Goal: Task Accomplishment & Management: Complete application form

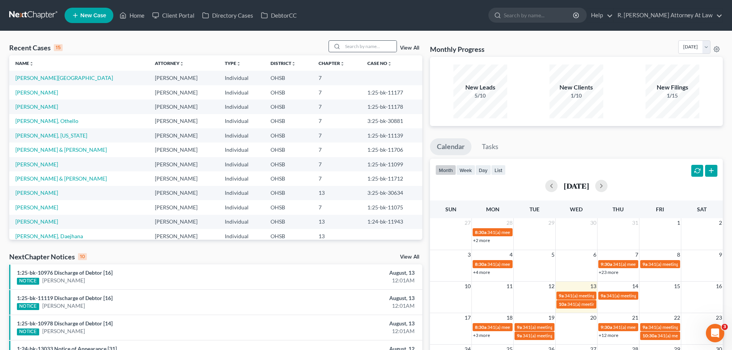
click at [340, 49] on icon at bounding box center [337, 46] width 6 height 6
click at [354, 46] on input "search" at bounding box center [370, 46] width 54 height 11
type input "[PERSON_NAME]"
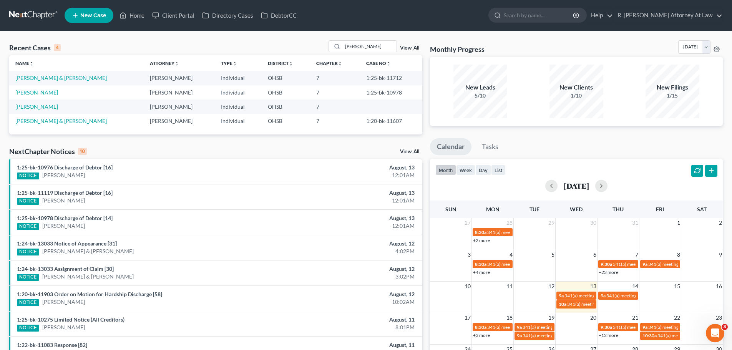
click at [48, 92] on link "[PERSON_NAME]" at bounding box center [36, 92] width 43 height 7
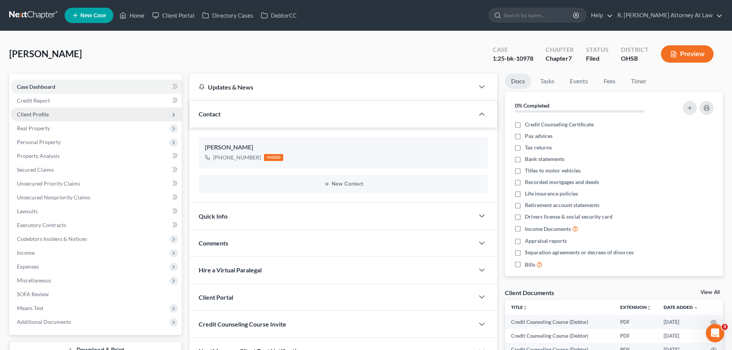
click at [30, 112] on span "Client Profile" at bounding box center [33, 114] width 32 height 7
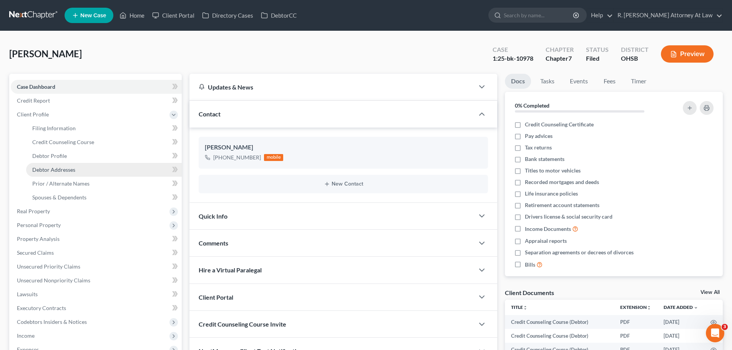
click at [57, 169] on span "Debtor Addresses" at bounding box center [53, 169] width 43 height 7
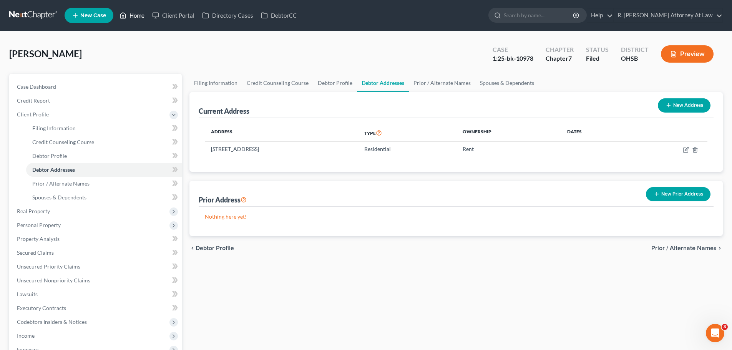
drag, startPoint x: 127, startPoint y: 14, endPoint x: 133, endPoint y: 15, distance: 6.2
click at [127, 14] on link "Home" at bounding box center [132, 15] width 33 height 14
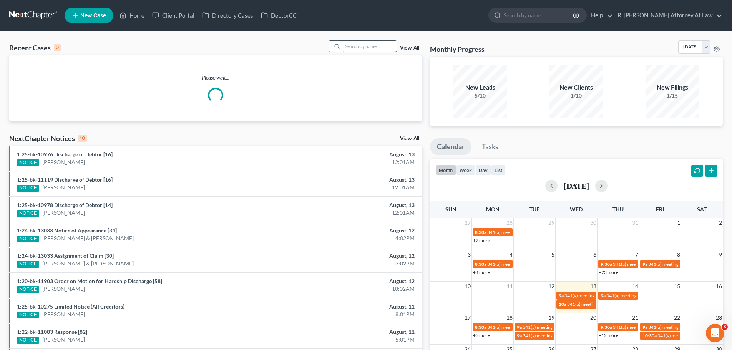
click at [365, 49] on input "search" at bounding box center [370, 46] width 54 height 11
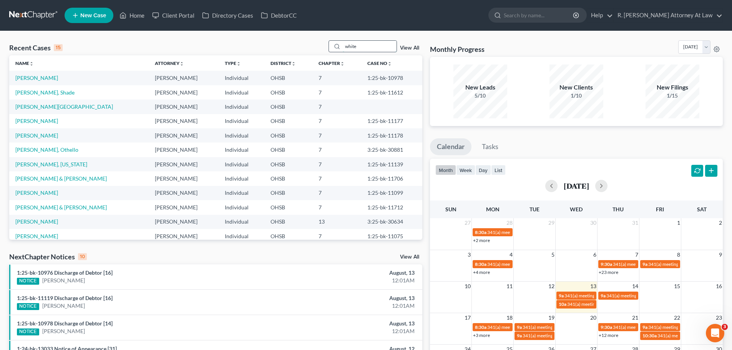
type input "white"
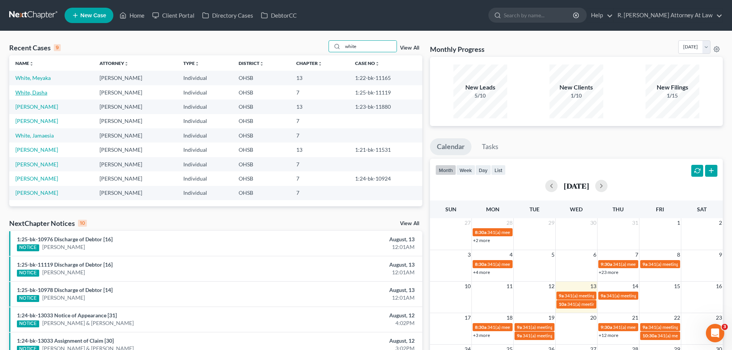
click at [34, 93] on link "White, Dasha" at bounding box center [31, 92] width 32 height 7
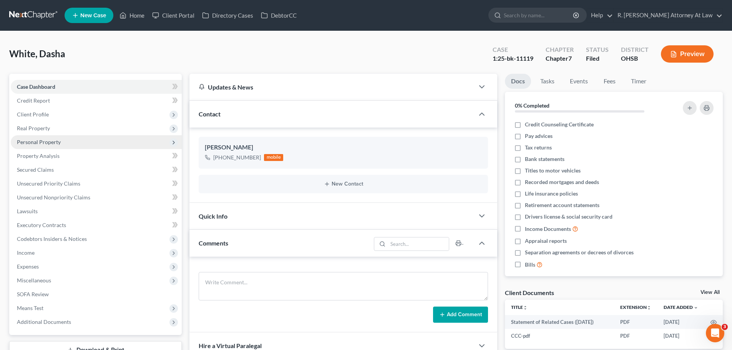
click at [46, 146] on span "Personal Property" at bounding box center [96, 142] width 171 height 14
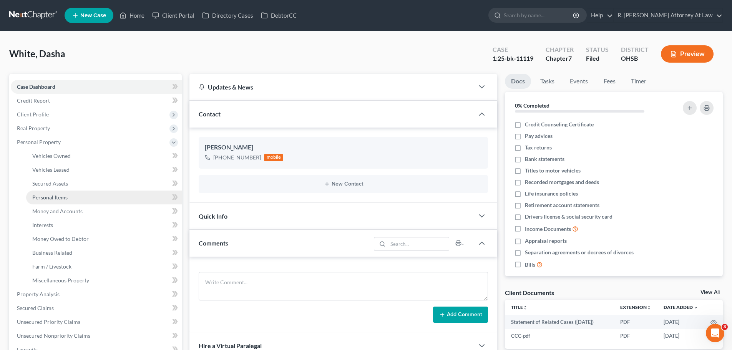
click at [70, 199] on link "Personal Items" at bounding box center [104, 198] width 156 height 14
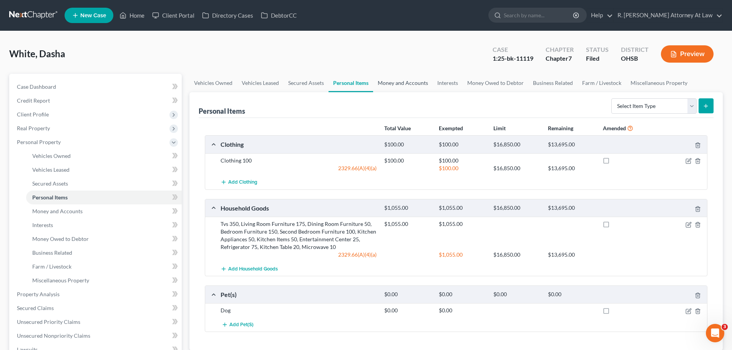
click at [395, 82] on link "Money and Accounts" at bounding box center [403, 83] width 60 height 18
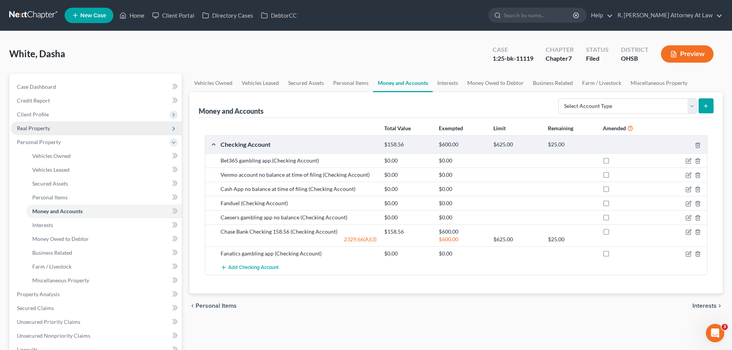
click at [40, 129] on span "Real Property" at bounding box center [33, 128] width 33 height 7
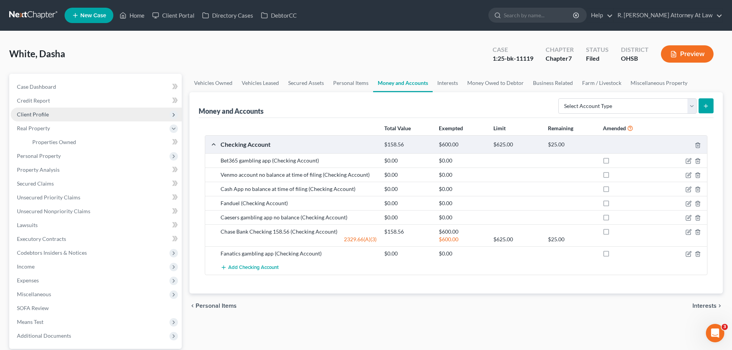
drag, startPoint x: 44, startPoint y: 116, endPoint x: 49, endPoint y: 116, distance: 5.0
click at [45, 116] on span "Client Profile" at bounding box center [33, 114] width 32 height 7
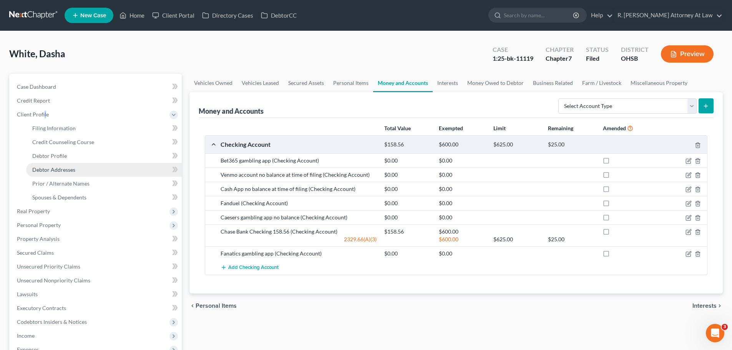
click at [65, 169] on span "Debtor Addresses" at bounding box center [53, 169] width 43 height 7
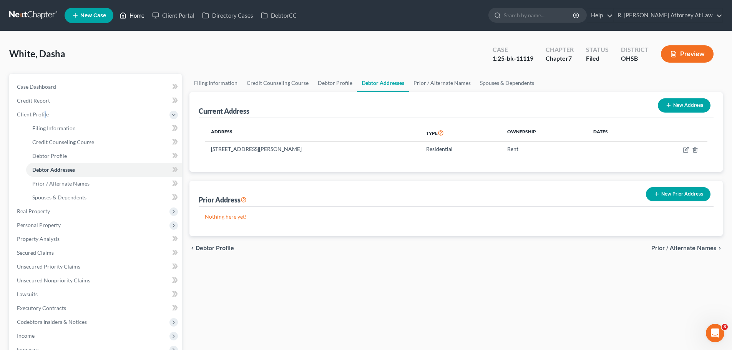
click at [132, 18] on link "Home" at bounding box center [132, 15] width 33 height 14
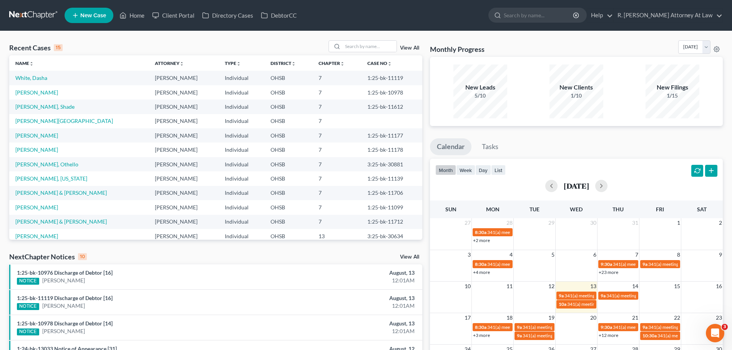
click at [360, 39] on div "Recent Cases 15 View All Name unfold_more expand_more expand_less Attorney unfo…" at bounding box center [366, 285] width 732 height 508
click at [360, 44] on input "search" at bounding box center [370, 46] width 54 height 11
type input "conn"
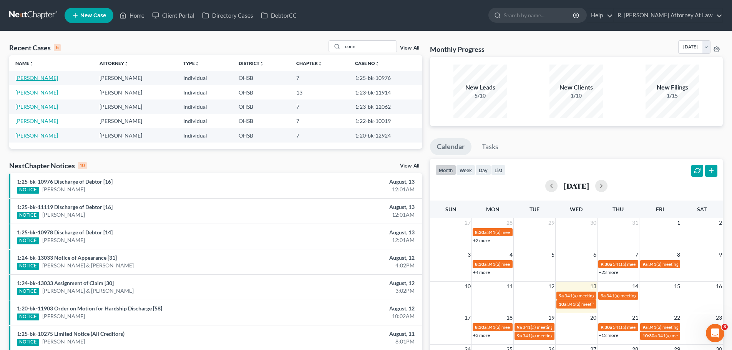
click at [35, 78] on link "[PERSON_NAME]" at bounding box center [36, 78] width 43 height 7
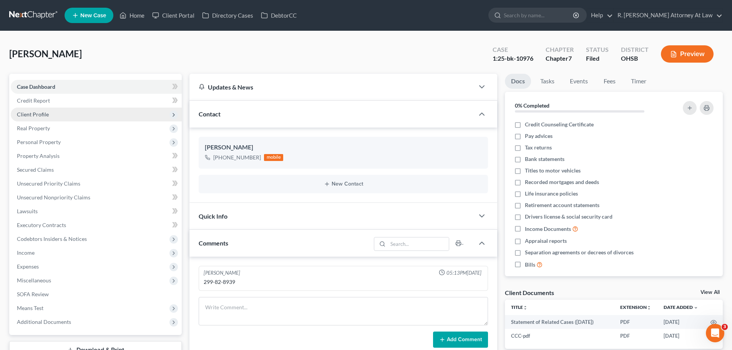
click at [37, 114] on span "Client Profile" at bounding box center [33, 114] width 32 height 7
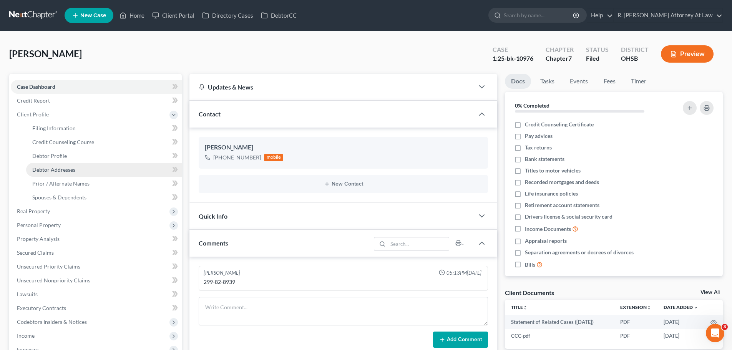
click at [59, 166] on span "Debtor Addresses" at bounding box center [53, 169] width 43 height 7
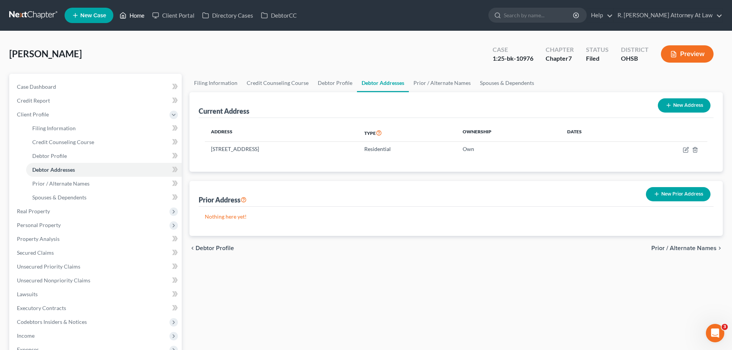
click at [141, 11] on link "Home" at bounding box center [132, 15] width 33 height 14
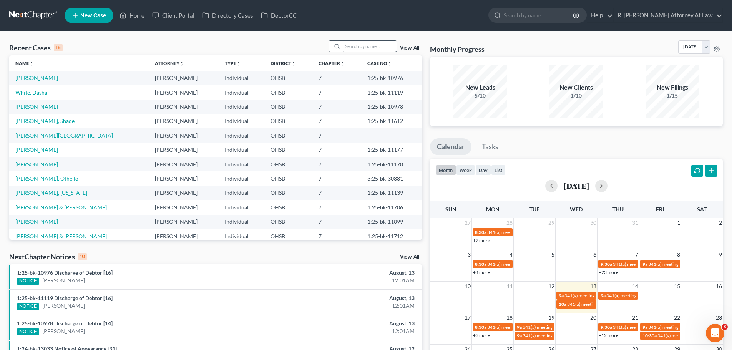
drag, startPoint x: 341, startPoint y: 48, endPoint x: 347, endPoint y: 46, distance: 6.4
click at [343, 48] on div at bounding box center [336, 46] width 14 height 11
drag, startPoint x: 347, startPoint y: 46, endPoint x: 362, endPoint y: 45, distance: 15.4
click at [348, 46] on input "search" at bounding box center [370, 46] width 54 height 11
type input "cina"
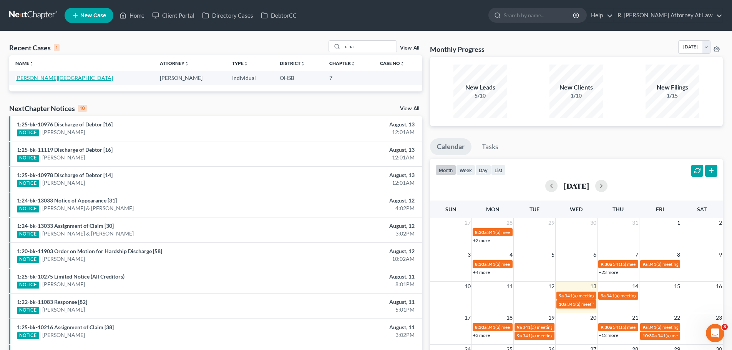
click at [22, 79] on link "[PERSON_NAME][GEOGRAPHIC_DATA]" at bounding box center [64, 78] width 98 height 7
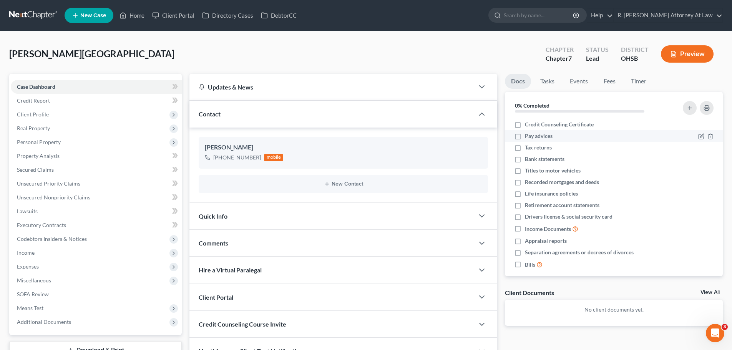
click at [525, 125] on label "Credit Counseling Certificate" at bounding box center [559, 125] width 69 height 8
click at [528, 125] on input "Credit Counseling Certificate" at bounding box center [530, 123] width 5 height 5
checkbox input "true"
drag, startPoint x: 521, startPoint y: 136, endPoint x: 524, endPoint y: 144, distance: 9.1
click at [525, 136] on label "Pay advices" at bounding box center [539, 136] width 28 height 8
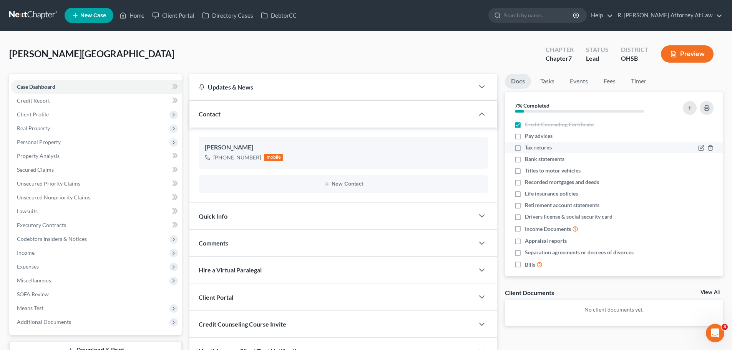
click at [528, 136] on input "Pay advices" at bounding box center [530, 134] width 5 height 5
checkbox input "true"
click at [525, 146] on label "Tax returns" at bounding box center [538, 148] width 27 height 8
click at [528, 146] on input "Tax returns" at bounding box center [530, 146] width 5 height 5
checkbox input "true"
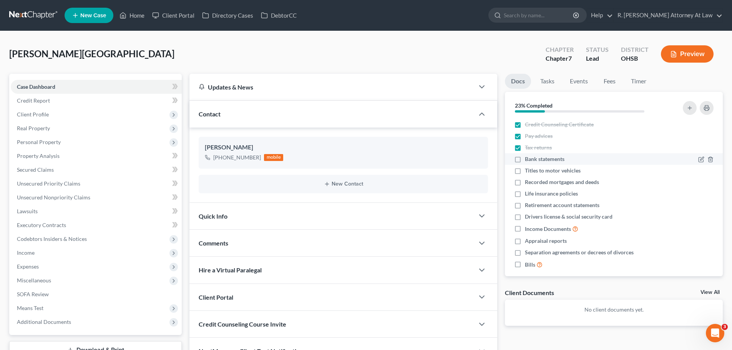
drag, startPoint x: 520, startPoint y: 159, endPoint x: 519, endPoint y: 173, distance: 13.9
click at [525, 160] on label "Bank statements" at bounding box center [545, 159] width 40 height 8
click at [528, 160] on input "Bank statements" at bounding box center [530, 157] width 5 height 5
checkbox input "true"
click at [525, 174] on label "Titles to motor vehicles" at bounding box center [553, 171] width 56 height 8
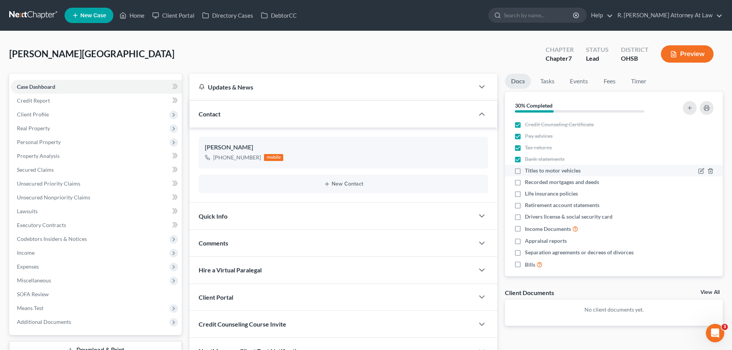
click at [528, 172] on input "Titles to motor vehicles" at bounding box center [530, 169] width 5 height 5
checkbox input "true"
drag, startPoint x: 515, startPoint y: 217, endPoint x: 519, endPoint y: 219, distance: 4.1
click at [525, 217] on label "Drivers license & social security card" at bounding box center [569, 217] width 88 height 8
click at [528, 217] on input "Drivers license & social security card" at bounding box center [530, 215] width 5 height 5
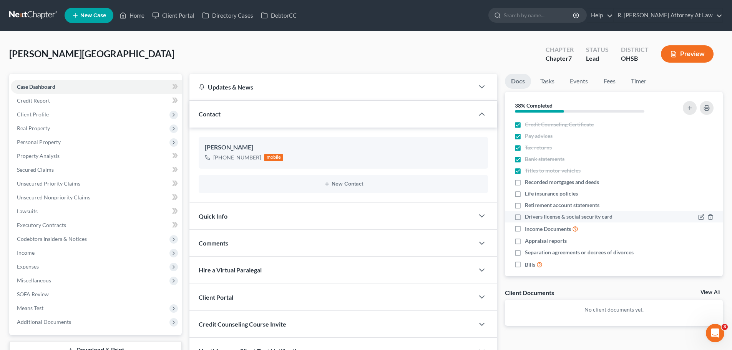
checkbox input "true"
click at [317, 52] on div "[PERSON_NAME][GEOGRAPHIC_DATA] Upgraded Chapter Chapter 7 Status Lead District …" at bounding box center [366, 56] width 714 height 33
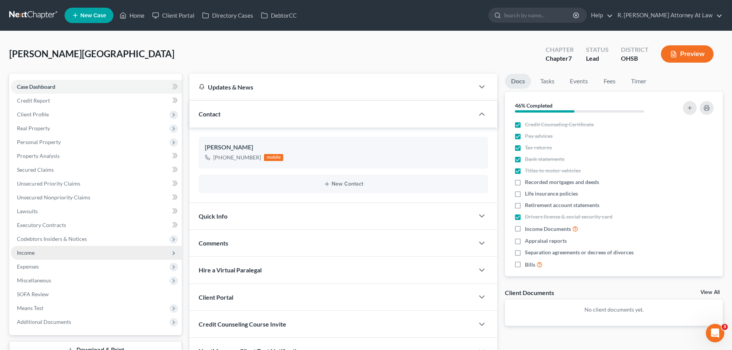
click at [32, 254] on span "Income" at bounding box center [26, 252] width 18 height 7
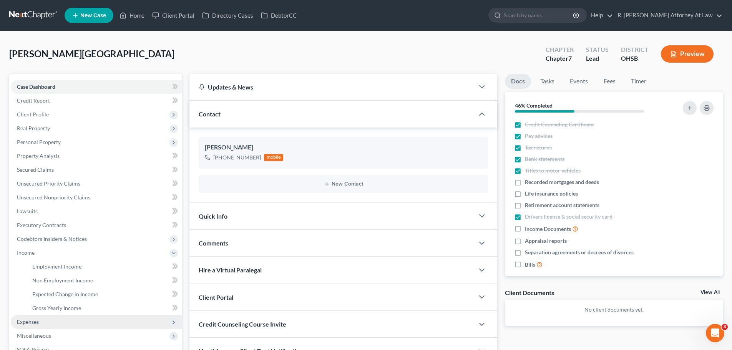
click at [32, 322] on span "Expenses" at bounding box center [28, 322] width 22 height 7
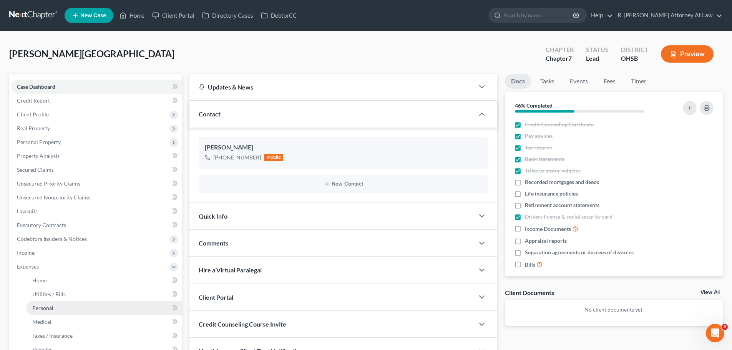
click at [46, 310] on span "Personal" at bounding box center [42, 308] width 21 height 7
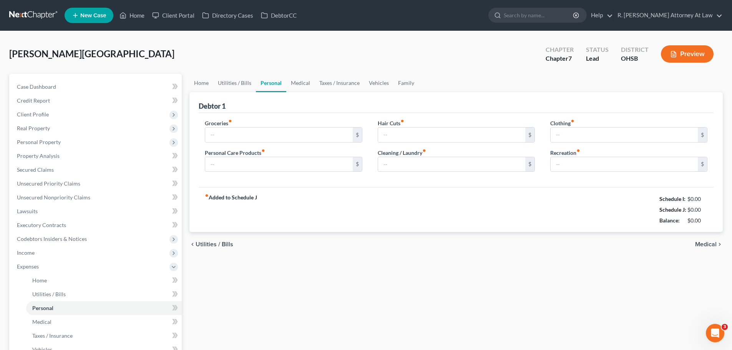
type input "1,120.00"
type input "200.00"
type input "0.00"
type input "100.00"
type input "0.00"
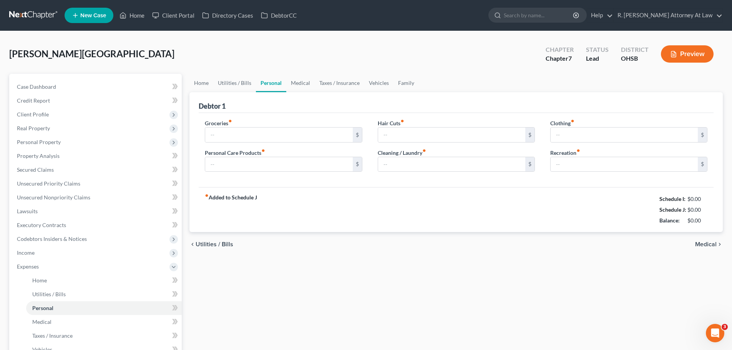
type input "0.00"
click at [397, 86] on link "Family" at bounding box center [405, 83] width 25 height 18
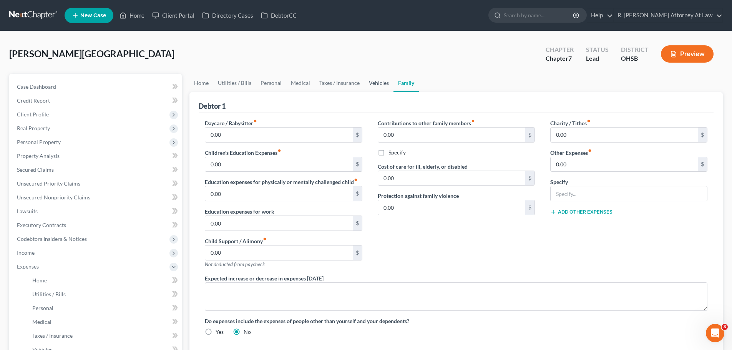
click at [368, 81] on link "Vehicles" at bounding box center [378, 83] width 29 height 18
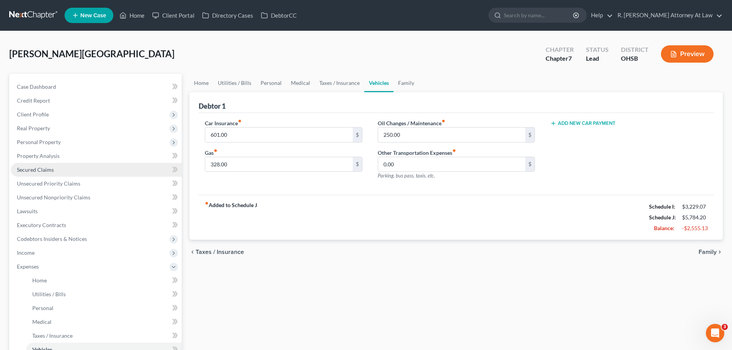
click at [33, 174] on link "Secured Claims" at bounding box center [96, 170] width 171 height 14
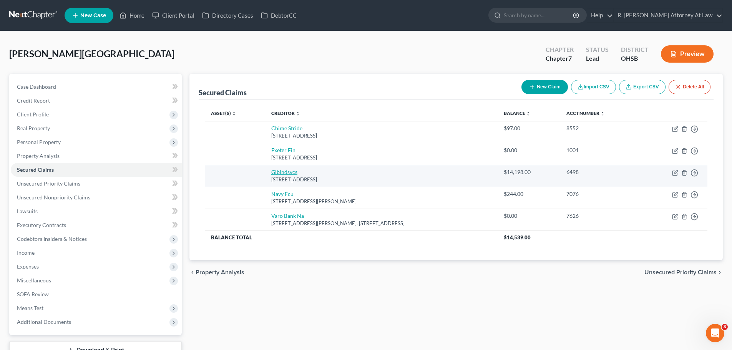
click at [290, 172] on link "Glblndsvcs" at bounding box center [284, 172] width 26 height 7
select select "42"
select select "0"
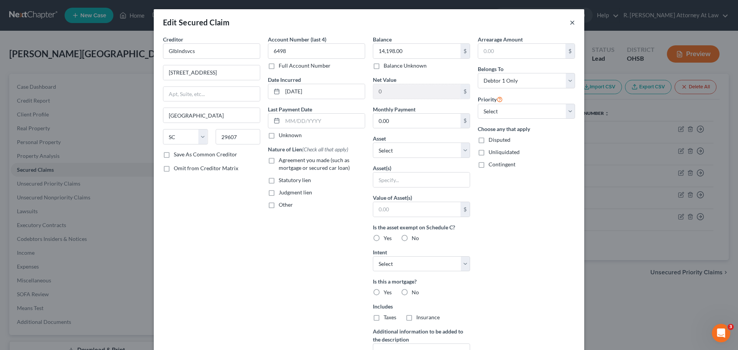
click at [570, 25] on button "×" at bounding box center [571, 22] width 5 height 9
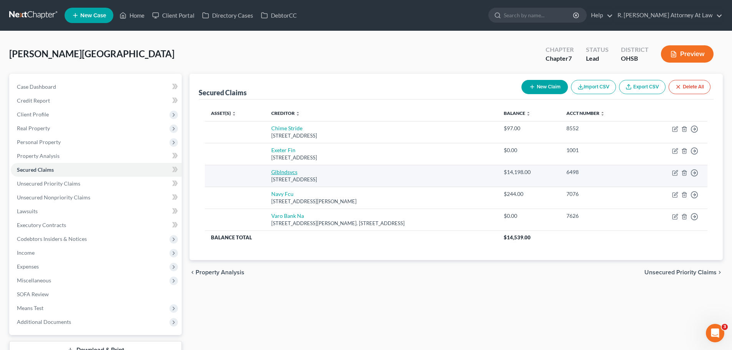
click at [296, 172] on link "Glblndsvcs" at bounding box center [284, 172] width 26 height 7
select select "42"
select select "0"
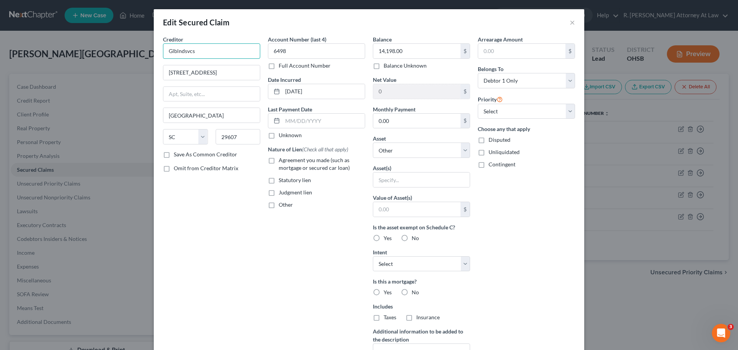
drag, startPoint x: 211, startPoint y: 51, endPoint x: 138, endPoint y: 60, distance: 73.6
click at [138, 60] on div "Edit Secured Claim × Creditor * Glblndsvcs [STREET_ADDRESS][GEOGRAPHIC_DATA] [U…" at bounding box center [369, 175] width 738 height 350
click at [403, 150] on select "Select Other Multiple Assets Chime (Checking Account) - $0.0 Navy Federal Credi…" at bounding box center [421, 150] width 97 height 15
type input "Global Lending Services"
click at [335, 219] on div "Account Number (last 4) 6498 Full Account Number Date Incurred [DATE] Last Paym…" at bounding box center [316, 206] width 105 height 343
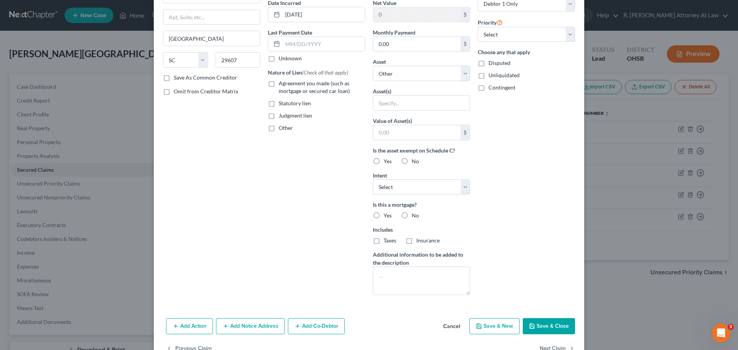
drag, startPoint x: 539, startPoint y: 324, endPoint x: 531, endPoint y: 315, distance: 11.7
click at [539, 324] on button "Save & Close" at bounding box center [549, 326] width 52 height 16
select select
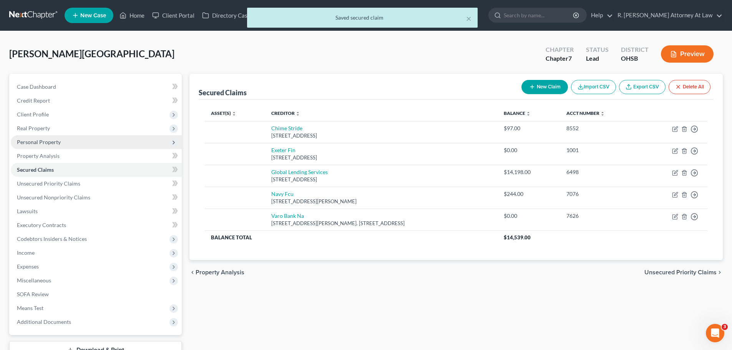
click at [39, 141] on span "Personal Property" at bounding box center [39, 142] width 44 height 7
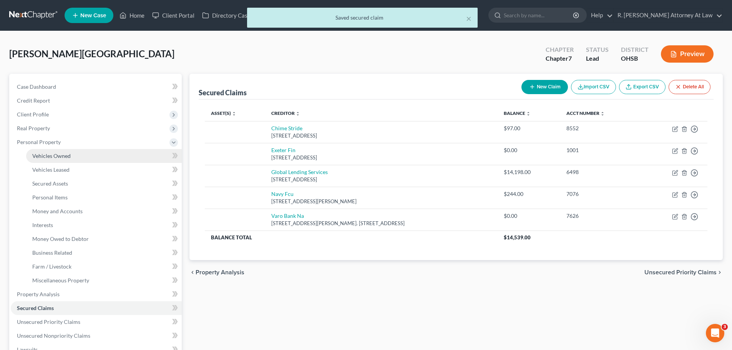
click at [60, 149] on link "Vehicles Owned" at bounding box center [104, 156] width 156 height 14
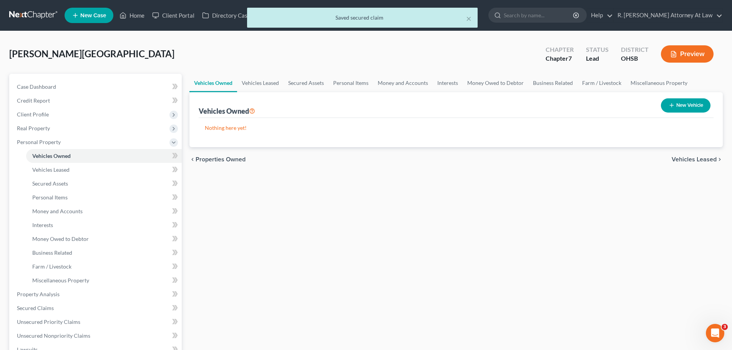
click at [703, 99] on button "New Vehicle" at bounding box center [686, 105] width 50 height 14
select select "0"
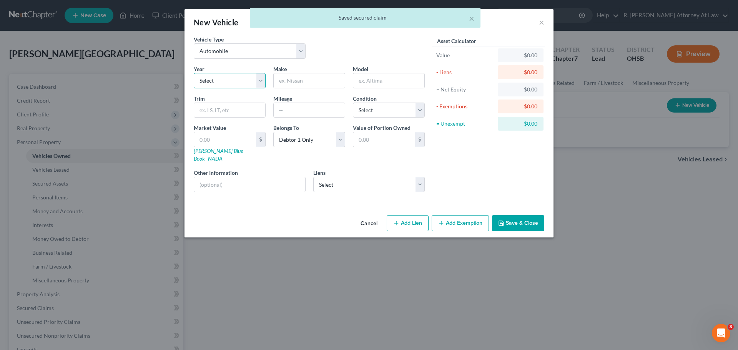
click at [203, 86] on select "Select 2026 2025 2024 2023 2022 2021 2020 2019 2018 2017 2016 2015 2014 2013 20…" at bounding box center [230, 80] width 72 height 15
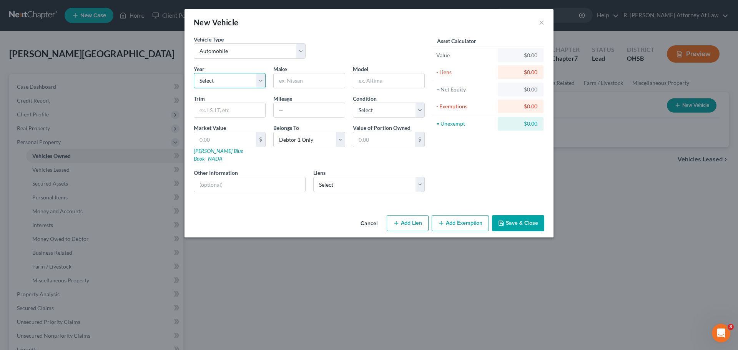
select select "11"
click at [194, 73] on select "Select 2026 2025 2024 2023 2022 2021 2020 2019 2018 2017 2016 2015 2014 2013 20…" at bounding box center [230, 80] width 72 height 15
click at [304, 83] on input "text" at bounding box center [309, 80] width 71 height 15
type input "Dodge"
type input "Charger"
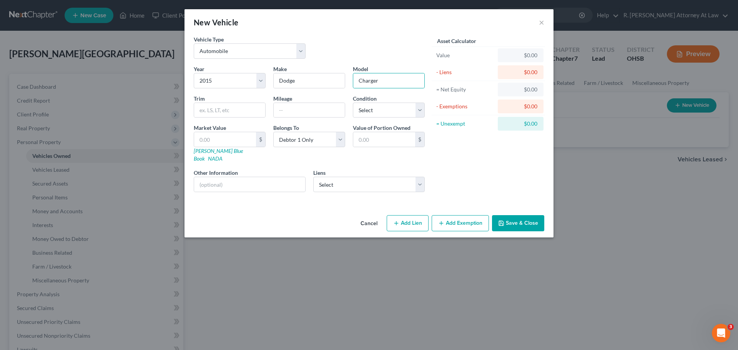
click at [365, 185] on div "Year Select 2026 2025 2024 2023 2022 2021 2020 2019 2018 2017 2016 2015 2014 20…" at bounding box center [309, 131] width 239 height 133
click at [361, 180] on select "Select Global Lending Services - $14,198.00 Navy Fcu - $244.00 Chime Stride - $…" at bounding box center [369, 184] width 112 height 15
select select "0"
click at [313, 177] on select "Select Global Lending Services - $14,198.00 Navy Fcu - $244.00 Chime Stride - $…" at bounding box center [369, 184] width 112 height 15
select select
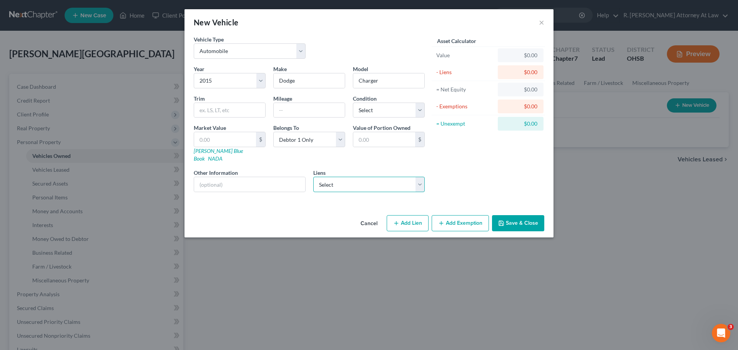
select select "42"
select select "0"
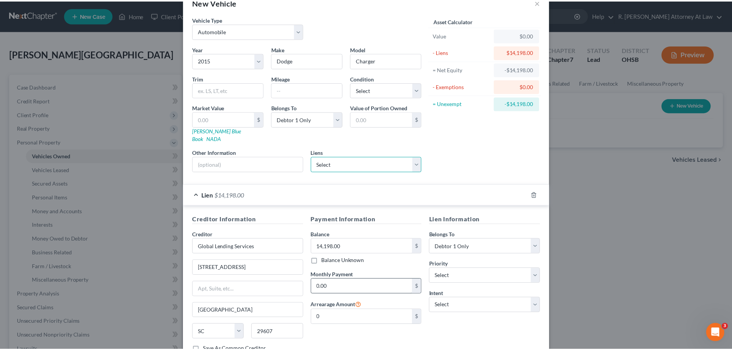
scroll to position [70, 0]
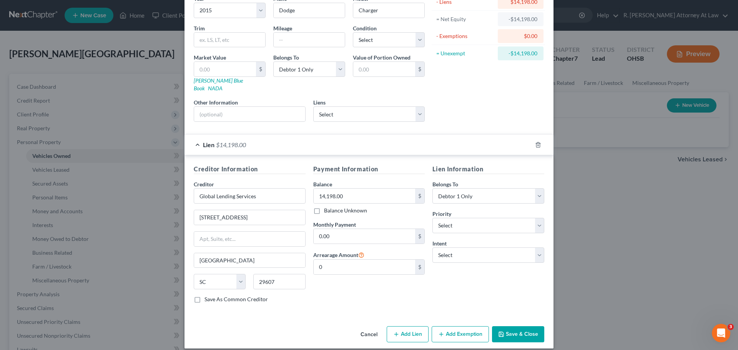
click at [503, 326] on button "Save & Close" at bounding box center [518, 334] width 52 height 16
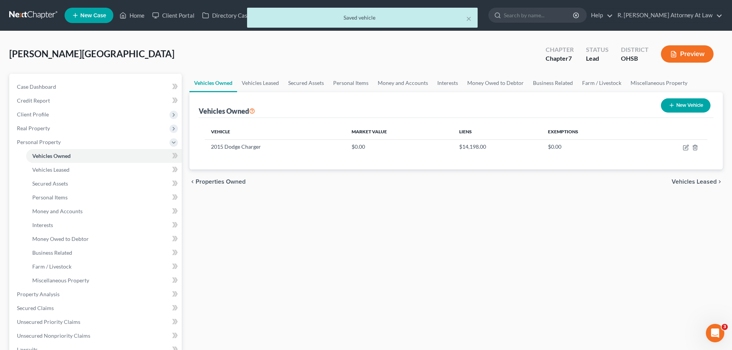
click at [673, 107] on icon "button" at bounding box center [672, 105] width 6 height 6
select select "0"
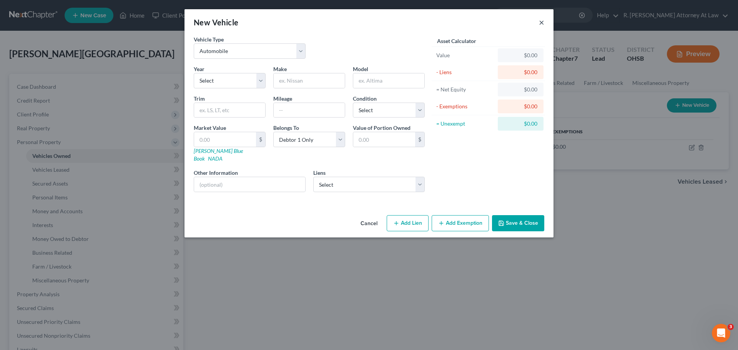
click at [541, 25] on button "×" at bounding box center [541, 22] width 5 height 9
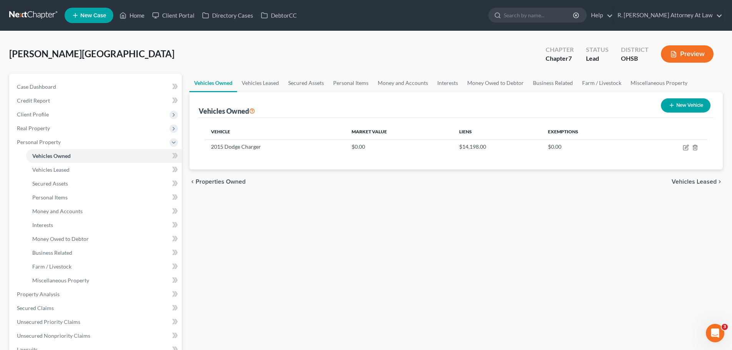
click at [680, 103] on button "New Vehicle" at bounding box center [686, 105] width 50 height 14
select select "0"
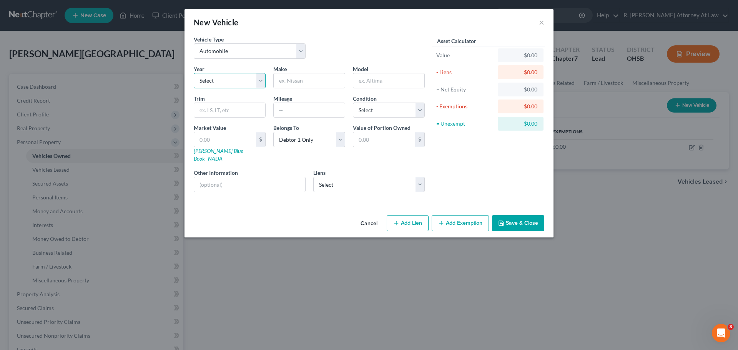
drag, startPoint x: 215, startPoint y: 75, endPoint x: 217, endPoint y: 79, distance: 4.2
click at [216, 76] on select "Select 2026 2025 2024 2023 2022 2021 2020 2019 2018 2017 2016 2015 2014 2013 20…" at bounding box center [230, 80] width 72 height 15
select select "9"
click at [194, 73] on select "Select 2026 2025 2024 2023 2022 2021 2020 2019 2018 2017 2016 2015 2014 2013 20…" at bounding box center [230, 80] width 72 height 15
click at [304, 77] on input "text" at bounding box center [309, 80] width 71 height 15
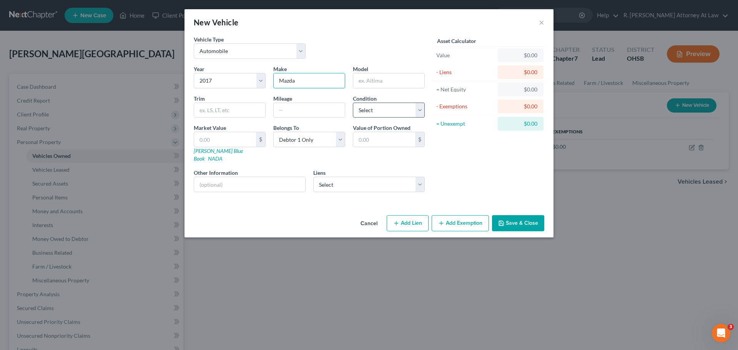
type input "Mazda"
type input "6"
click at [378, 178] on select "Select Navy Fcu - $244.00 Chime Stride - $97.00 Exeter Fin - $0.00 Varo Bank Na…" at bounding box center [369, 184] width 112 height 15
click at [449, 166] on div "Asset Calculator Value $0.00 - Liens $0.00 = Net Equity $0.00 - Exemptions $0.0…" at bounding box center [488, 116] width 120 height 163
click at [511, 215] on button "Save & Close" at bounding box center [518, 223] width 52 height 16
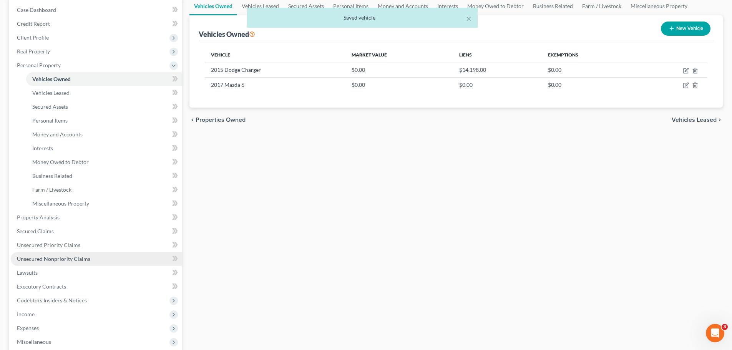
click at [52, 262] on link "Unsecured Nonpriority Claims" at bounding box center [96, 259] width 171 height 14
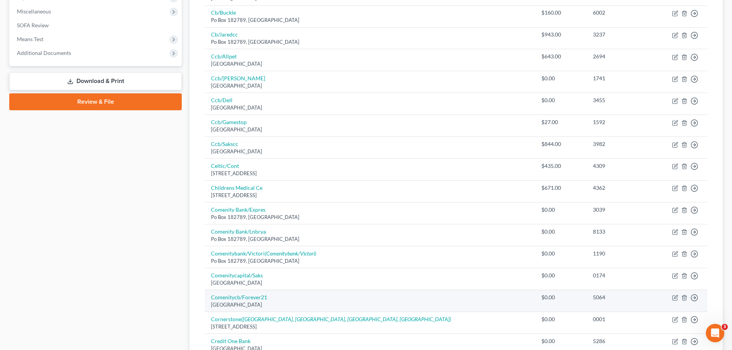
scroll to position [500, 0]
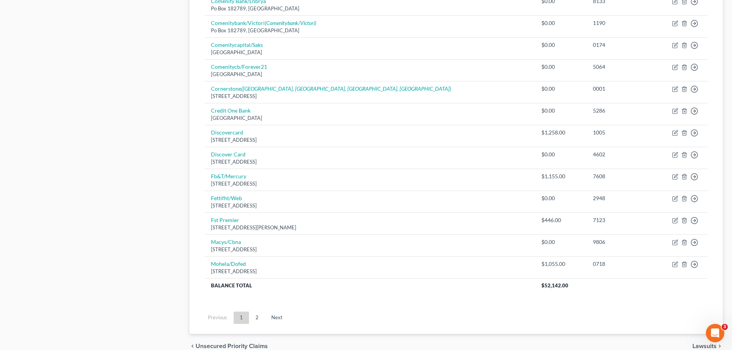
click at [253, 315] on link "2" at bounding box center [256, 318] width 15 height 12
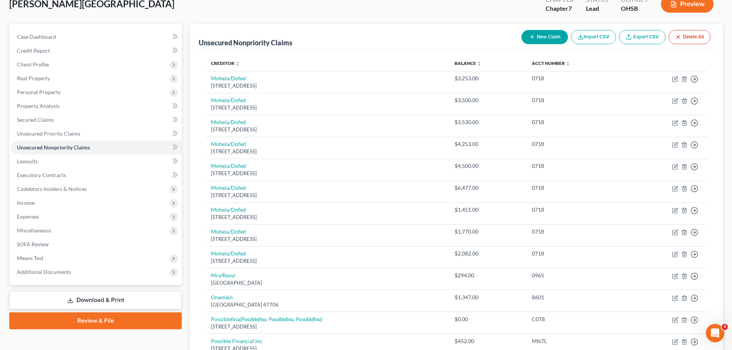
scroll to position [49, 0]
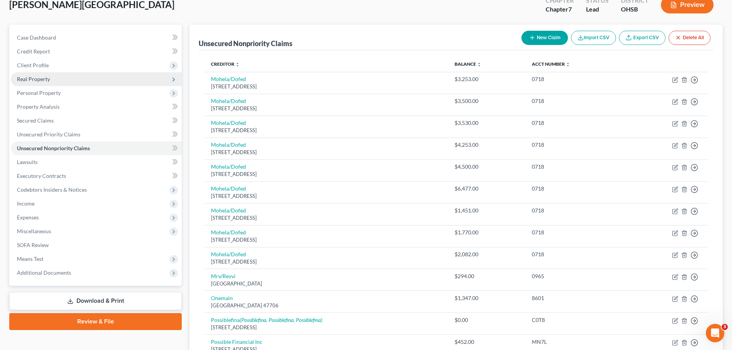
click at [23, 76] on span "Real Property" at bounding box center [33, 79] width 33 height 7
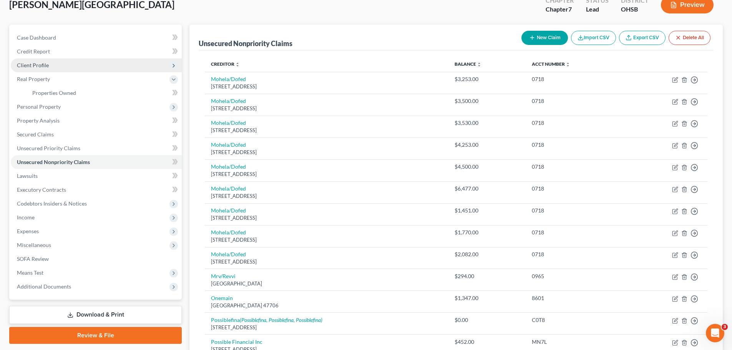
click at [38, 66] on span "Client Profile" at bounding box center [33, 65] width 32 height 7
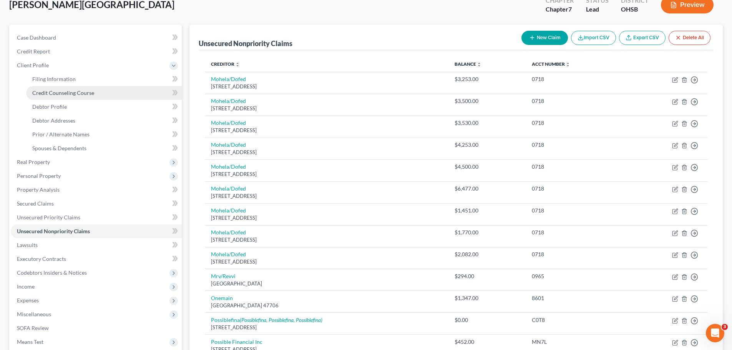
drag, startPoint x: 61, startPoint y: 95, endPoint x: 86, endPoint y: 93, distance: 24.7
click at [62, 94] on span "Credit Counseling Course" at bounding box center [63, 93] width 62 height 7
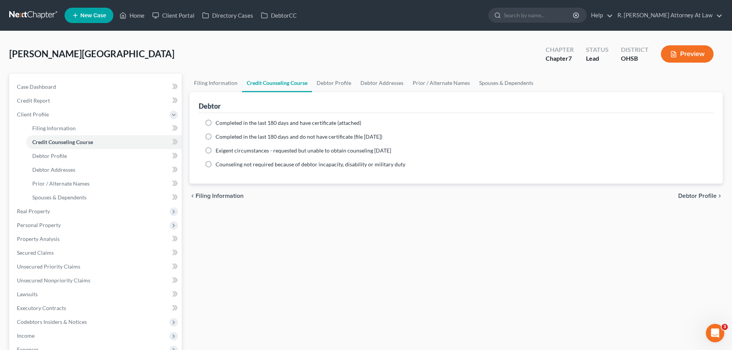
click at [216, 123] on label "Completed in the last 180 days and have certificate (attached)" at bounding box center [289, 123] width 146 height 8
click at [219, 123] on input "Completed in the last 180 days and have certificate (attached)" at bounding box center [221, 121] width 5 height 5
radio input "true"
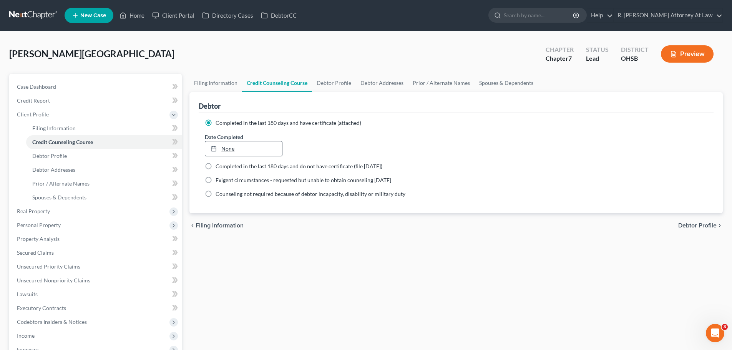
click at [225, 146] on link "None" at bounding box center [243, 148] width 76 height 15
click at [39, 213] on span "Real Property" at bounding box center [33, 211] width 33 height 7
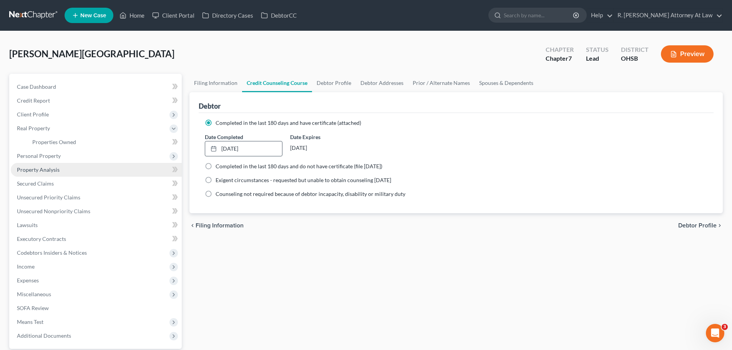
click at [39, 168] on span "Property Analysis" at bounding box center [38, 169] width 43 height 7
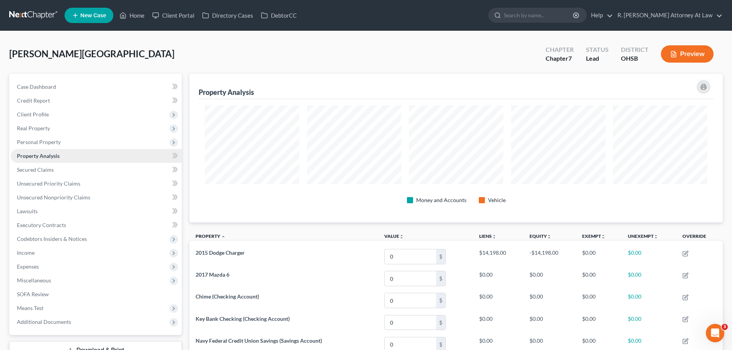
scroll to position [149, 533]
click at [42, 143] on span "Personal Property" at bounding box center [39, 142] width 44 height 7
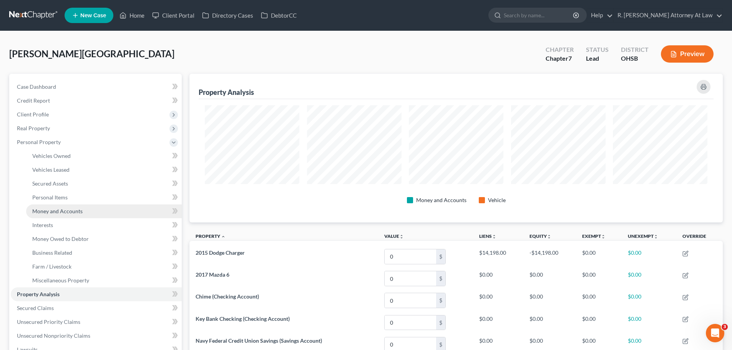
click at [62, 208] on span "Money and Accounts" at bounding box center [57, 211] width 50 height 7
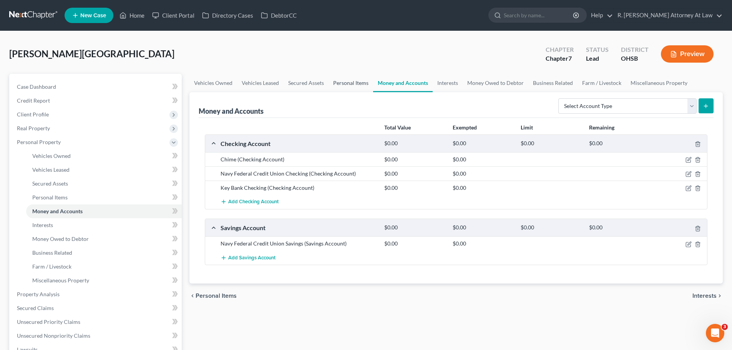
click at [350, 85] on link "Personal Items" at bounding box center [351, 83] width 45 height 18
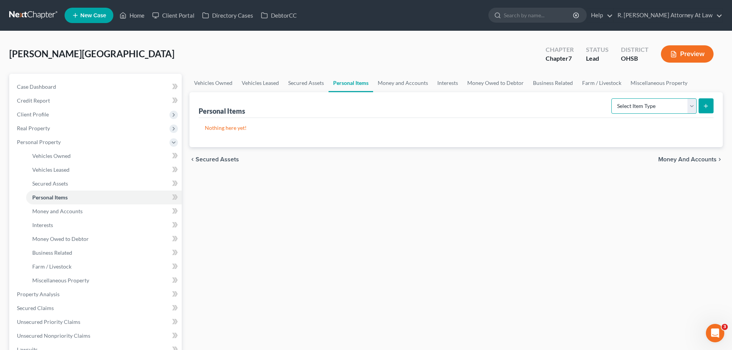
click at [623, 108] on select "Select Item Type Clothing Collectibles Of Value Electronics Firearms Household …" at bounding box center [653, 105] width 85 height 15
select select "household_goods"
click at [612, 98] on select "Select Item Type Clothing Collectibles Of Value Electronics Firearms Household …" at bounding box center [653, 105] width 85 height 15
click at [704, 105] on icon "submit" at bounding box center [706, 106] width 6 height 6
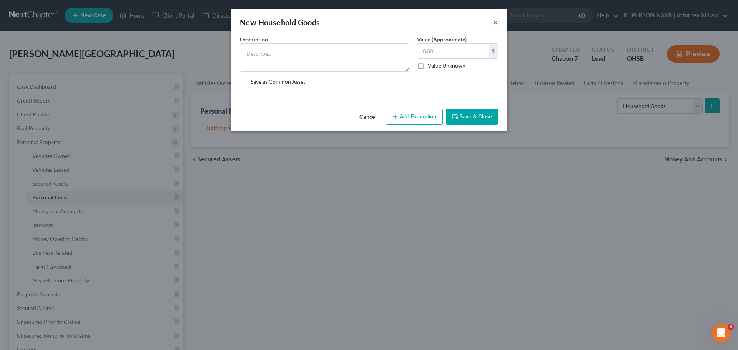
click at [495, 24] on button "×" at bounding box center [495, 22] width 5 height 9
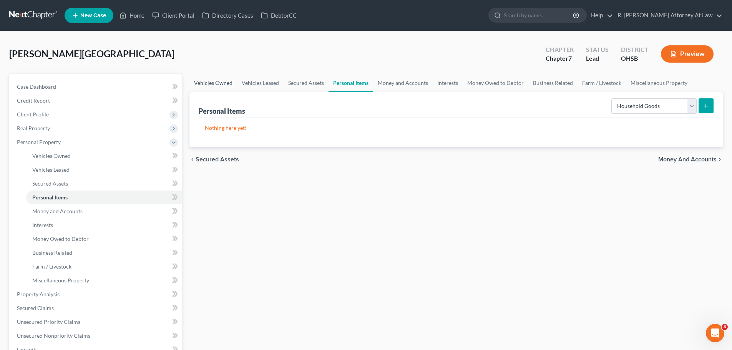
click at [210, 84] on link "Vehicles Owned" at bounding box center [213, 83] width 48 height 18
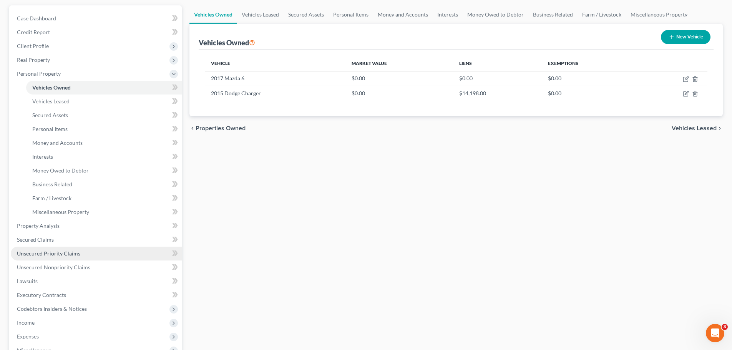
scroll to position [77, 0]
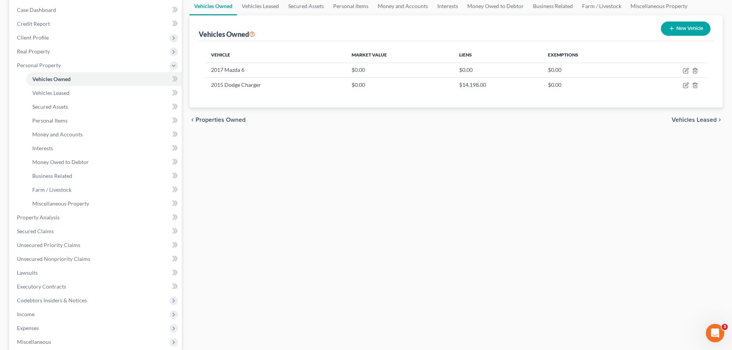
drag, startPoint x: 28, startPoint y: 312, endPoint x: 33, endPoint y: 313, distance: 5.0
click at [28, 313] on span "Income" at bounding box center [26, 314] width 18 height 7
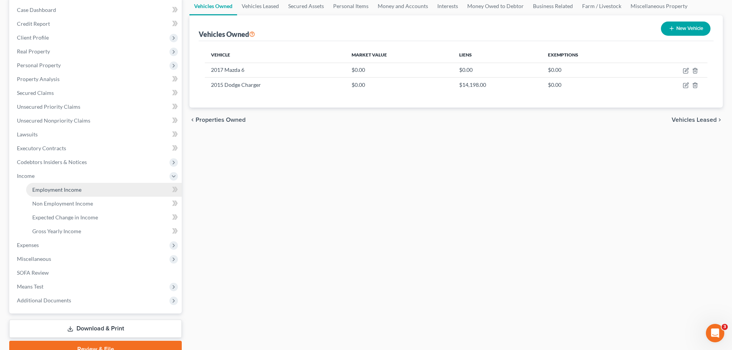
click at [55, 191] on span "Employment Income" at bounding box center [56, 189] width 49 height 7
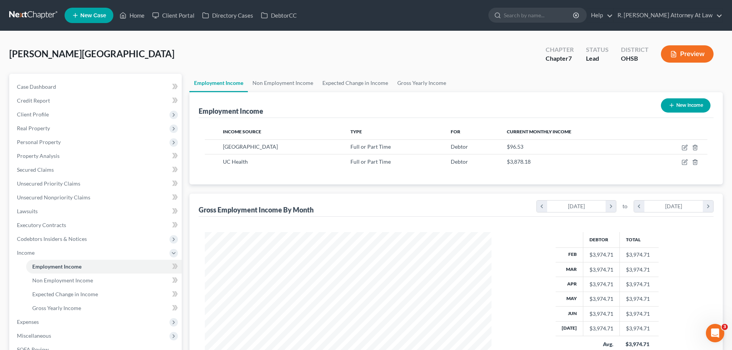
scroll to position [143, 302]
drag, startPoint x: 409, startPoint y: 79, endPoint x: 431, endPoint y: 91, distance: 24.6
click at [410, 80] on link "Gross Yearly Income" at bounding box center [422, 83] width 58 height 18
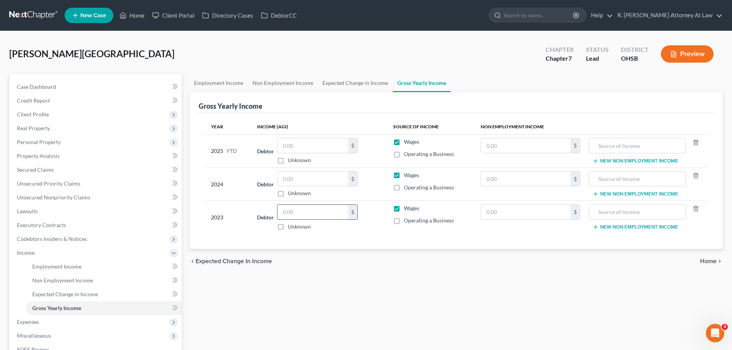
click at [303, 209] on input "text" at bounding box center [312, 212] width 71 height 15
type input "56,408.00"
click at [514, 174] on input "text" at bounding box center [526, 179] width 90 height 15
type input "2,564.00"
click at [610, 173] on input "text" at bounding box center [637, 179] width 88 height 15
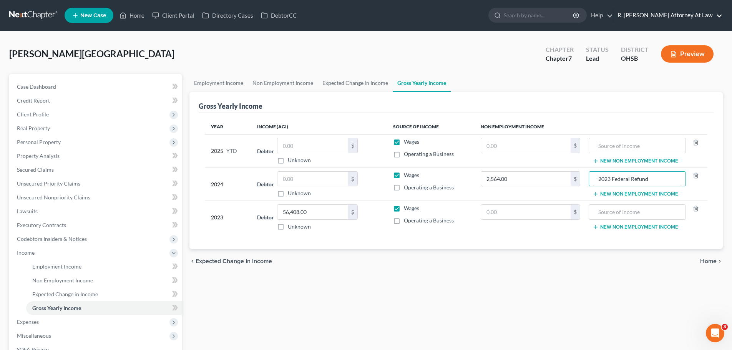
type input "2023 Federal Refund"
drag, startPoint x: 297, startPoint y: 213, endPoint x: 305, endPoint y: 211, distance: 8.9
click at [297, 213] on input "56,408.00" at bounding box center [312, 212] width 71 height 15
click at [541, 206] on input "text" at bounding box center [526, 212] width 90 height 15
type input "0"
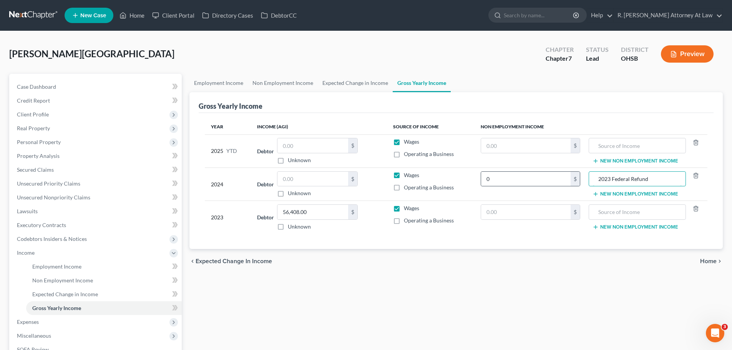
drag, startPoint x: 581, startPoint y: 180, endPoint x: 577, endPoint y: 180, distance: 4.2
click at [578, 180] on tr "2024 Debtor $ Unknown Balance Undetermined $ Unknown Wages Operating a Business…" at bounding box center [456, 184] width 503 height 33
click at [334, 213] on input "56,408.00" at bounding box center [312, 212] width 71 height 15
click at [317, 183] on input "text" at bounding box center [312, 179] width 71 height 15
click at [508, 211] on input "text" at bounding box center [526, 212] width 90 height 15
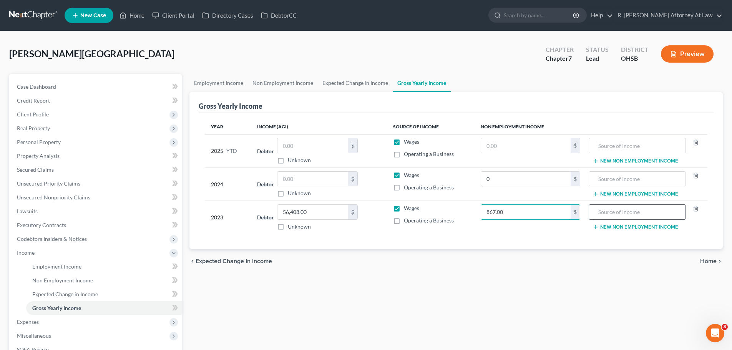
type input "867.00"
click at [604, 214] on input "text" at bounding box center [637, 212] width 88 height 15
type input "2"
type input "2,564.00"
click at [607, 184] on input "text" at bounding box center [637, 179] width 88 height 15
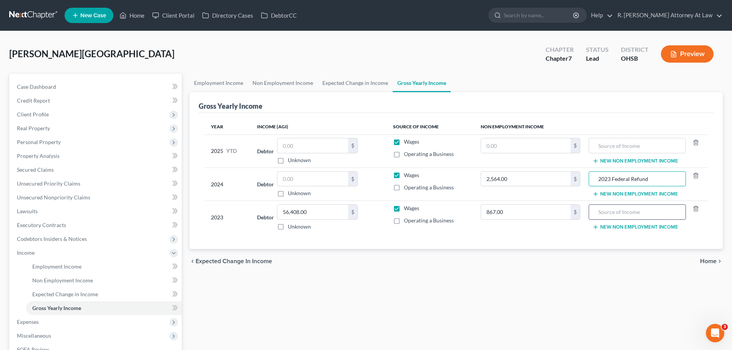
type input "2023 Federal Refund"
click at [622, 207] on input "text" at bounding box center [637, 212] width 88 height 15
type input "2022 Federal Refund"
click at [310, 142] on input "text" at bounding box center [312, 145] width 71 height 15
type input "35,404.61"
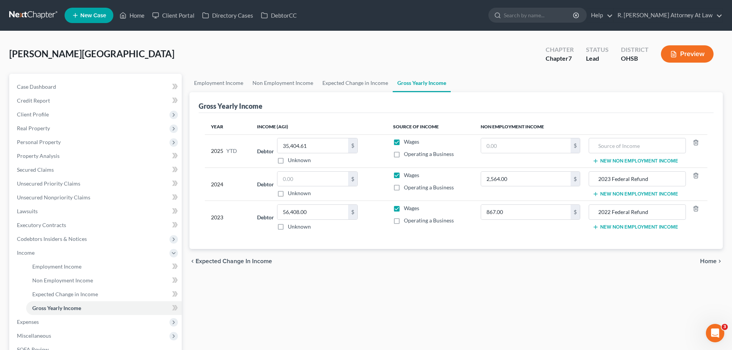
click at [487, 69] on div "[PERSON_NAME][GEOGRAPHIC_DATA] Upgraded Chapter Chapter 7 Status Lead District …" at bounding box center [366, 56] width 714 height 33
click at [319, 183] on input "text" at bounding box center [312, 179] width 71 height 15
type input "60,707.00"
click at [508, 150] on input "text" at bounding box center [526, 145] width 90 height 15
type input "4,179.00"
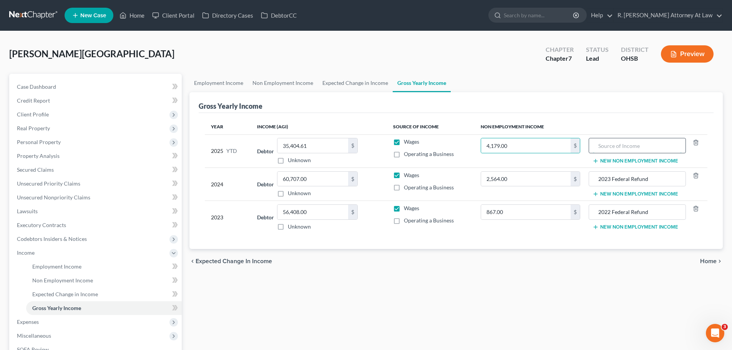
click at [603, 147] on input "text" at bounding box center [637, 145] width 88 height 15
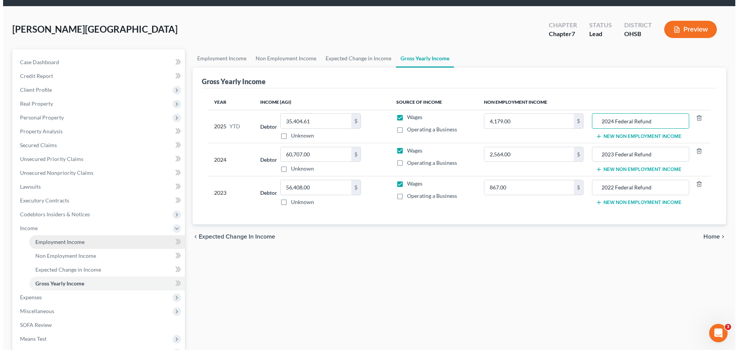
scroll to position [38, 0]
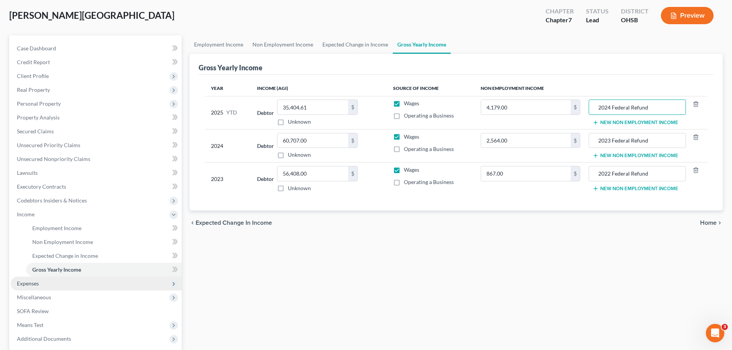
type input "2024 Federal Refund"
click at [30, 281] on span "Expenses" at bounding box center [28, 283] width 22 height 7
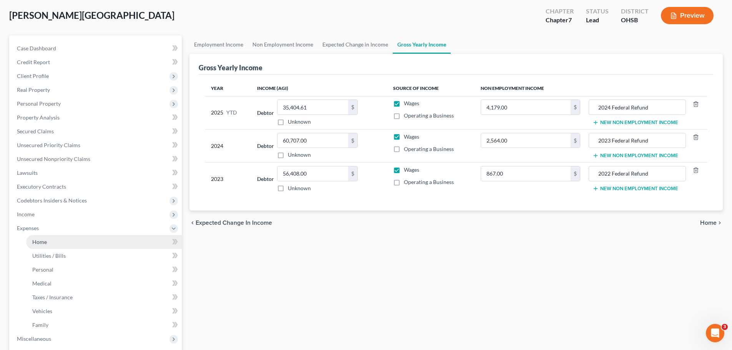
click at [40, 245] on link "Home" at bounding box center [104, 242] width 156 height 14
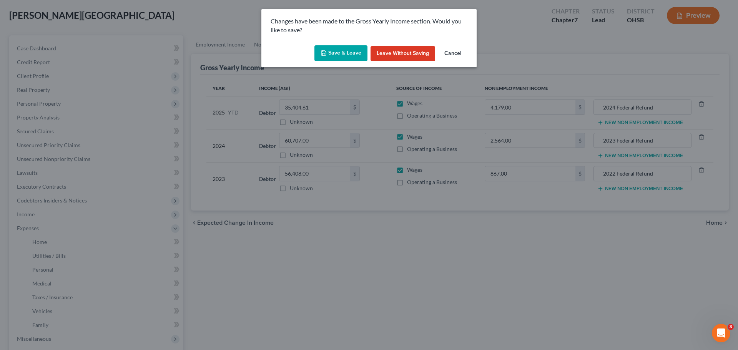
drag, startPoint x: 339, startPoint y: 43, endPoint x: 337, endPoint y: 51, distance: 8.2
click at [339, 45] on div "Save & Leave Leave without Saving Cancel" at bounding box center [368, 54] width 215 height 25
click at [337, 53] on button "Save & Leave" at bounding box center [340, 53] width 53 height 16
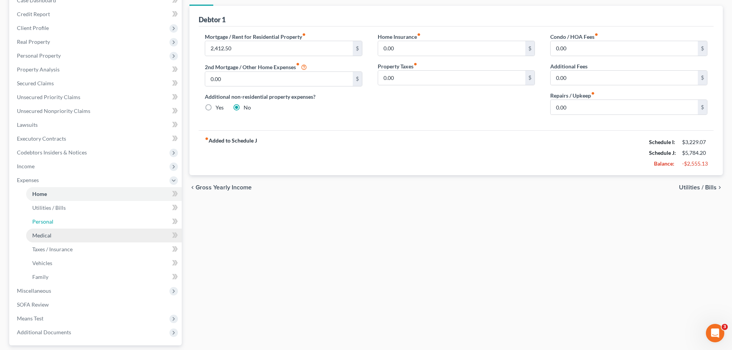
scroll to position [23, 0]
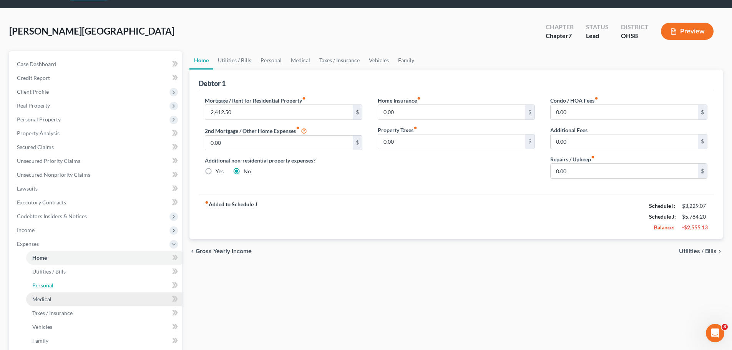
click at [36, 262] on li "Expenses Home Utilities / Bills Personal Medical" at bounding box center [96, 292] width 171 height 111
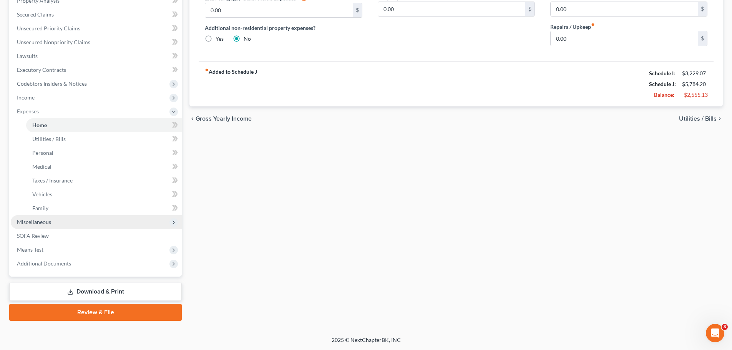
click at [33, 224] on span "Miscellaneous" at bounding box center [34, 222] width 34 height 7
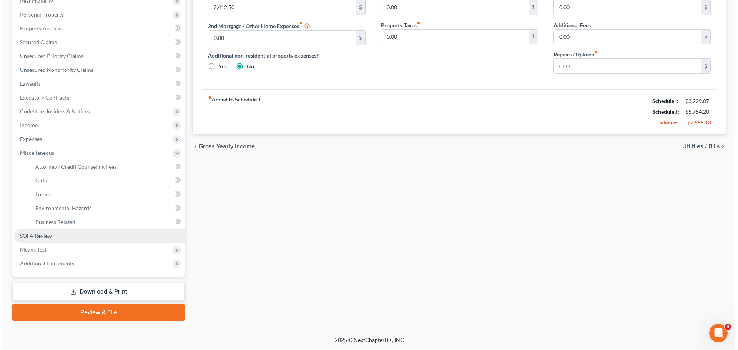
scroll to position [128, 0]
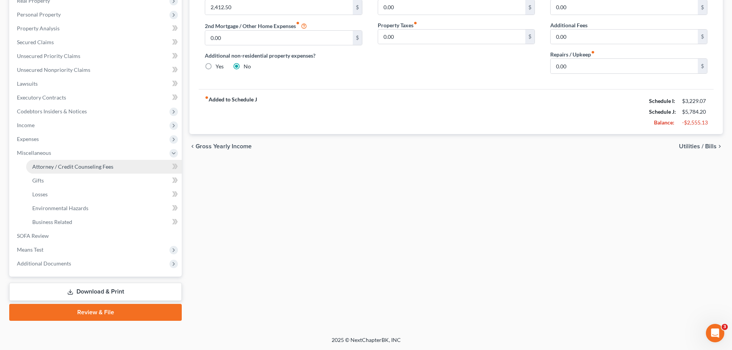
click at [69, 170] on link "Attorney / Credit Counseling Fees" at bounding box center [104, 167] width 156 height 14
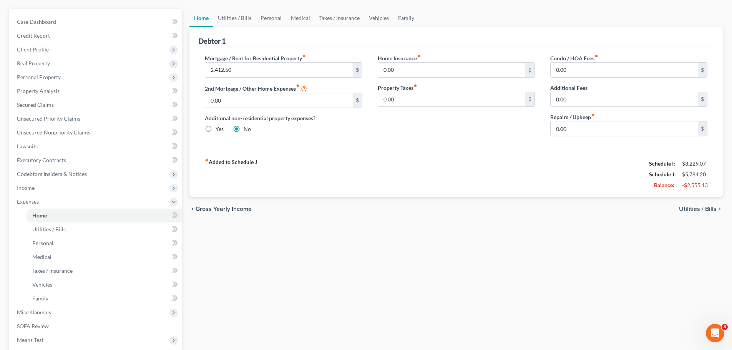
scroll to position [155, 0]
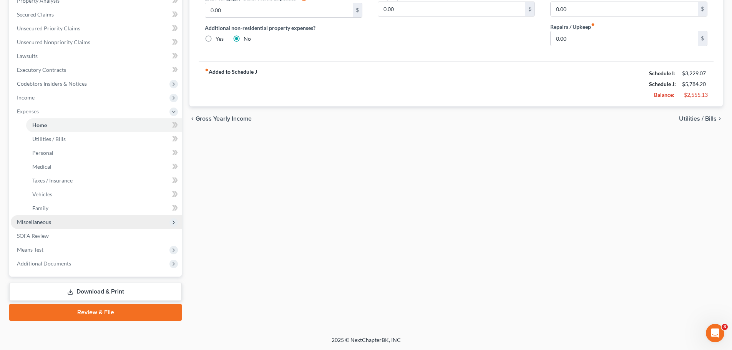
click at [37, 225] on span "Miscellaneous" at bounding box center [96, 222] width 171 height 14
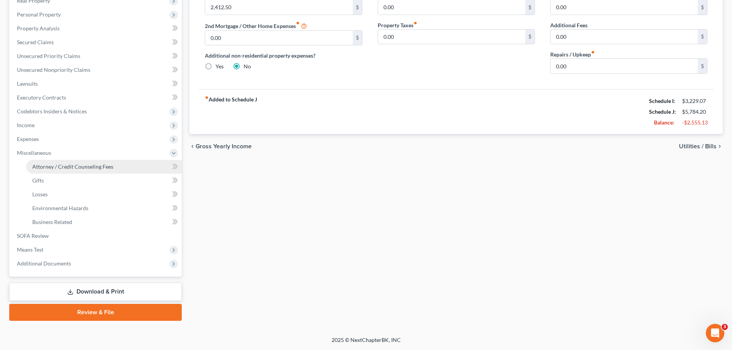
click at [64, 168] on span "Attorney / Credit Counseling Fees" at bounding box center [72, 166] width 81 height 7
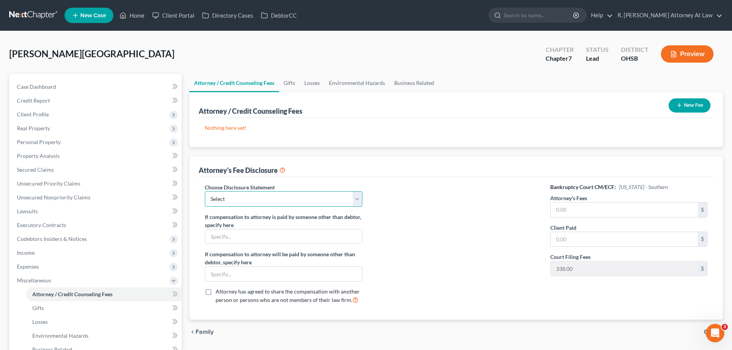
click at [231, 204] on select "Select Hourly Fee Disclosure Disclosure of Compensation of Attorney for Debtor …" at bounding box center [283, 198] width 157 height 15
select select "1"
click at [205, 191] on select "Select Hourly Fee Disclosure Disclosure of Compensation of Attorney for Debtor …" at bounding box center [283, 198] width 157 height 15
click at [638, 209] on input "text" at bounding box center [624, 210] width 147 height 15
type input "1,000"
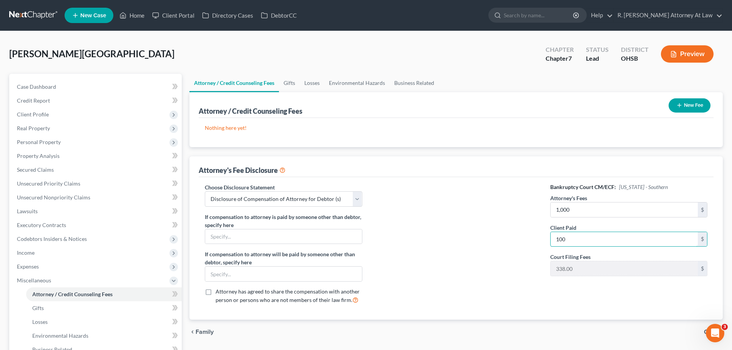
type input "100"
click at [692, 104] on button "New Fee" at bounding box center [690, 105] width 42 height 14
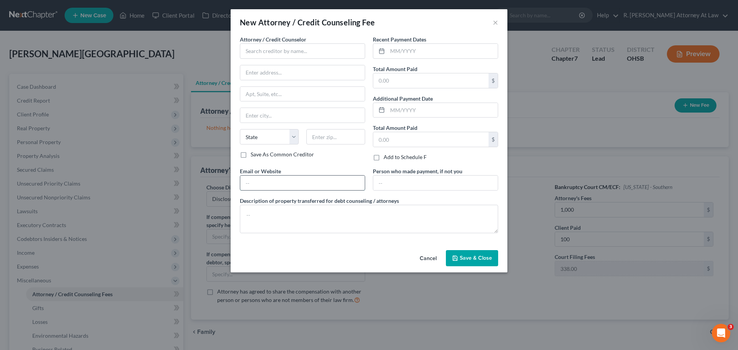
click at [251, 181] on input "text" at bounding box center [302, 183] width 125 height 15
type input "dsnyderpleadingsonly@gmail.com"
type input "5110 Pleasant Avenue"
type input "Fairfield"
select select "36"
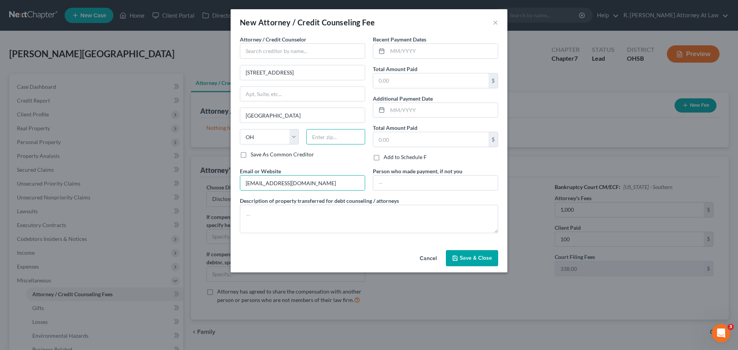
type input "45014"
click at [262, 217] on textarea at bounding box center [369, 219] width 258 height 28
type textarea "1000"
click at [290, 60] on div "Attorney / Credit Counselor * 5110 Pleasant Avenue Fairfield State AL AK AR AZ …" at bounding box center [302, 92] width 125 height 115
click at [290, 54] on input "text" at bounding box center [302, 50] width 125 height 15
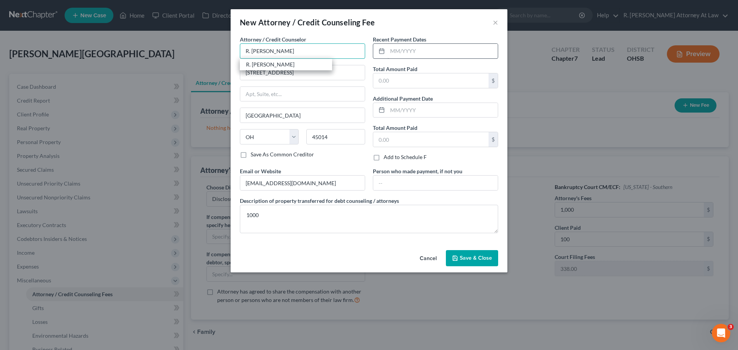
type input "R. Dean Snyder"
click at [411, 56] on input "text" at bounding box center [442, 51] width 110 height 15
type input "08/2025"
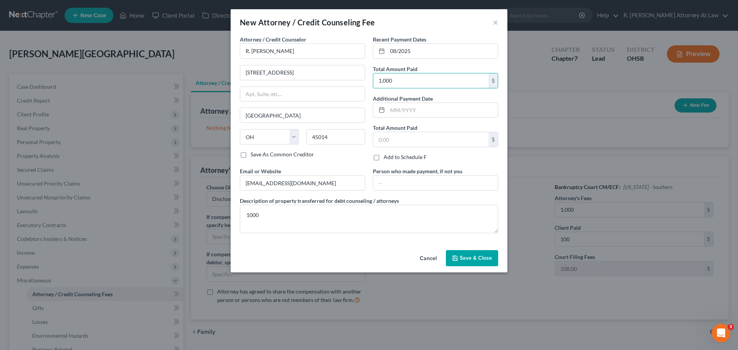
type input "1,000"
click at [475, 259] on span "Save & Close" at bounding box center [476, 258] width 32 height 7
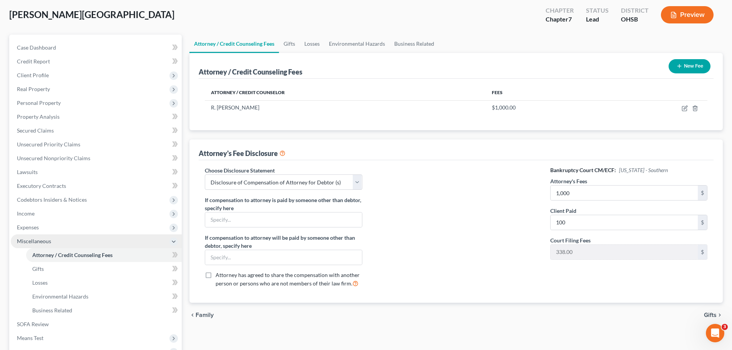
scroll to position [77, 0]
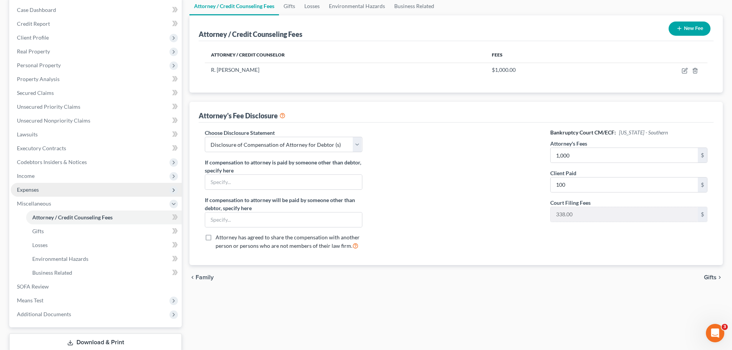
click at [33, 188] on span "Expenses" at bounding box center [28, 189] width 22 height 7
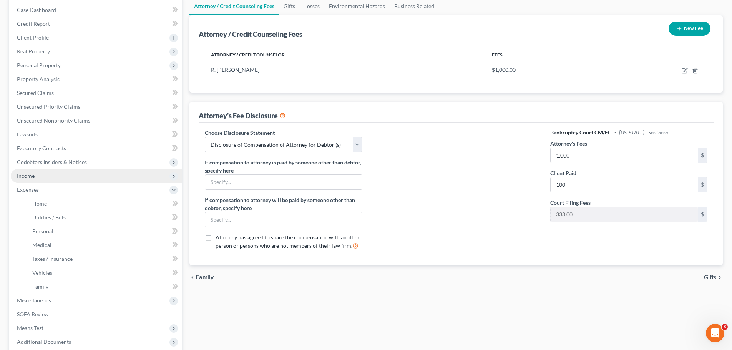
click at [32, 176] on span "Income" at bounding box center [26, 176] width 18 height 7
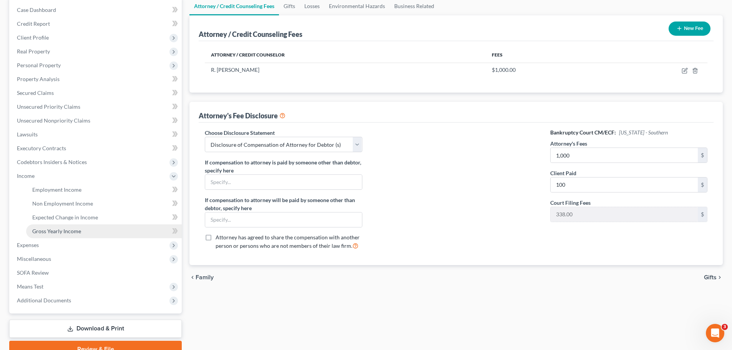
click at [45, 226] on link "Gross Yearly Income" at bounding box center [104, 231] width 156 height 14
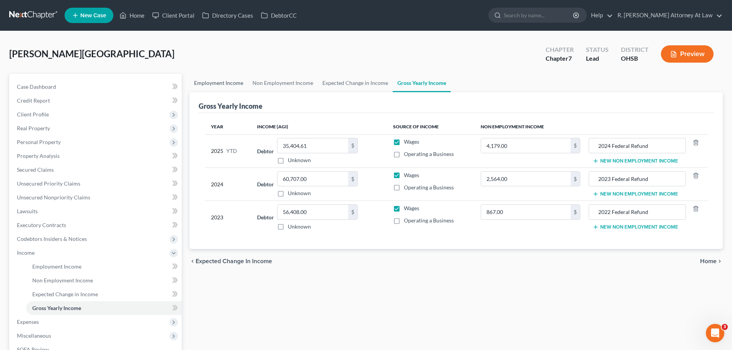
click at [208, 81] on link "Employment Income" at bounding box center [218, 83] width 58 height 18
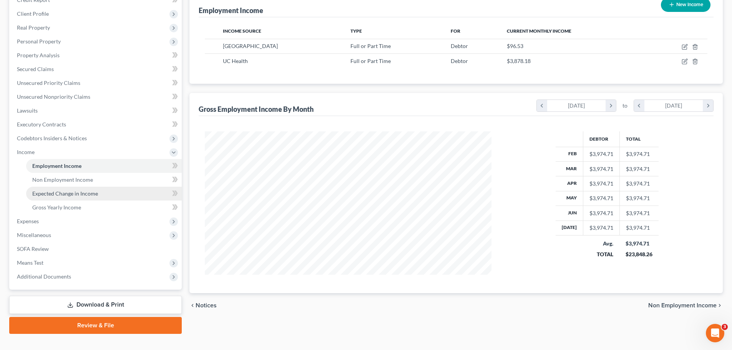
scroll to position [114, 0]
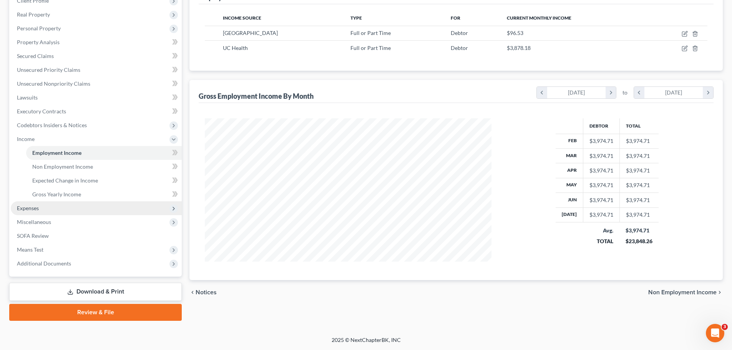
click at [30, 213] on span "Expenses" at bounding box center [96, 208] width 171 height 14
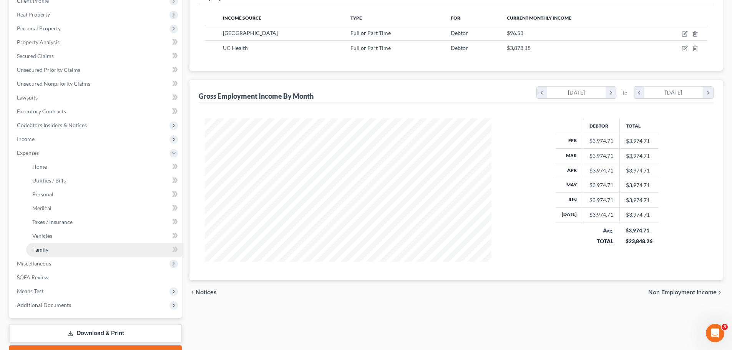
click at [51, 252] on link "Family" at bounding box center [104, 250] width 156 height 14
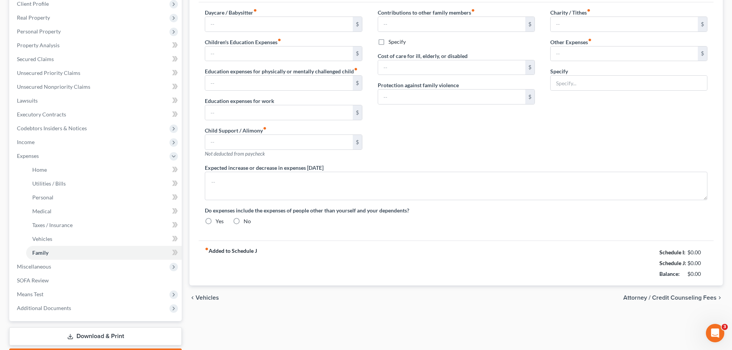
type input "0.00"
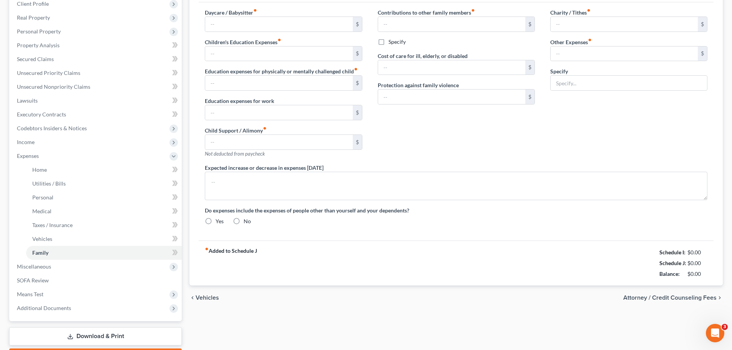
type input "0.00"
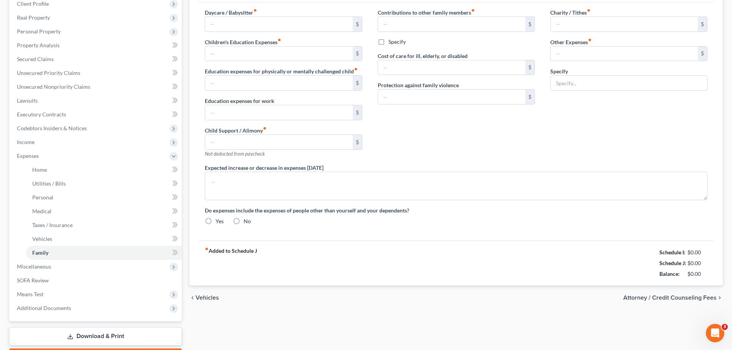
radio input "true"
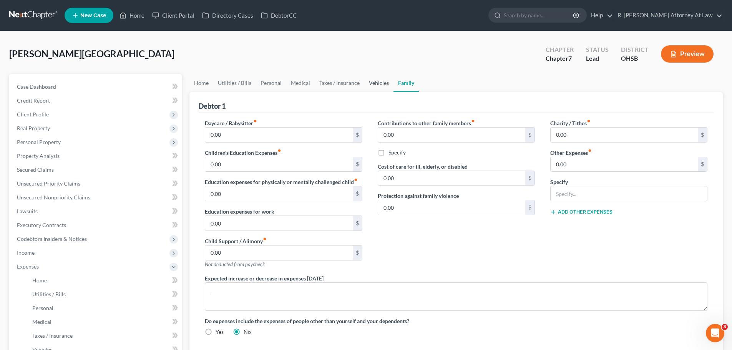
click at [382, 82] on link "Vehicles" at bounding box center [378, 83] width 29 height 18
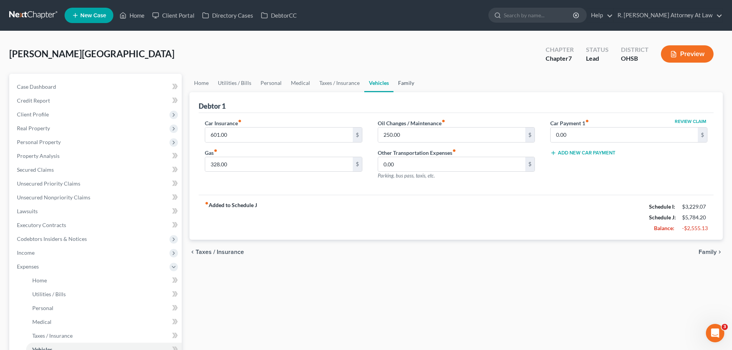
click at [403, 81] on link "Family" at bounding box center [405, 83] width 25 height 18
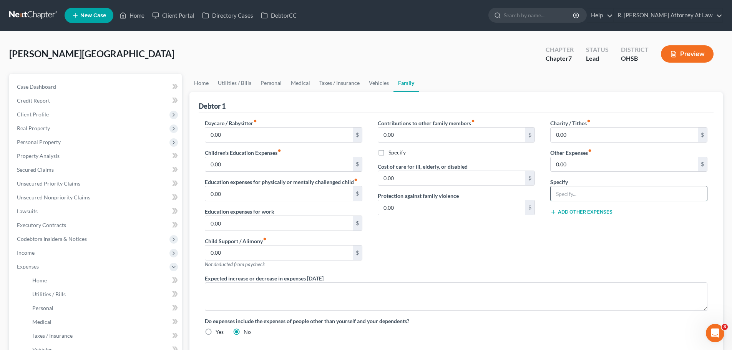
click at [564, 188] on input "text" at bounding box center [629, 193] width 156 height 15
type input "w"
type input "Work Lunches 250, Storage Unit 90, Pets 170"
type input "510"
click at [570, 217] on div "Charity / Tithes fiber_manual_record 0.00 $ Other Expenses fiber_manual_record …" at bounding box center [629, 196] width 173 height 155
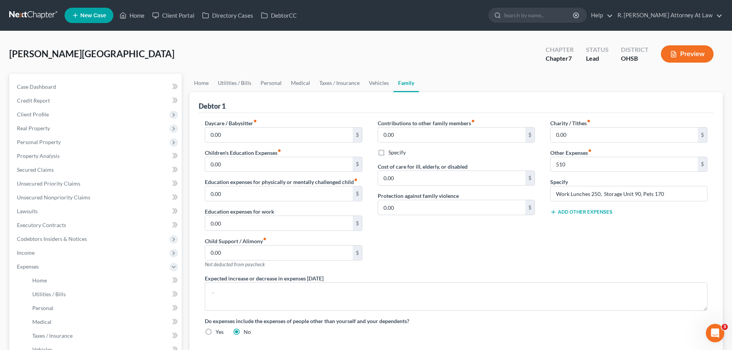
click at [572, 213] on button "Add Other Expenses" at bounding box center [581, 212] width 62 height 6
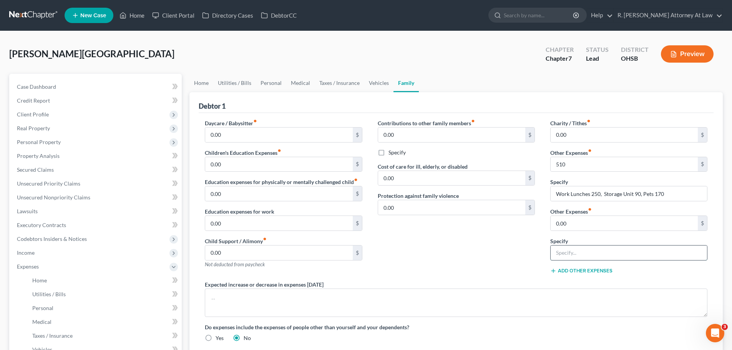
click at [585, 259] on input "text" at bounding box center [629, 253] width 156 height 15
type input "YMCA 40, Subscriptions 100"
type input "140"
click at [456, 287] on div "Expected increase or decrease in expenses [DATE]" at bounding box center [456, 299] width 518 height 37
click at [29, 115] on span "Client Profile" at bounding box center [33, 114] width 32 height 7
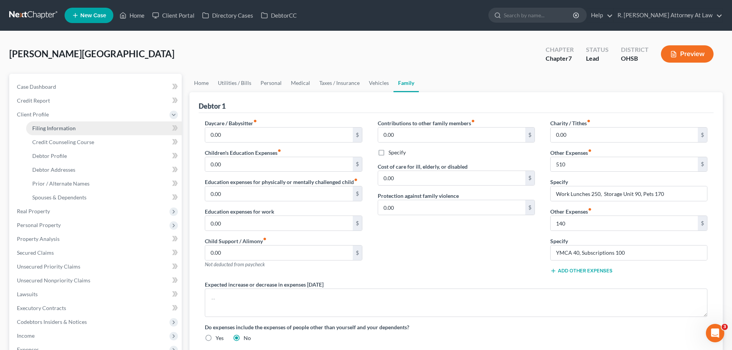
click at [56, 127] on span "Filing Information" at bounding box center [53, 128] width 43 height 7
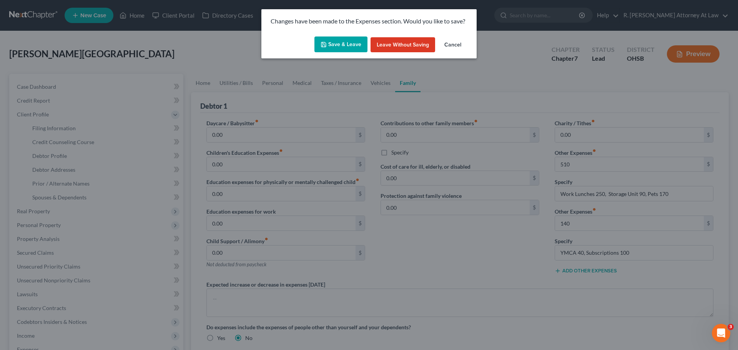
drag, startPoint x: 324, startPoint y: 51, endPoint x: 328, endPoint y: 48, distance: 5.2
click at [326, 50] on button "Save & Leave" at bounding box center [340, 45] width 53 height 16
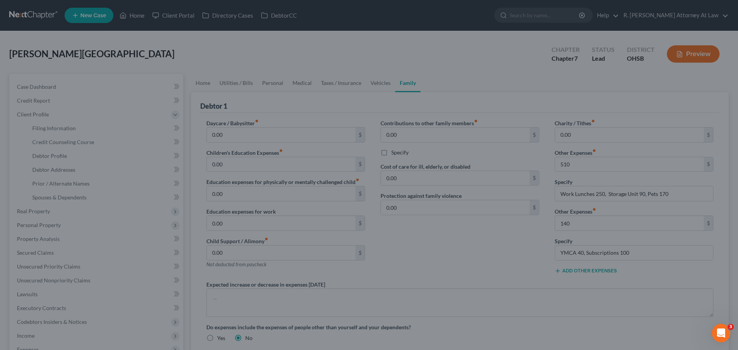
type input "510.00"
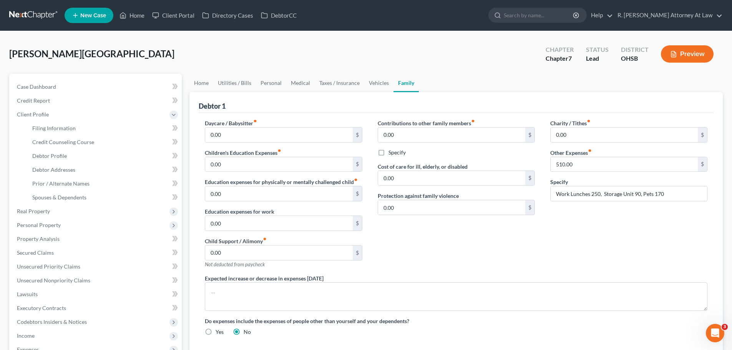
select select "1"
select select "0"
select select "62"
select select "0"
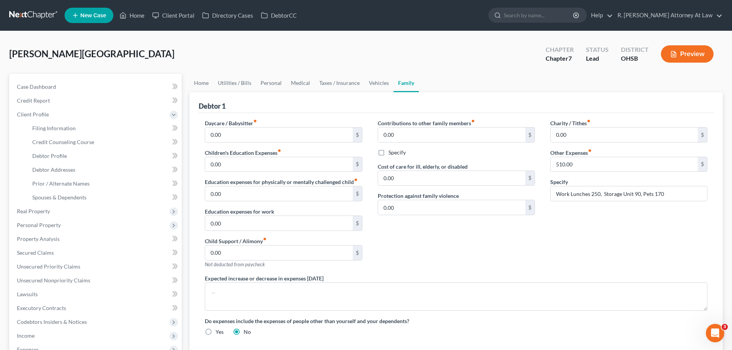
select select "36"
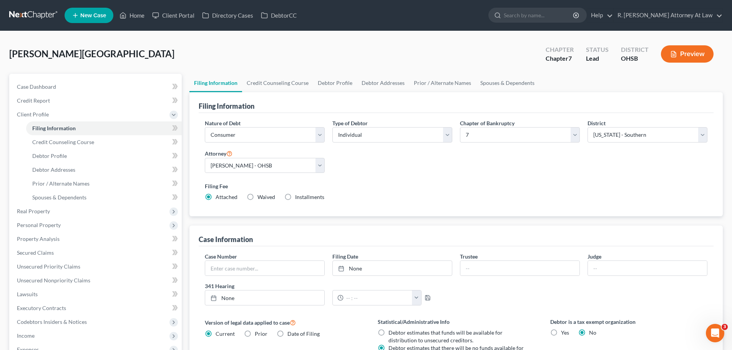
click at [295, 197] on label "Installments Installments" at bounding box center [309, 197] width 29 height 8
click at [298, 197] on input "Installments Installments" at bounding box center [300, 195] width 5 height 5
radio input "true"
radio input "false"
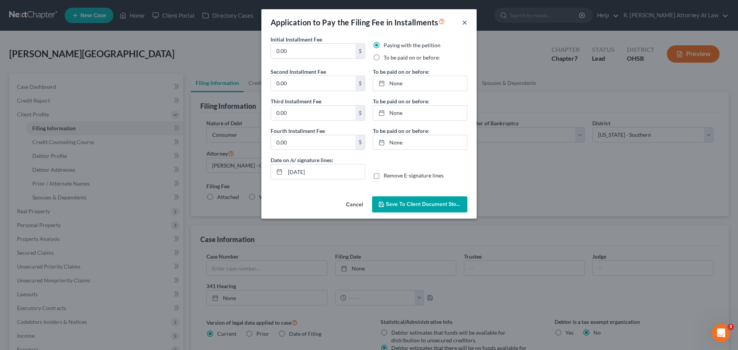
click at [464, 20] on button "×" at bounding box center [464, 22] width 5 height 9
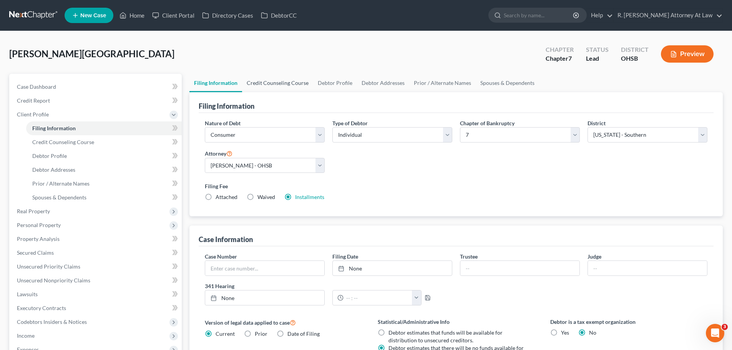
click at [288, 83] on link "Credit Counseling Course" at bounding box center [277, 83] width 71 height 18
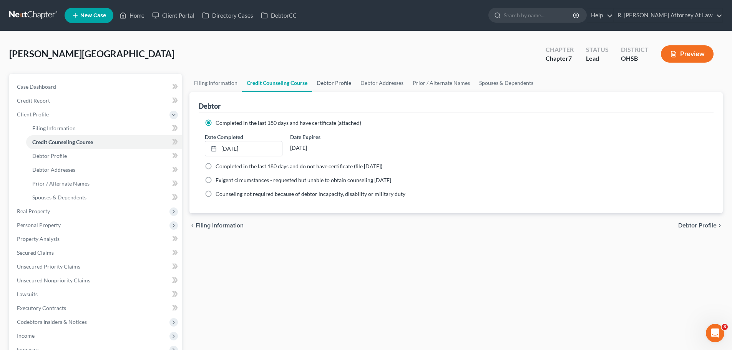
click at [335, 79] on link "Debtor Profile" at bounding box center [334, 83] width 44 height 18
select select "0"
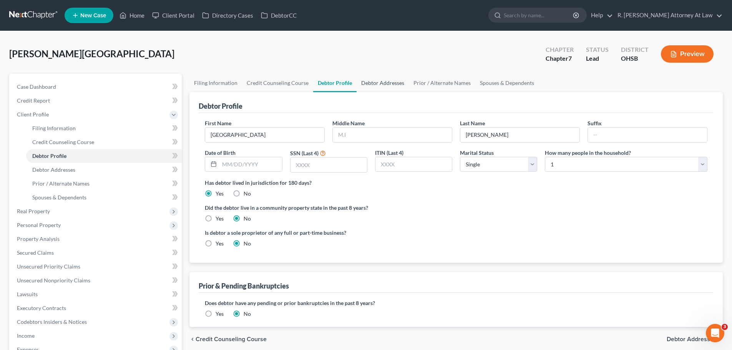
click at [370, 79] on link "Debtor Addresses" at bounding box center [383, 83] width 52 height 18
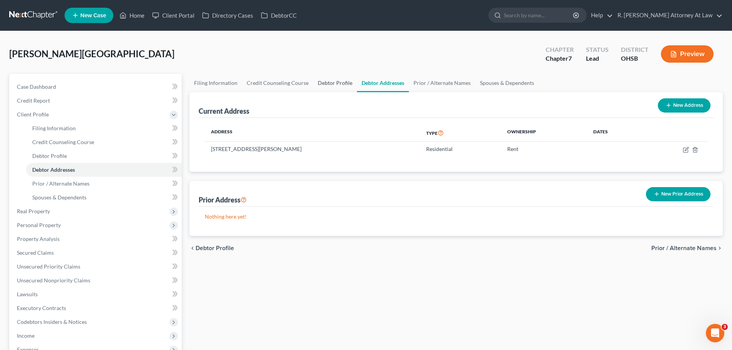
click at [313, 80] on link "Debtor Profile" at bounding box center [335, 83] width 44 height 18
select select "0"
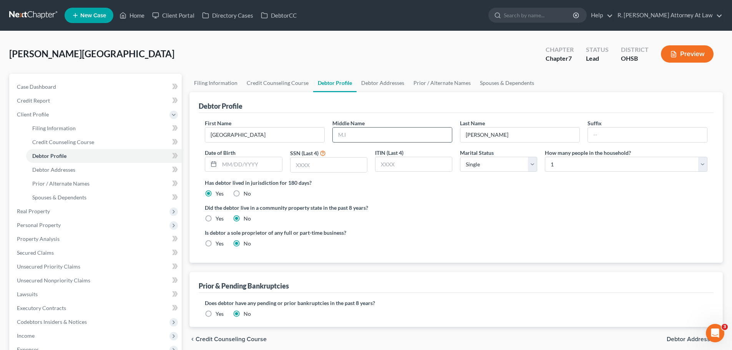
click at [370, 138] on input "text" at bounding box center [392, 135] width 119 height 15
type input "Madison"
click at [497, 77] on link "Spouses & Dependents" at bounding box center [506, 83] width 63 height 18
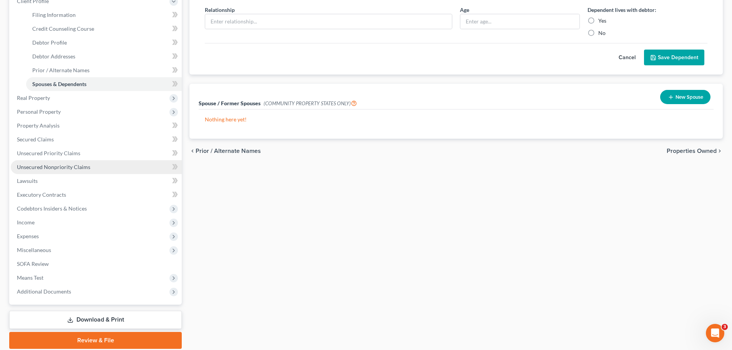
scroll to position [115, 0]
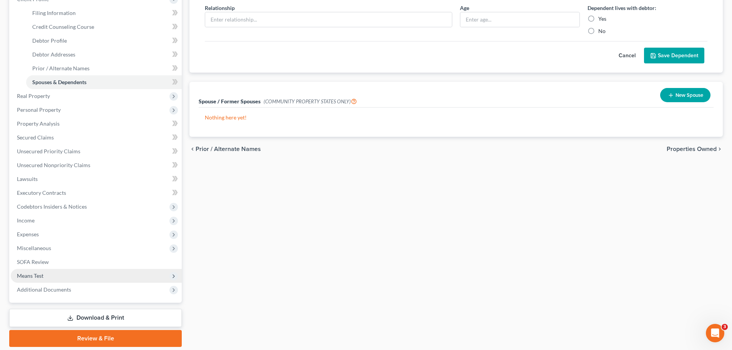
click at [30, 275] on span "Means Test" at bounding box center [30, 275] width 27 height 7
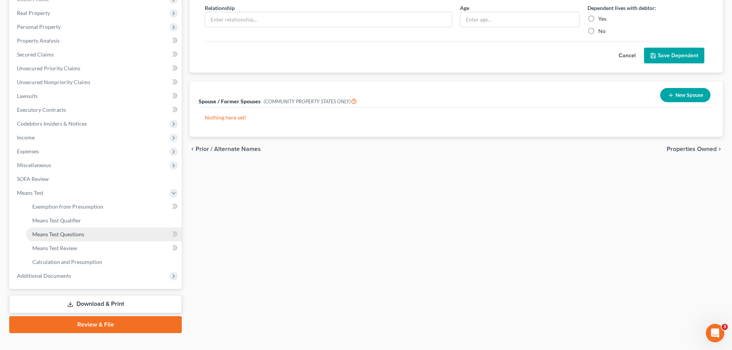
click at [61, 235] on span "Means Test Questions" at bounding box center [58, 234] width 52 height 7
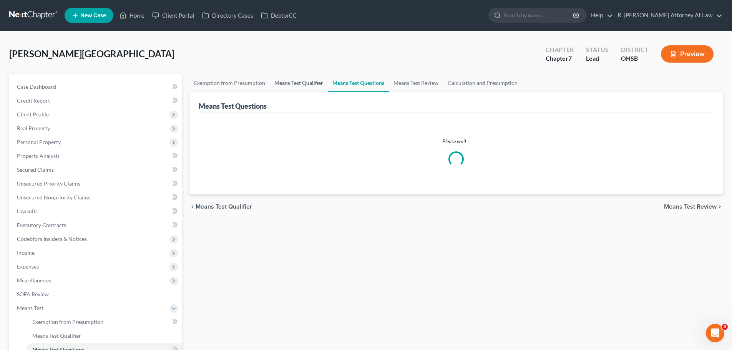
click at [296, 76] on link "Means Test Qualifier" at bounding box center [299, 83] width 58 height 18
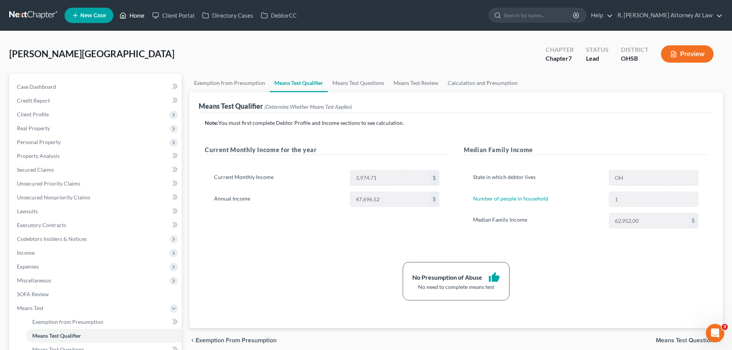
click at [134, 16] on link "Home" at bounding box center [132, 15] width 33 height 14
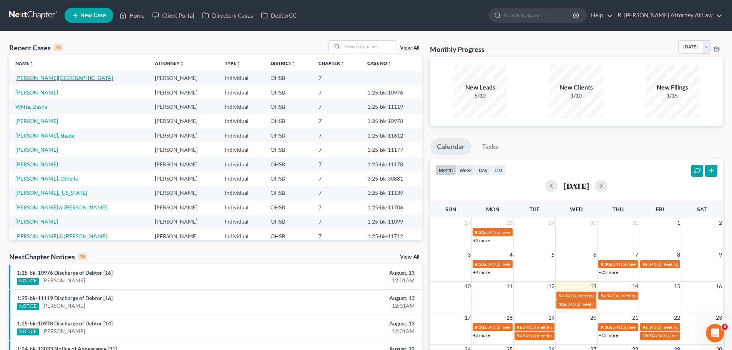
click at [37, 78] on link "[PERSON_NAME][GEOGRAPHIC_DATA]" at bounding box center [64, 78] width 98 height 7
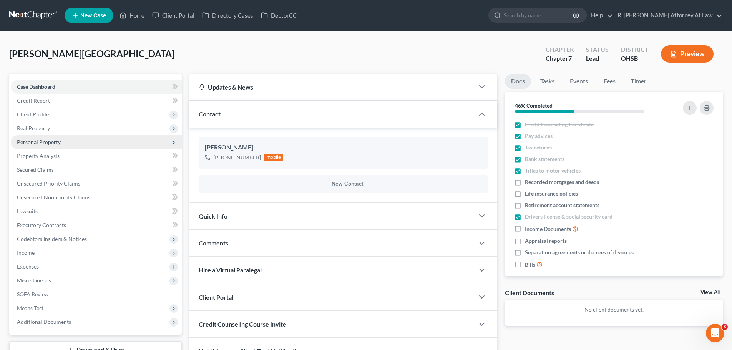
click at [43, 141] on span "Personal Property" at bounding box center [39, 142] width 44 height 7
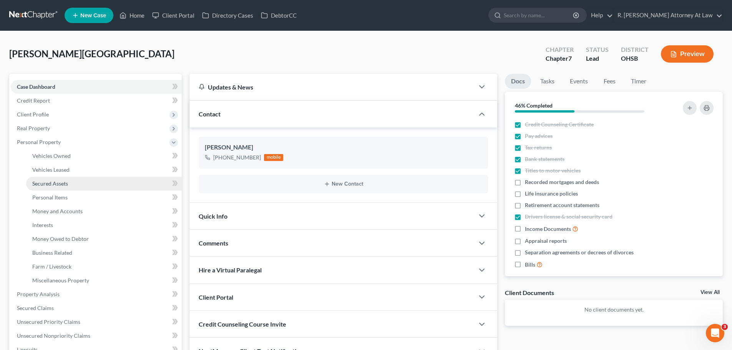
click at [61, 177] on link "Secured Assets" at bounding box center [104, 184] width 156 height 14
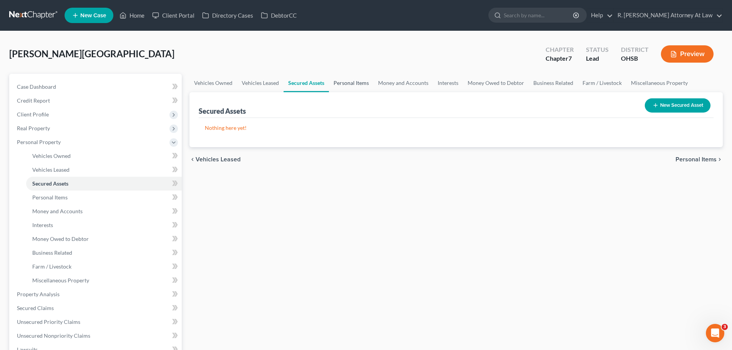
click at [347, 81] on link "Personal Items" at bounding box center [351, 83] width 45 height 18
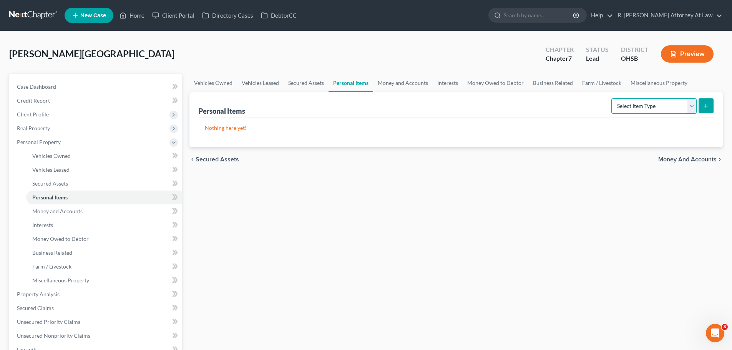
click at [634, 105] on select "Select Item Type Clothing Collectibles Of Value Electronics Firearms Household …" at bounding box center [653, 105] width 85 height 15
select select "household_goods"
click at [612, 98] on select "Select Item Type Clothing Collectibles Of Value Electronics Firearms Household …" at bounding box center [653, 105] width 85 height 15
click at [703, 105] on icon "submit" at bounding box center [706, 106] width 6 height 6
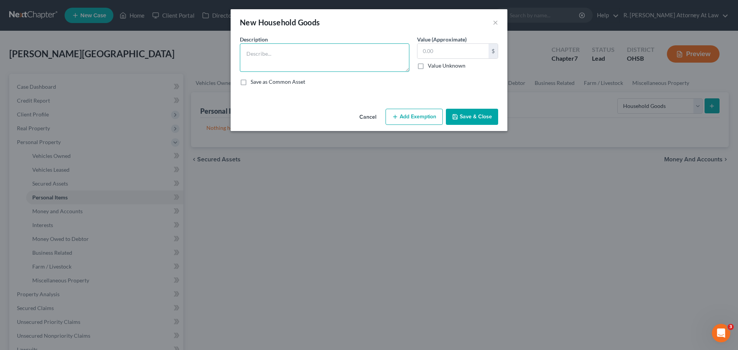
drag, startPoint x: 306, startPoint y: 54, endPoint x: 276, endPoint y: 61, distance: 31.2
click at [292, 58] on textarea at bounding box center [324, 57] width 169 height 28
type textarea "Living Room Furniture 4500, Bedroom Furniture 6000, Kitchen Appliances 200"
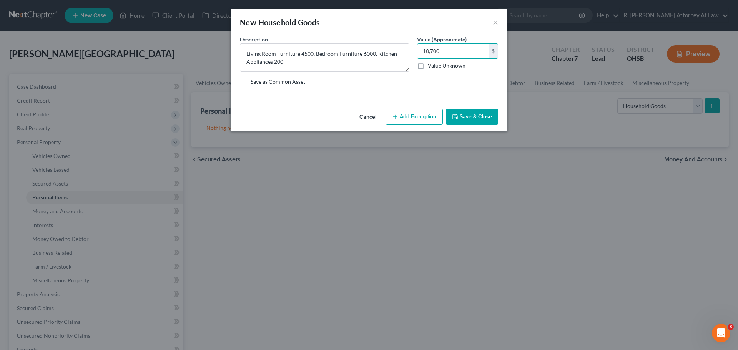
type input "10,700"
click at [421, 112] on button "Add Exemption" at bounding box center [413, 117] width 57 height 16
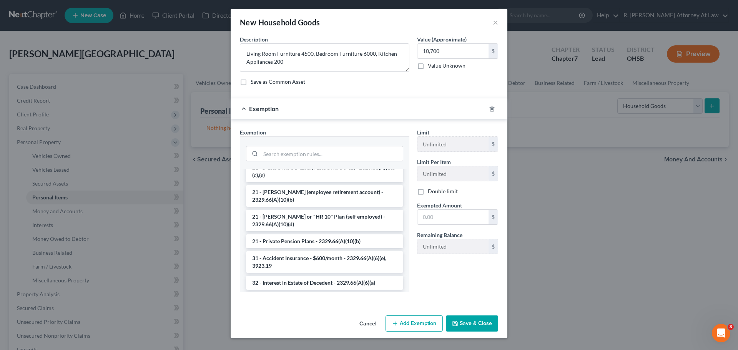
scroll to position [115, 0]
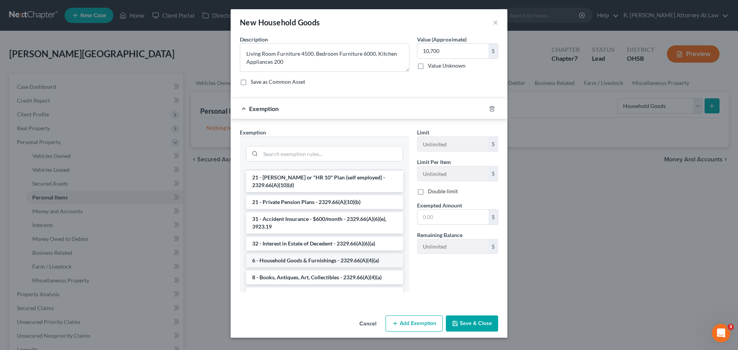
click at [283, 254] on li "6 - Household Goods & Furnishings - 2329.66(A)(4)(a)" at bounding box center [324, 261] width 157 height 14
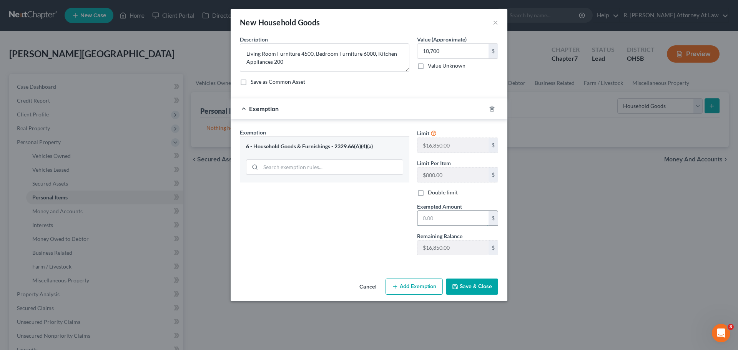
click at [458, 223] on input "text" at bounding box center [452, 218] width 71 height 15
type input "10,700"
drag, startPoint x: 466, startPoint y: 288, endPoint x: 471, endPoint y: 266, distance: 22.6
click at [467, 288] on button "Save & Close" at bounding box center [472, 287] width 52 height 16
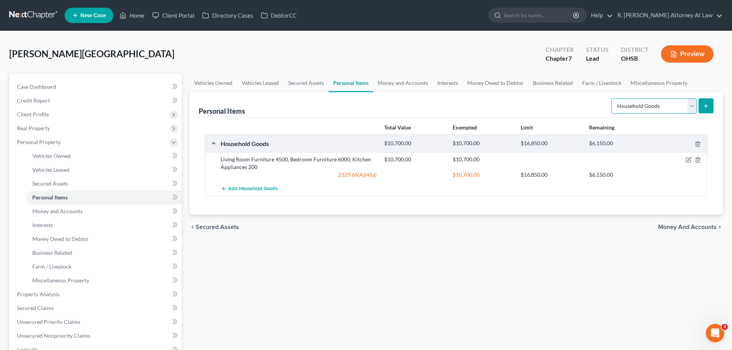
click at [640, 109] on select "Select Item Type Clothing Collectibles Of Value Electronics Firearms Household …" at bounding box center [653, 105] width 85 height 15
select select "electronics"
click at [612, 98] on select "Select Item Type Clothing Collectibles Of Value Electronics Firearms Household …" at bounding box center [653, 105] width 85 height 15
click at [706, 108] on icon "submit" at bounding box center [706, 106] width 6 height 6
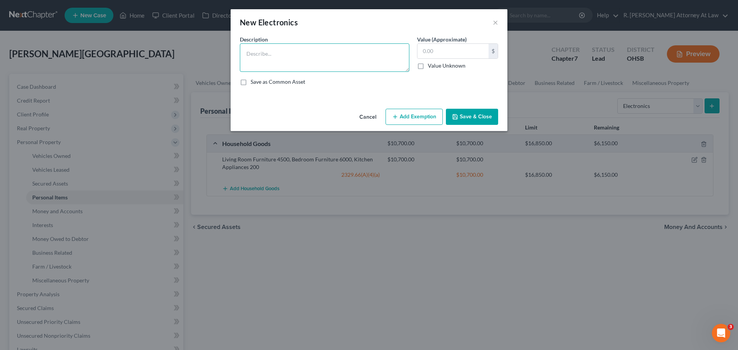
click at [307, 63] on textarea at bounding box center [324, 57] width 169 height 28
type textarea "Computer 1900"
type input "1,900"
click at [398, 118] on icon "button" at bounding box center [395, 117] width 6 height 6
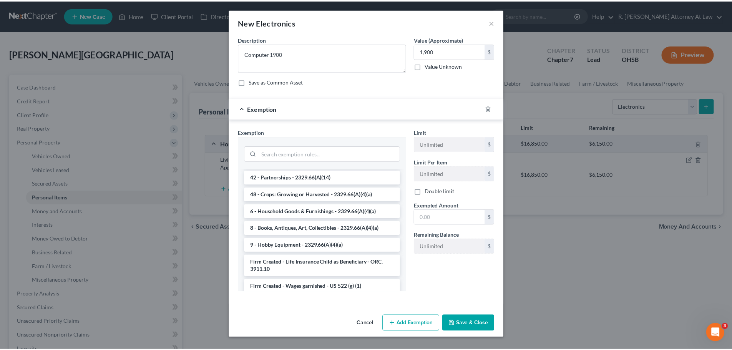
scroll to position [996, 0]
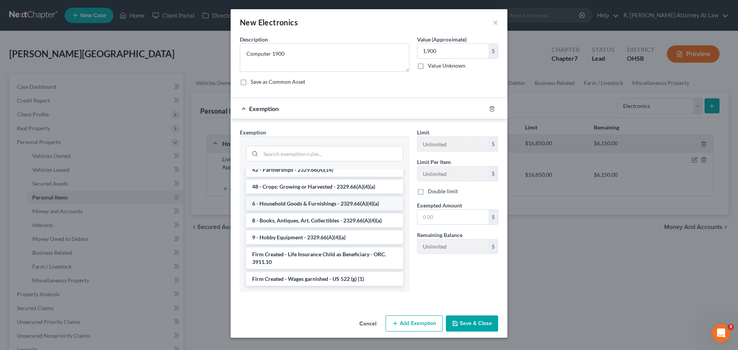
click at [303, 203] on li "6 - Household Goods & Furnishings - 2329.66(A)(4)(a)" at bounding box center [324, 204] width 157 height 14
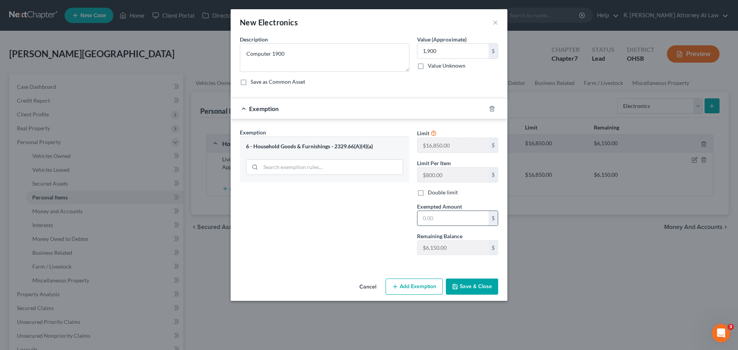
click at [444, 219] on input "text" at bounding box center [452, 218] width 71 height 15
type input "0"
type input "1,900"
click at [473, 280] on button "Save & Close" at bounding box center [472, 287] width 52 height 16
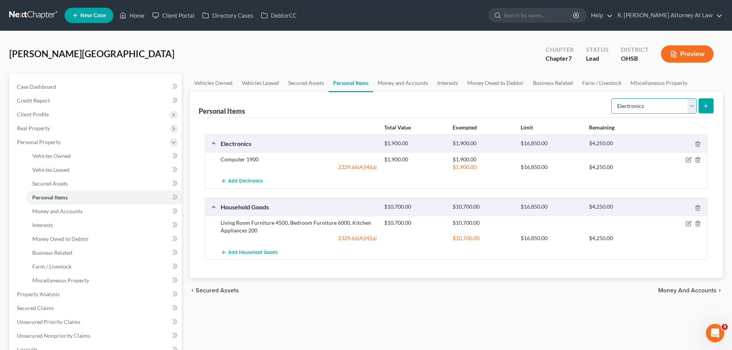
click at [643, 106] on select "Select Item Type Clothing Collectibles Of Value Electronics Firearms Household …" at bounding box center [653, 105] width 85 height 15
select select "clothing"
click at [612, 98] on select "Select Item Type Clothing Collectibles Of Value Electronics Firearms Household …" at bounding box center [653, 105] width 85 height 15
drag, startPoint x: 707, startPoint y: 105, endPoint x: 702, endPoint y: 103, distance: 5.7
click at [702, 103] on button "submit" at bounding box center [706, 105] width 15 height 15
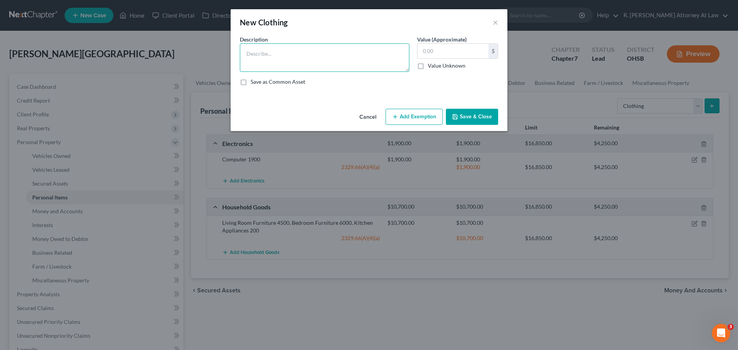
click at [310, 62] on textarea at bounding box center [324, 57] width 169 height 28
type textarea "Clothing 200"
type input "200"
click at [405, 121] on button "Add Exemption" at bounding box center [413, 117] width 57 height 16
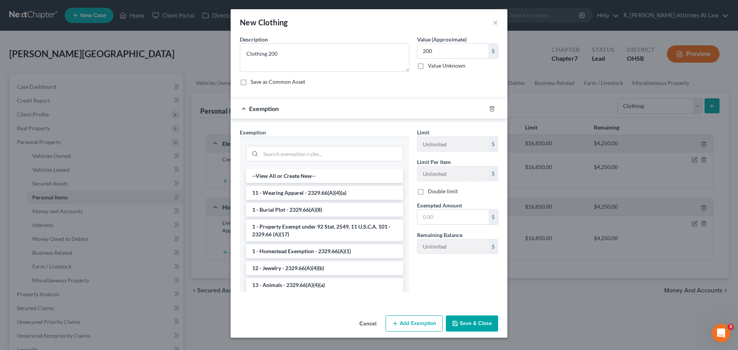
drag, startPoint x: 277, startPoint y: 193, endPoint x: 290, endPoint y: 190, distance: 12.5
click at [278, 193] on li "11 - Wearing Apparel - 2329.66(A)(4)(a)" at bounding box center [324, 193] width 157 height 14
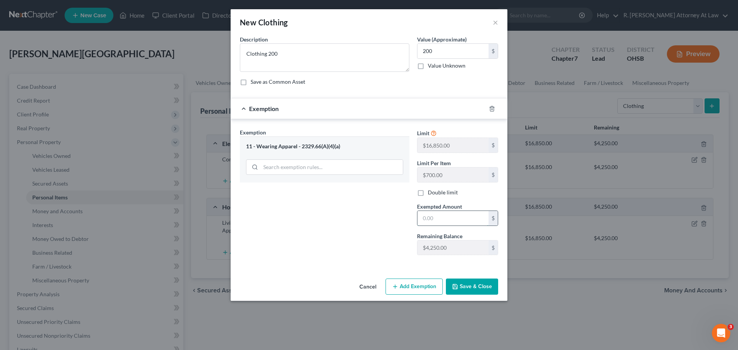
click at [435, 216] on input "text" at bounding box center [452, 218] width 71 height 15
type input "200"
drag, startPoint x: 273, startPoint y: 208, endPoint x: 367, endPoint y: 227, distance: 96.1
click at [275, 209] on div "Exemption Set must be selected for CA. Exemption * 11 - Wearing Apparel - 2329.…" at bounding box center [324, 194] width 177 height 133
drag, startPoint x: 469, startPoint y: 285, endPoint x: 454, endPoint y: 274, distance: 18.9
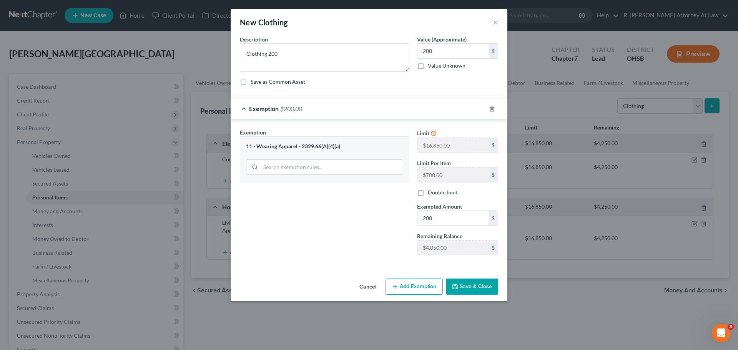
click at [468, 285] on button "Save & Close" at bounding box center [472, 287] width 52 height 16
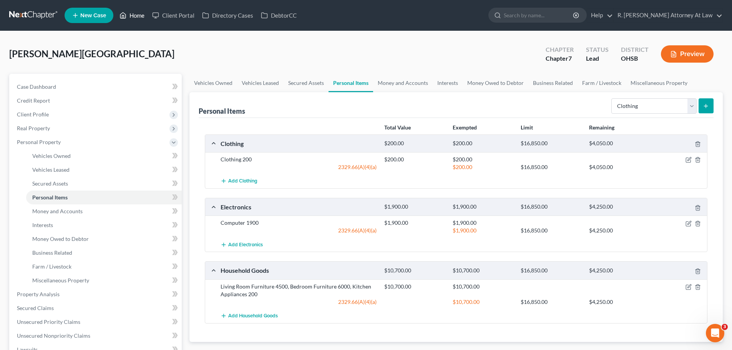
click at [134, 15] on link "Home" at bounding box center [132, 15] width 33 height 14
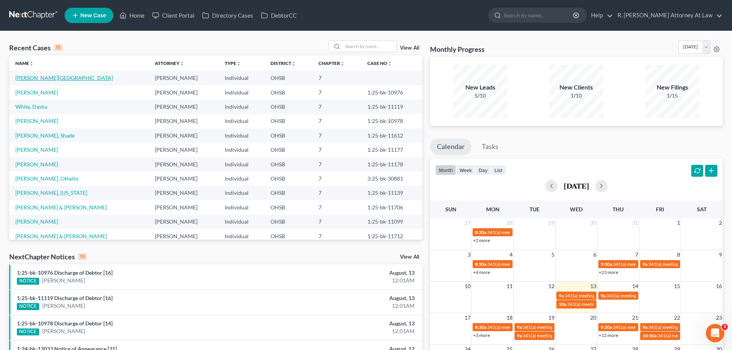
click at [30, 79] on link "[PERSON_NAME][GEOGRAPHIC_DATA]" at bounding box center [64, 78] width 98 height 7
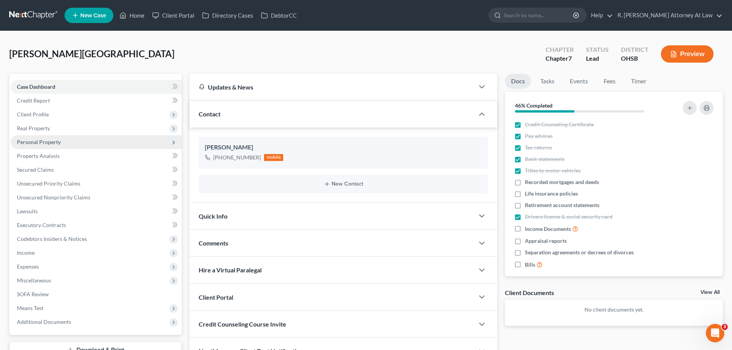
click at [31, 143] on span "Personal Property" at bounding box center [39, 142] width 44 height 7
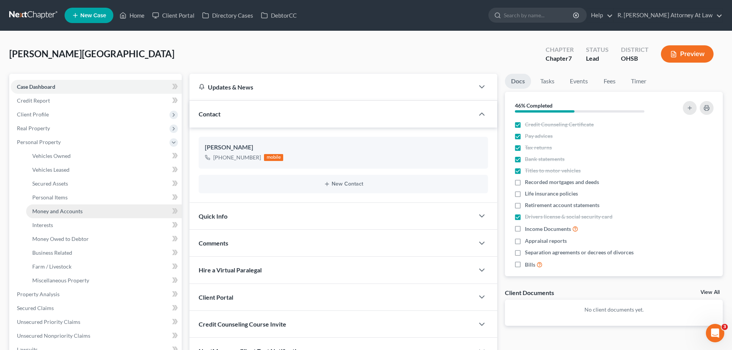
click at [61, 207] on link "Money and Accounts" at bounding box center [104, 211] width 156 height 14
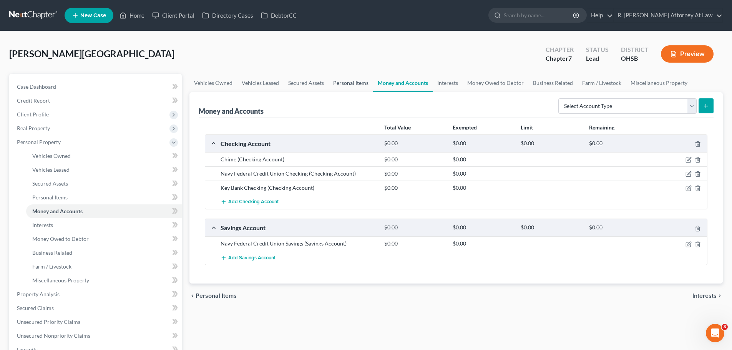
click at [355, 86] on link "Personal Items" at bounding box center [351, 83] width 45 height 18
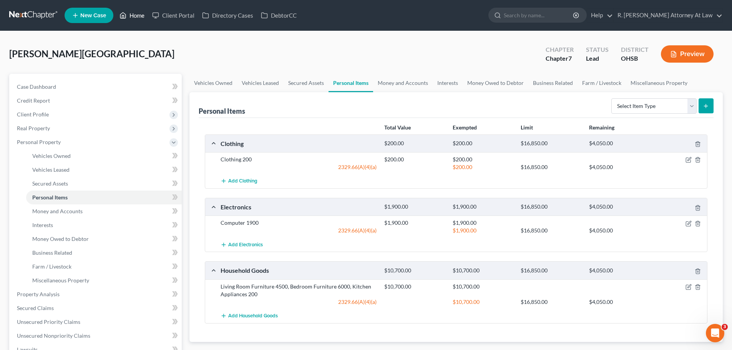
click at [135, 18] on link "Home" at bounding box center [132, 15] width 33 height 14
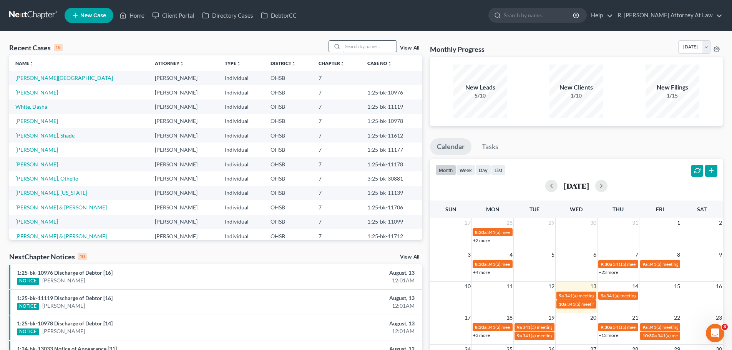
click at [359, 48] on input "search" at bounding box center [370, 46] width 54 height 11
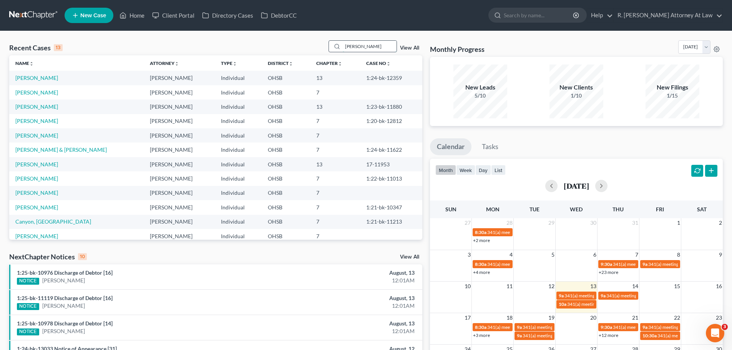
type input "candace"
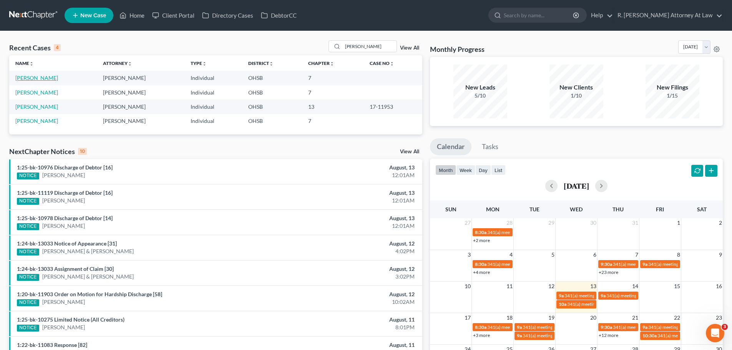
click at [49, 79] on link "Solomon, Candace" at bounding box center [36, 78] width 43 height 7
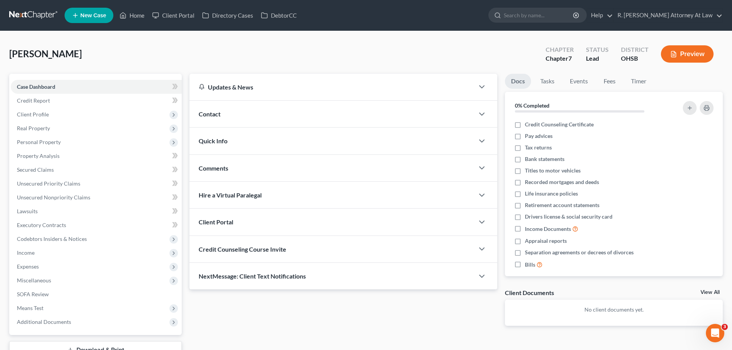
drag, startPoint x: 216, startPoint y: 115, endPoint x: 224, endPoint y: 118, distance: 8.4
click at [216, 115] on span "Contact" at bounding box center [210, 113] width 22 height 7
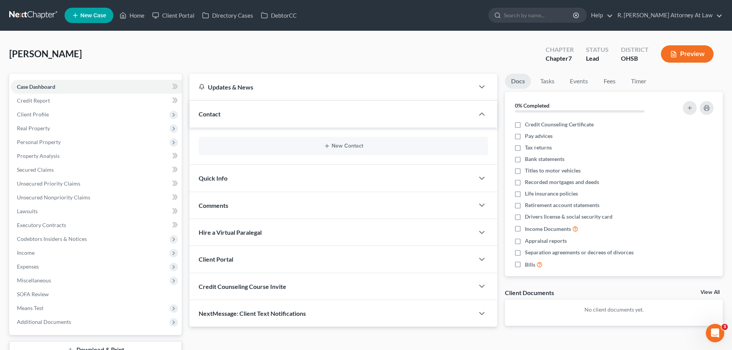
click at [343, 141] on div "New Contact" at bounding box center [343, 146] width 289 height 18
click at [343, 146] on button "New Contact" at bounding box center [343, 146] width 277 height 6
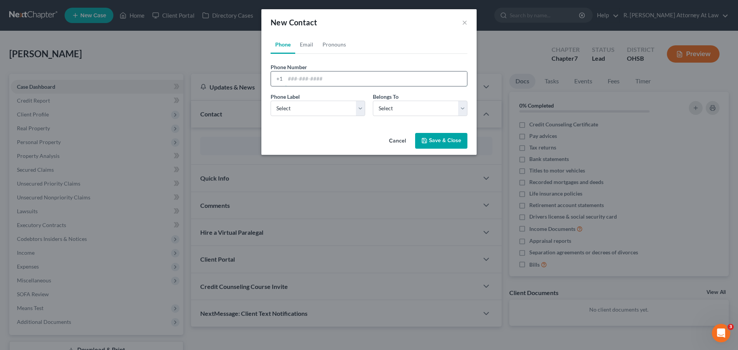
click at [319, 75] on input "tel" at bounding box center [376, 78] width 182 height 15
type input "513-680-8492"
drag, startPoint x: 284, startPoint y: 104, endPoint x: 283, endPoint y: 115, distance: 11.2
click at [284, 105] on select "Select Mobile Home Work Other" at bounding box center [318, 108] width 95 height 15
select select "0"
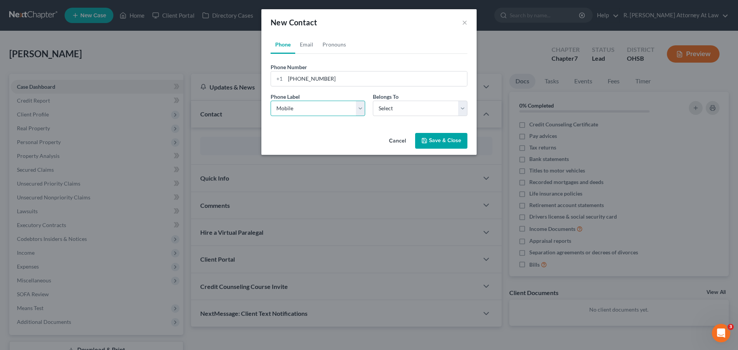
click at [271, 101] on select "Select Mobile Home Work Other" at bounding box center [318, 108] width 95 height 15
click at [389, 113] on select "Select Client Other" at bounding box center [420, 108] width 95 height 15
select select "0"
click at [373, 101] on select "Select Client Other" at bounding box center [420, 108] width 95 height 15
drag, startPoint x: 433, startPoint y: 139, endPoint x: 430, endPoint y: 136, distance: 4.6
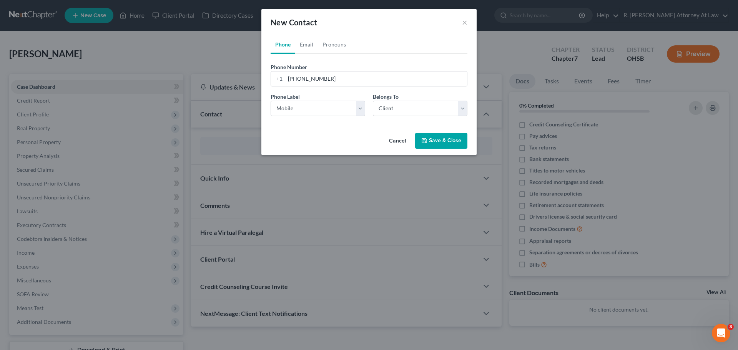
click at [433, 139] on button "Save & Close" at bounding box center [441, 141] width 52 height 16
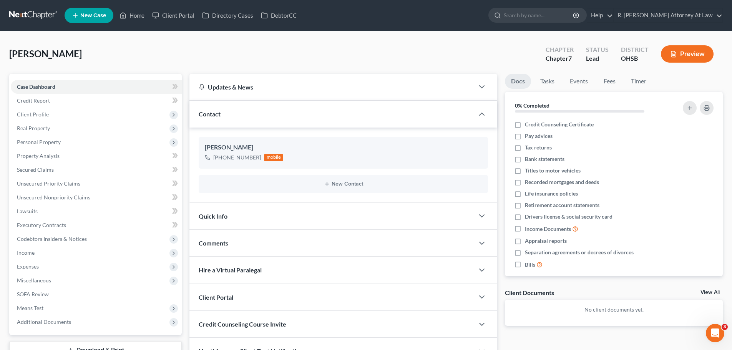
click at [337, 59] on div "Solomon, Candace Upgraded Chapter Chapter 7 Status Lead District OHSB Preview" at bounding box center [366, 56] width 714 height 33
click at [31, 112] on span "Client Profile" at bounding box center [33, 114] width 32 height 7
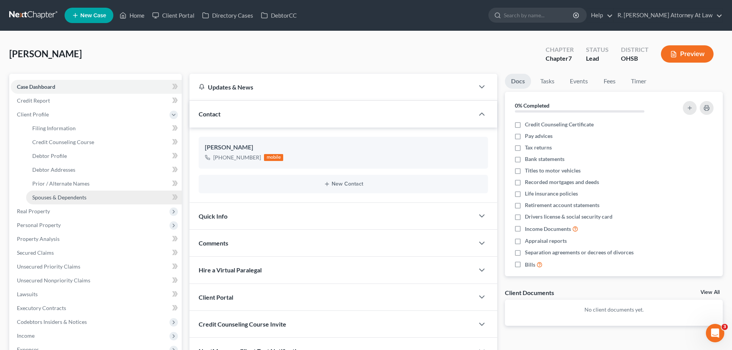
click at [53, 196] on span "Spouses & Dependents" at bounding box center [59, 197] width 54 height 7
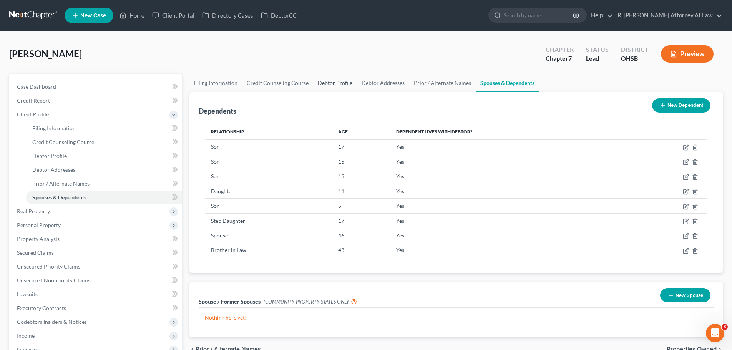
click at [330, 84] on link "Debtor Profile" at bounding box center [335, 83] width 44 height 18
select select "1"
select select "8"
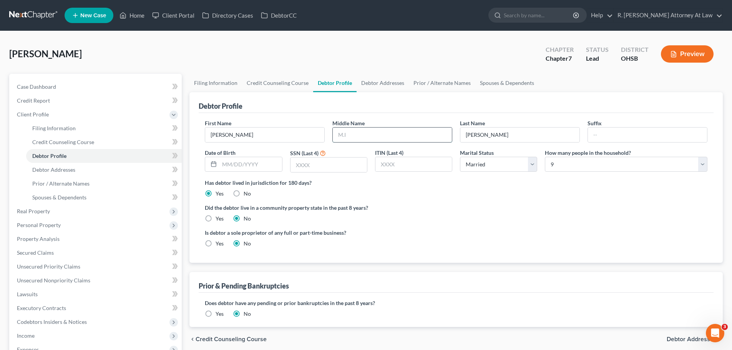
click at [360, 136] on input "text" at bounding box center [392, 135] width 119 height 15
type input "S"
click at [370, 87] on link "Debtor Addresses" at bounding box center [383, 83] width 52 height 18
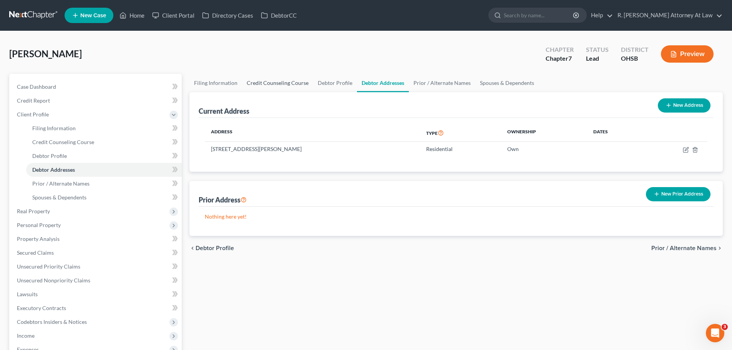
click at [279, 83] on link "Credit Counseling Course" at bounding box center [277, 83] width 71 height 18
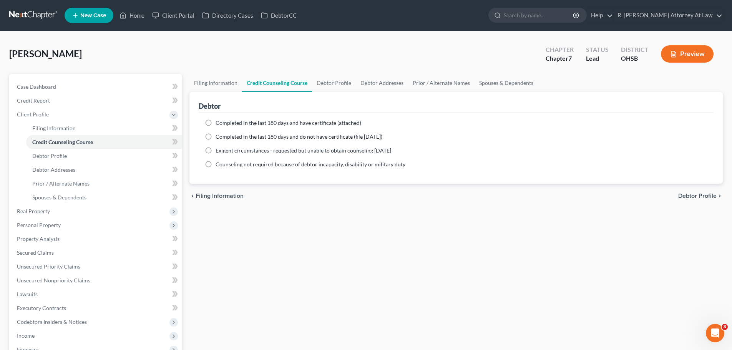
drag, startPoint x: 324, startPoint y: 52, endPoint x: 271, endPoint y: 81, distance: 61.2
click at [324, 52] on div "Solomon, Candace Upgraded Chapter Chapter 7 Status Lead District OHSB Preview" at bounding box center [366, 56] width 714 height 33
click at [216, 123] on label "Completed in the last 180 days and have certificate (attached)" at bounding box center [289, 123] width 146 height 8
click at [219, 123] on input "Completed in the last 180 days and have certificate (attached)" at bounding box center [221, 121] width 5 height 5
radio input "true"
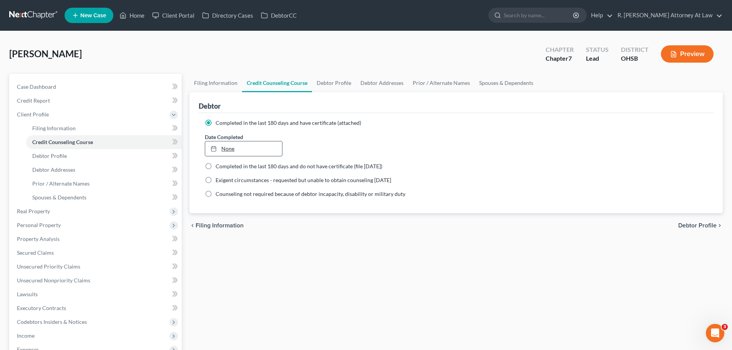
type input "[DATE]"
click at [224, 149] on link "None" at bounding box center [243, 148] width 76 height 15
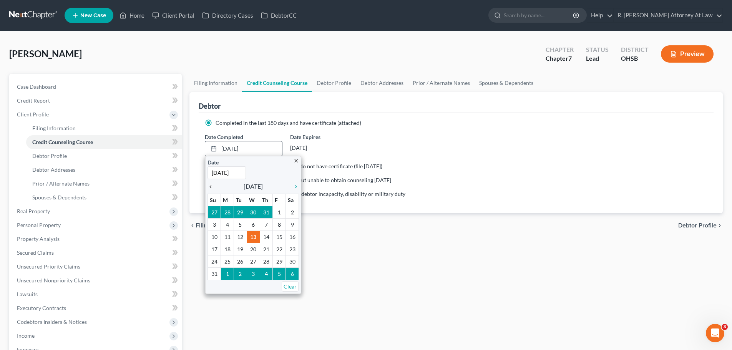
click at [211, 185] on icon "chevron_left" at bounding box center [213, 187] width 10 height 6
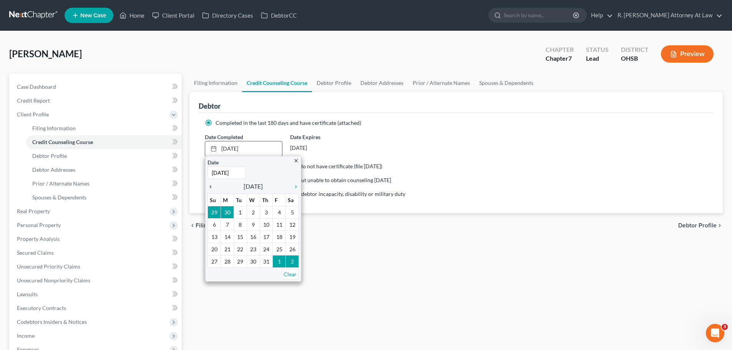
click at [211, 186] on icon "chevron_left" at bounding box center [213, 187] width 10 height 6
drag, startPoint x: 255, startPoint y: 228, endPoint x: 255, endPoint y: 222, distance: 5.8
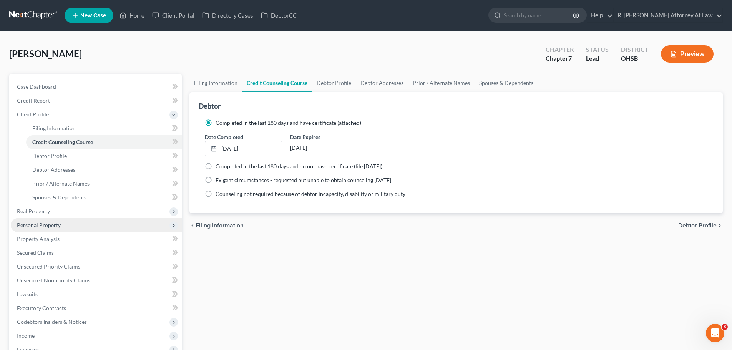
click at [37, 226] on span "Personal Property" at bounding box center [39, 225] width 44 height 7
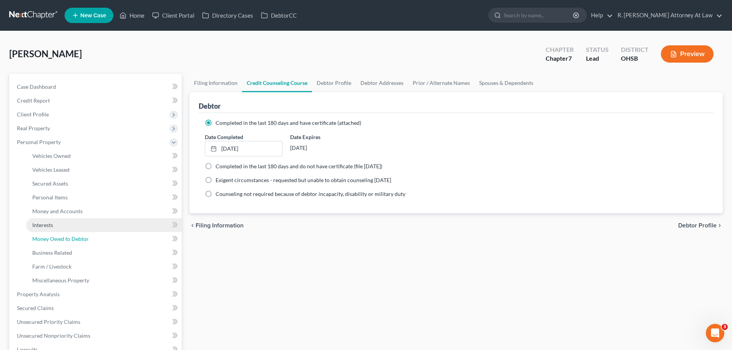
drag, startPoint x: 54, startPoint y: 234, endPoint x: 62, endPoint y: 231, distance: 8.8
click at [55, 234] on link "Money Owed to Debtor" at bounding box center [104, 239] width 156 height 14
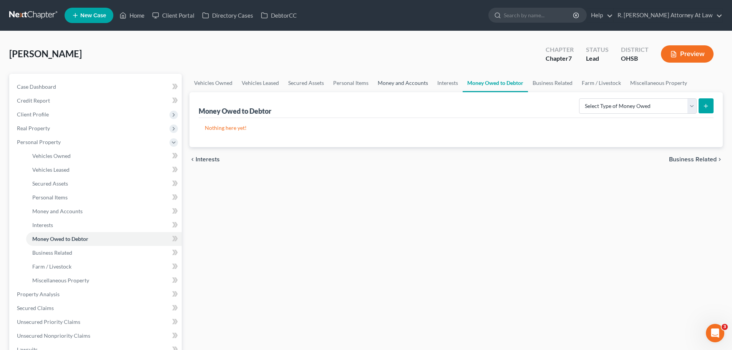
click at [404, 83] on link "Money and Accounts" at bounding box center [403, 83] width 60 height 18
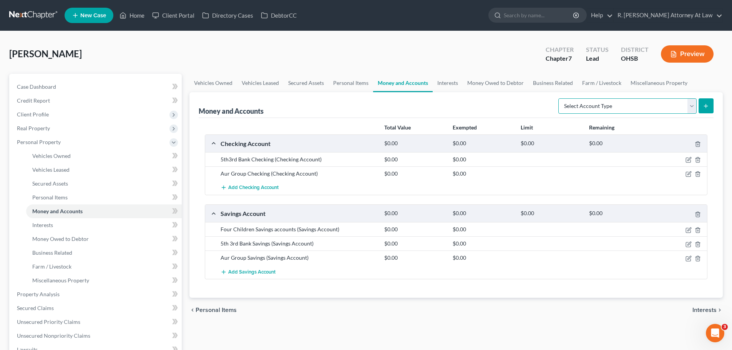
drag, startPoint x: 584, startPoint y: 105, endPoint x: 584, endPoint y: 113, distance: 7.7
click at [584, 105] on select "Select Account Type Brokerage Cash on Hand Certificates of Deposit Checking Acc…" at bounding box center [627, 105] width 138 height 15
select select "checking"
click at [560, 98] on select "Select Account Type Brokerage Cash on Hand Certificates of Deposit Checking Acc…" at bounding box center [627, 105] width 138 height 15
click at [706, 109] on button "submit" at bounding box center [706, 105] width 15 height 15
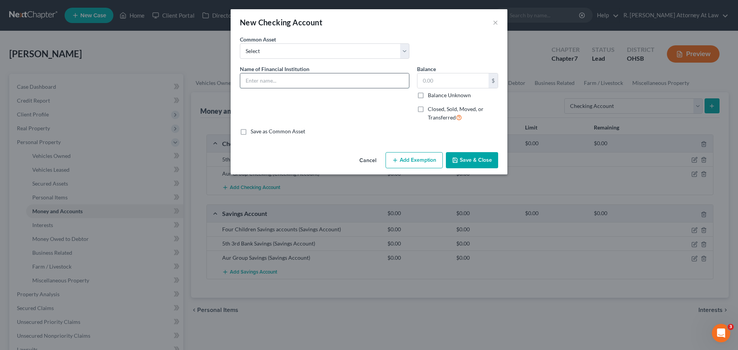
click at [271, 79] on input "text" at bounding box center [324, 80] width 169 height 15
type input "PayPal"
click at [461, 163] on button "Save & Close" at bounding box center [472, 160] width 52 height 16
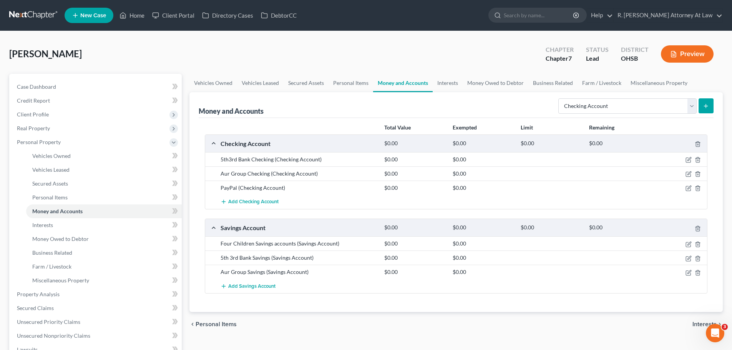
click at [704, 107] on icon "submit" at bounding box center [706, 106] width 6 height 6
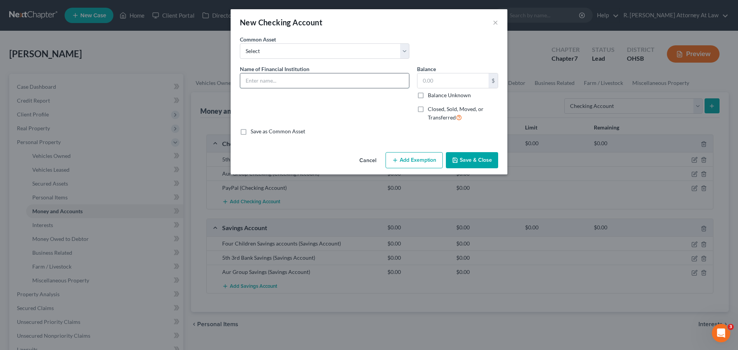
click at [287, 83] on input "text" at bounding box center [324, 80] width 169 height 15
type input "Cash App"
click at [467, 161] on button "Save & Close" at bounding box center [472, 160] width 52 height 16
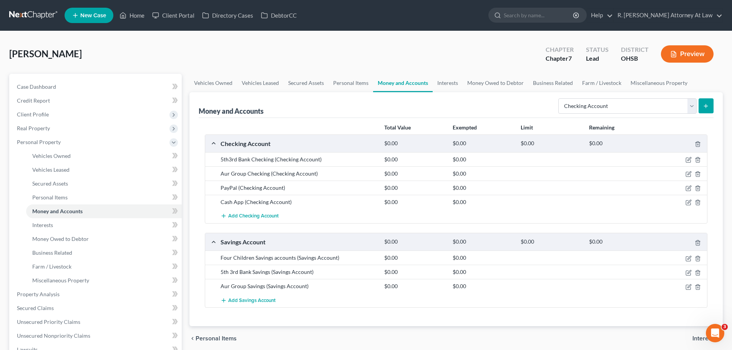
click at [702, 106] on button "submit" at bounding box center [706, 105] width 15 height 15
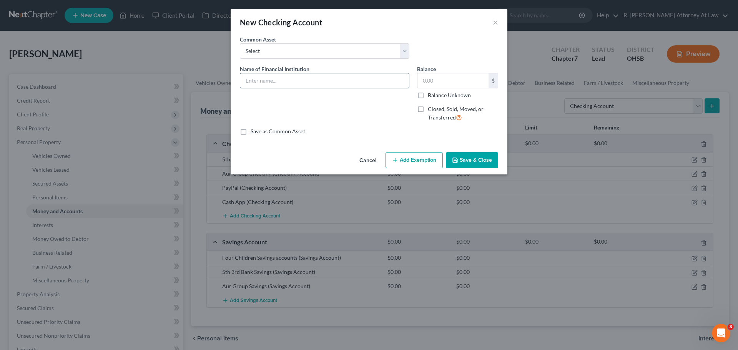
click at [306, 84] on input "text" at bounding box center [324, 80] width 169 height 15
type input "Venmo"
click at [476, 160] on button "Save & Close" at bounding box center [472, 160] width 52 height 16
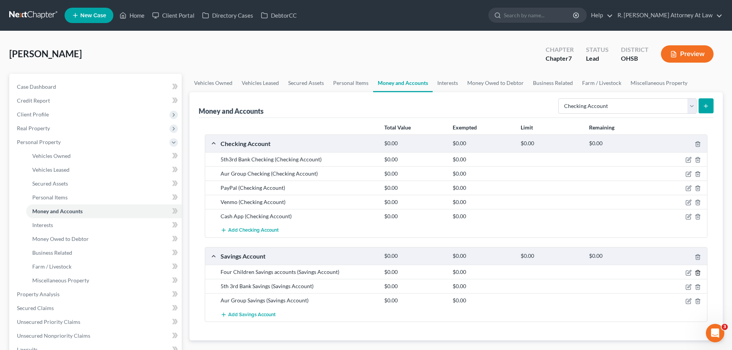
click at [699, 274] on icon "button" at bounding box center [698, 273] width 6 height 6
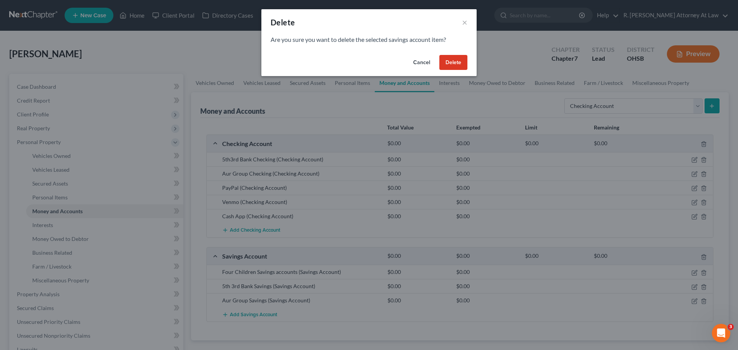
drag, startPoint x: 470, startPoint y: 62, endPoint x: 463, endPoint y: 63, distance: 6.9
click at [470, 63] on div "Cancel Delete" at bounding box center [368, 64] width 215 height 25
click at [452, 63] on button "Delete" at bounding box center [453, 62] width 28 height 15
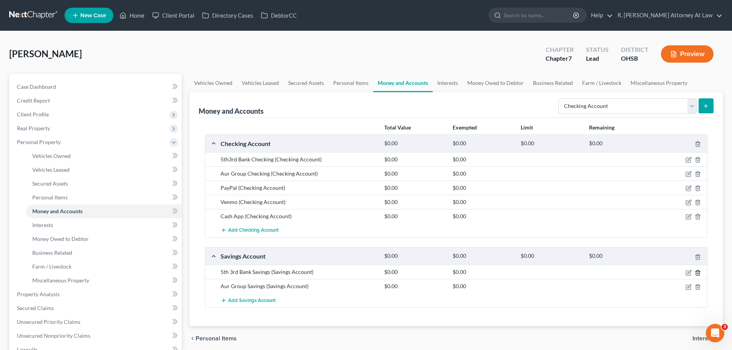
click at [696, 274] on icon "button" at bounding box center [697, 272] width 3 height 5
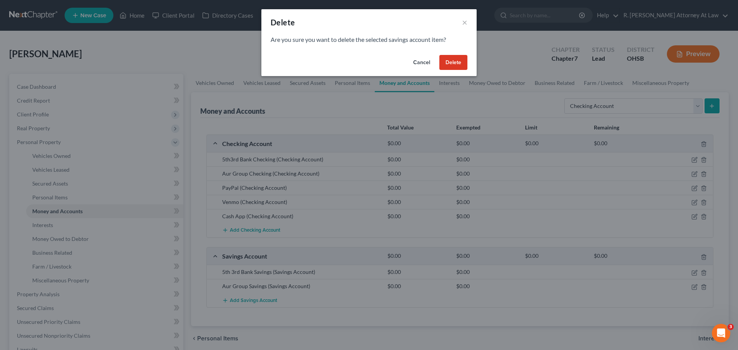
click at [455, 66] on button "Delete" at bounding box center [453, 62] width 28 height 15
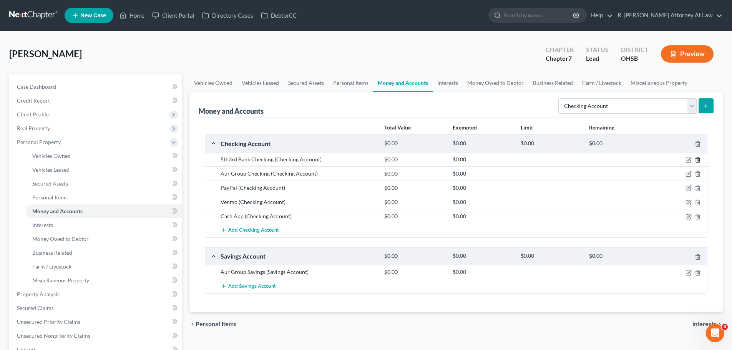
click at [697, 160] on line "button" at bounding box center [697, 161] width 0 height 2
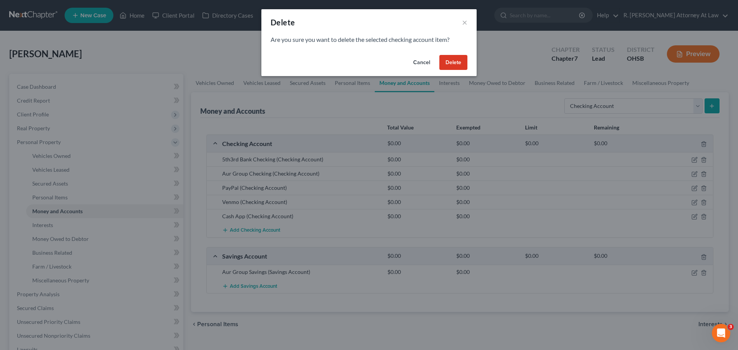
click at [444, 65] on button "Delete" at bounding box center [453, 62] width 28 height 15
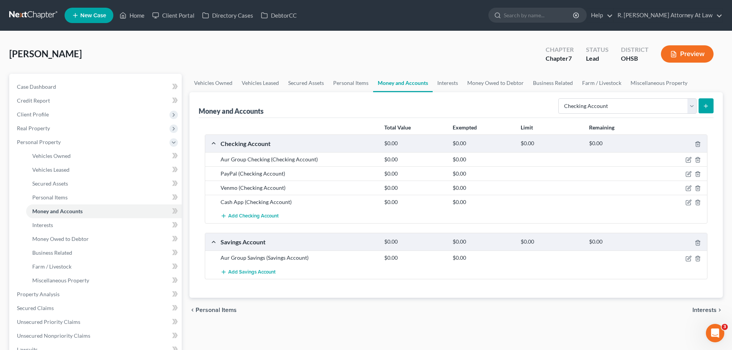
click at [455, 43] on div "Solomon, Candace Upgraded Chapter Chapter 7 Status Lead District OHSB Preview" at bounding box center [366, 56] width 714 height 33
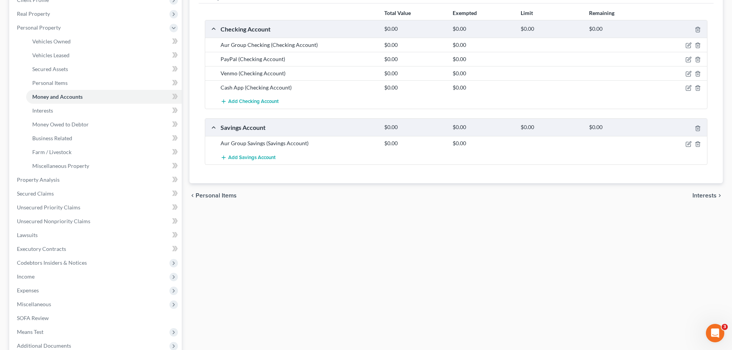
scroll to position [115, 0]
click at [689, 144] on icon "button" at bounding box center [689, 143] width 6 height 6
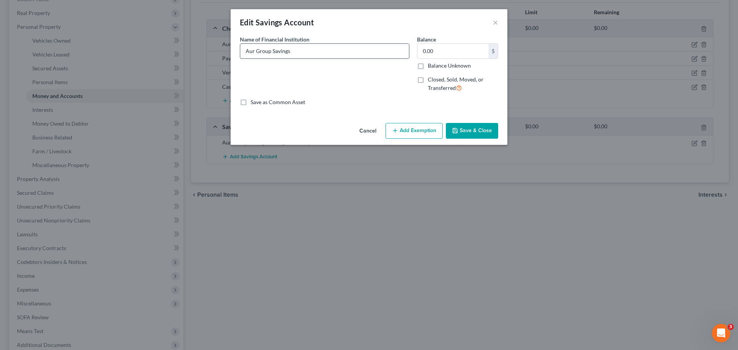
click at [272, 49] on input "Aur Group Savings" at bounding box center [324, 51] width 169 height 15
drag, startPoint x: 495, startPoint y: 23, endPoint x: 443, endPoint y: 55, distance: 60.2
click at [494, 23] on button "×" at bounding box center [495, 22] width 5 height 9
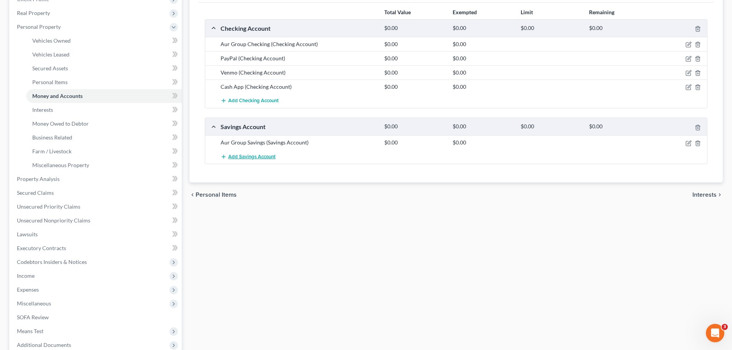
click at [256, 155] on span "Add Savings Account" at bounding box center [251, 157] width 47 height 6
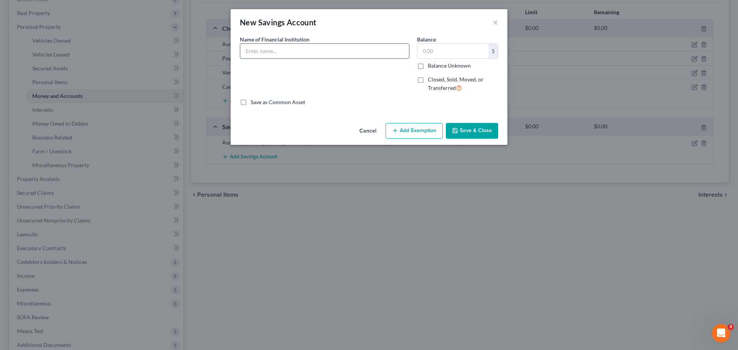
click at [304, 49] on input "text" at bounding box center [324, 51] width 169 height 15
type input "Fifth Third Savings #4652"
click at [479, 131] on button "Save & Close" at bounding box center [472, 131] width 52 height 16
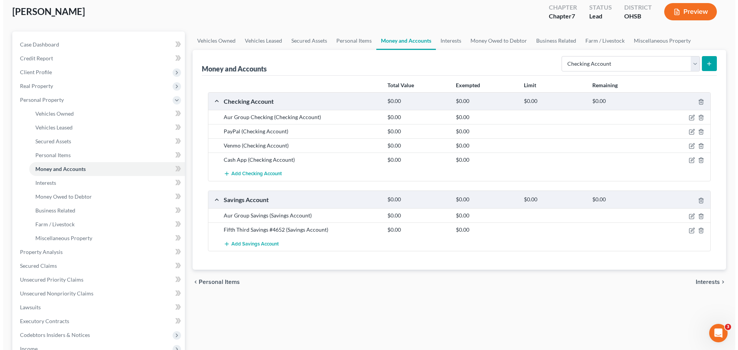
scroll to position [0, 0]
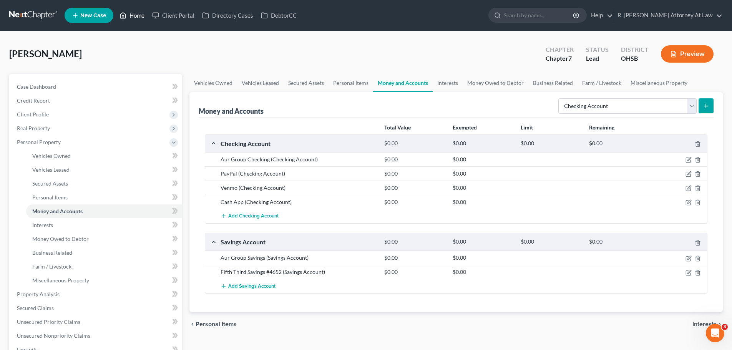
drag, startPoint x: 135, startPoint y: 18, endPoint x: 140, endPoint y: 18, distance: 5.0
click at [135, 18] on link "Home" at bounding box center [132, 15] width 33 height 14
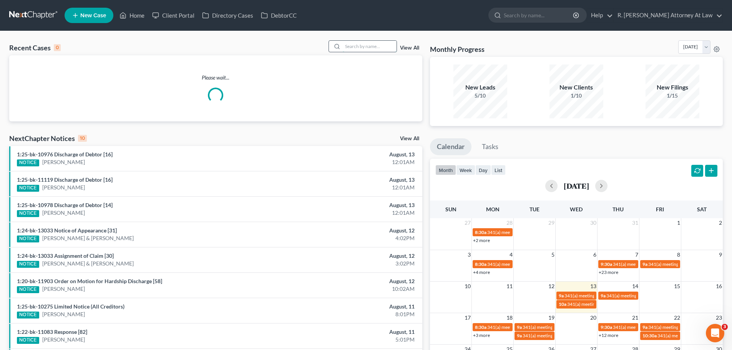
click at [365, 48] on input "search" at bounding box center [370, 46] width 54 height 11
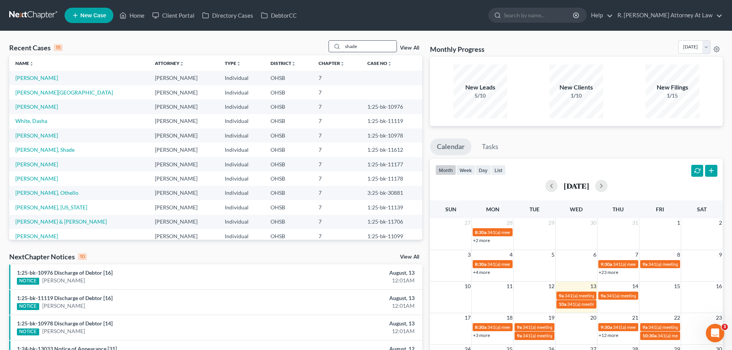
type input "shade"
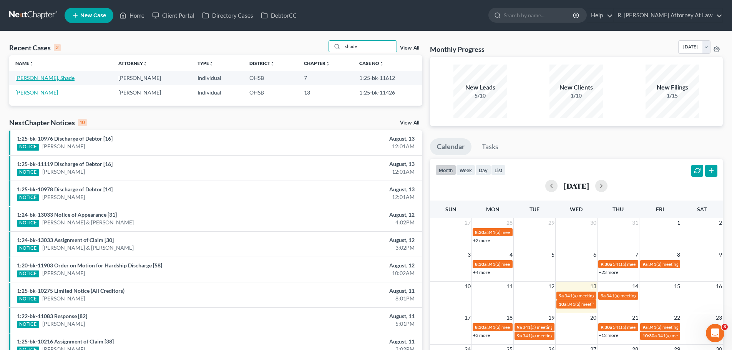
click at [28, 80] on link "[PERSON_NAME], Shade" at bounding box center [44, 78] width 59 height 7
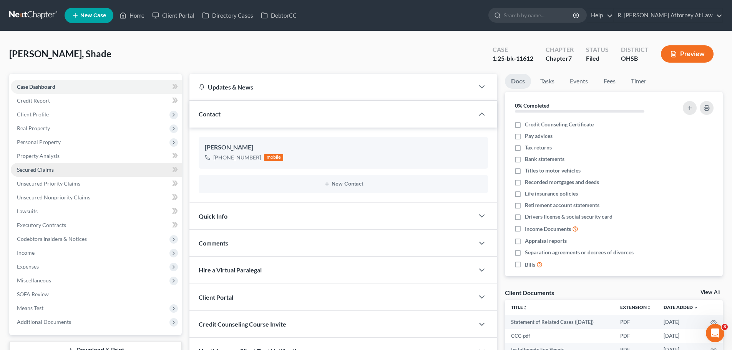
click at [31, 170] on span "Secured Claims" at bounding box center [35, 169] width 37 height 7
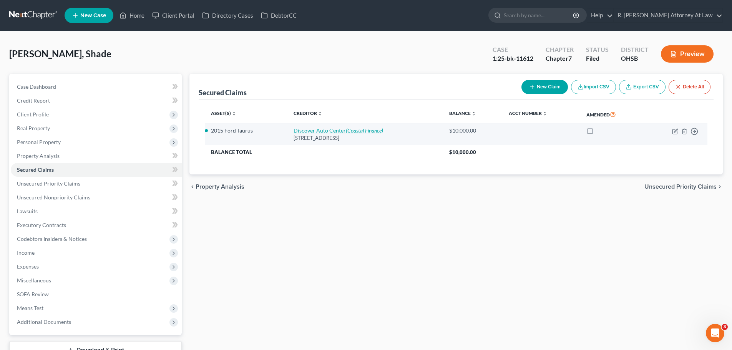
click at [306, 131] on link "Discover Auto Center (Coastal Finance)" at bounding box center [339, 130] width 90 height 7
select select "36"
select select "2"
select select "0"
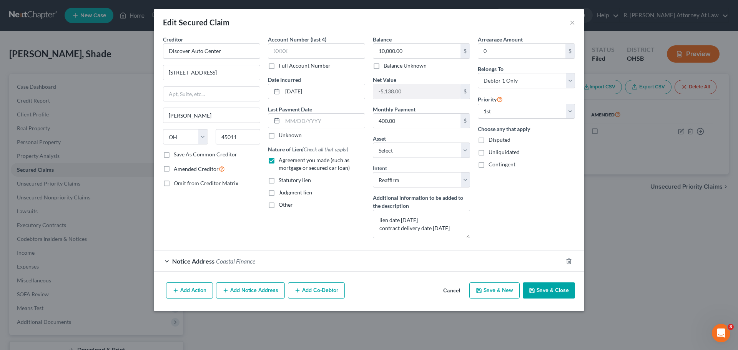
click at [241, 262] on span "Coastal Finance" at bounding box center [235, 260] width 39 height 7
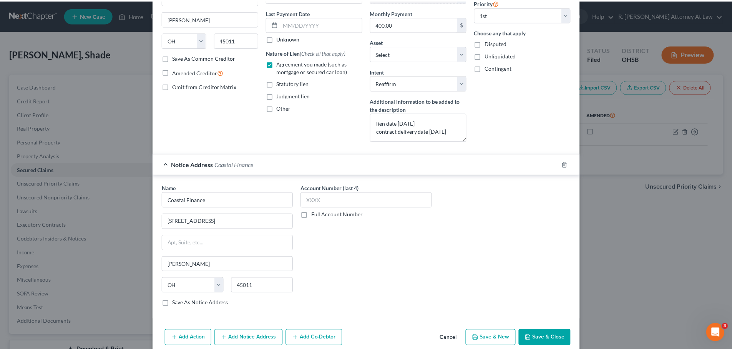
scroll to position [115, 0]
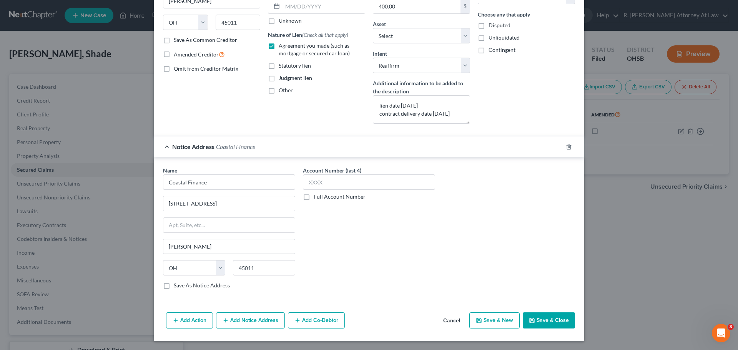
drag, startPoint x: 537, startPoint y: 317, endPoint x: 496, endPoint y: 302, distance: 43.3
click at [537, 317] on button "Save & Close" at bounding box center [549, 320] width 52 height 16
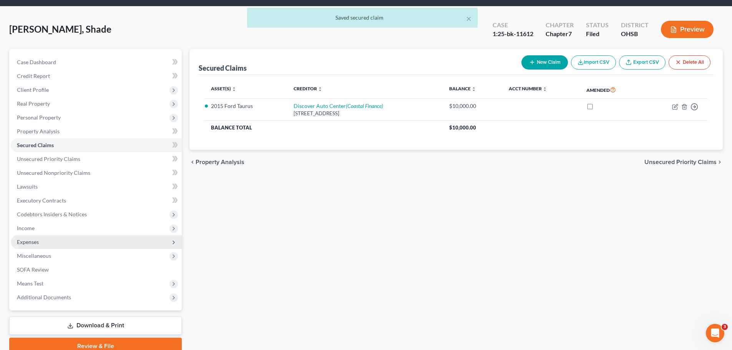
scroll to position [38, 0]
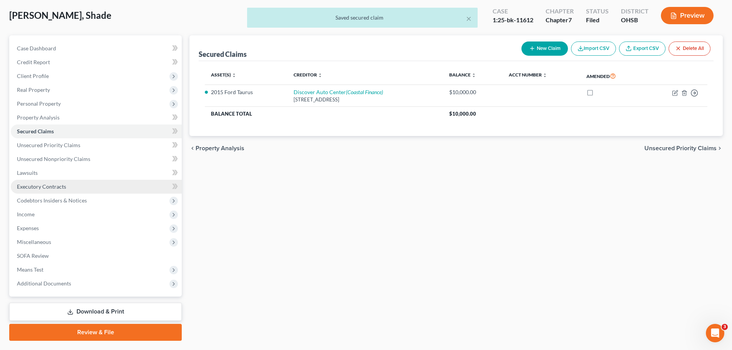
click at [36, 188] on span "Executory Contracts" at bounding box center [41, 186] width 49 height 7
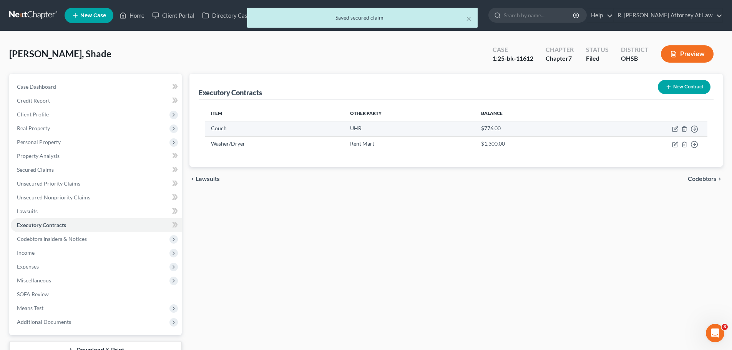
click at [671, 131] on td "Move to D Move to E Move to F Move to Notice Only" at bounding box center [645, 128] width 124 height 15
click at [673, 130] on icon "button" at bounding box center [675, 129] width 6 height 6
select select "36"
select select "0"
select select "2"
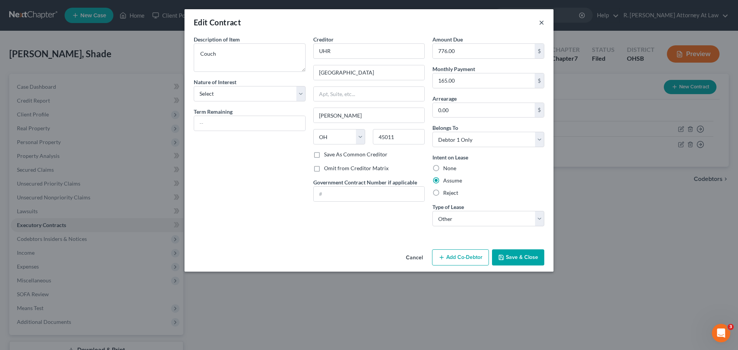
click at [540, 25] on button "×" at bounding box center [541, 22] width 5 height 9
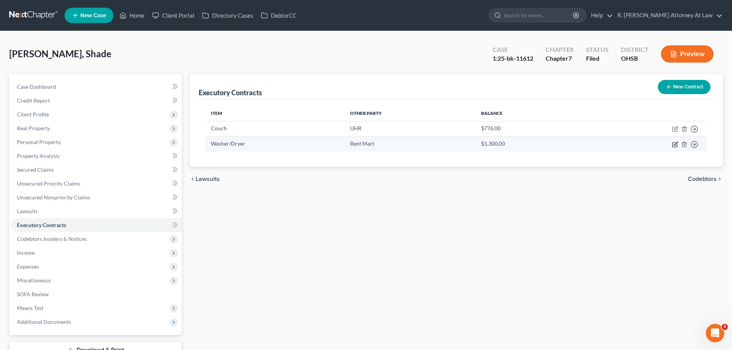
click at [674, 144] on icon "button" at bounding box center [675, 144] width 6 height 6
select select "36"
select select "0"
select select "2"
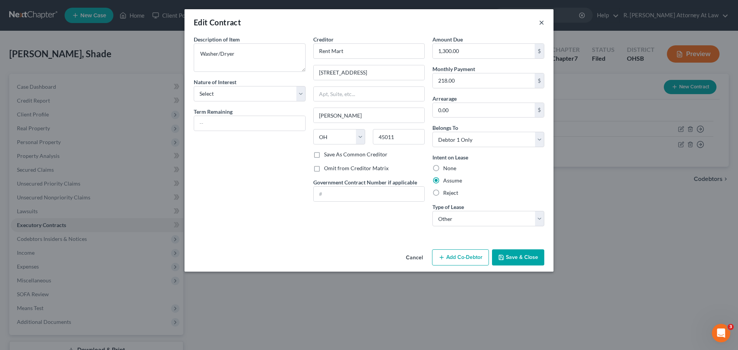
drag, startPoint x: 541, startPoint y: 26, endPoint x: 562, endPoint y: 26, distance: 20.8
click at [542, 26] on button "×" at bounding box center [541, 22] width 5 height 9
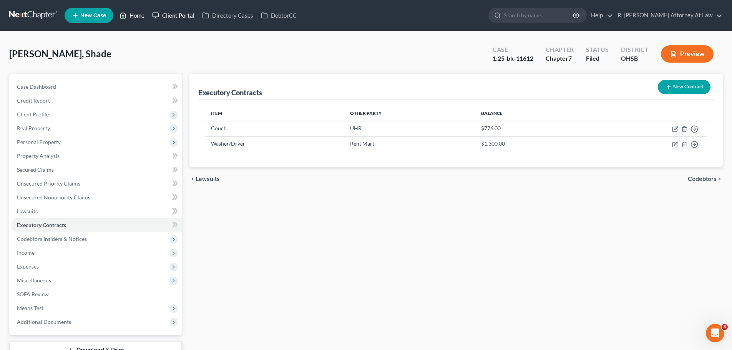
drag, startPoint x: 142, startPoint y: 17, endPoint x: 156, endPoint y: 17, distance: 13.8
click at [142, 17] on link "Home" at bounding box center [132, 15] width 33 height 14
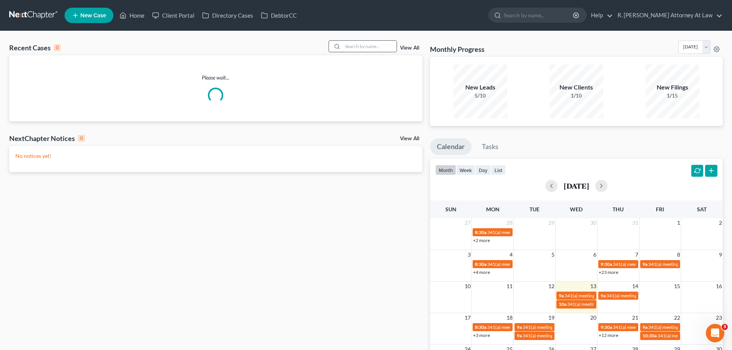
click at [379, 47] on input "search" at bounding box center [370, 46] width 54 height 11
type input "jones"
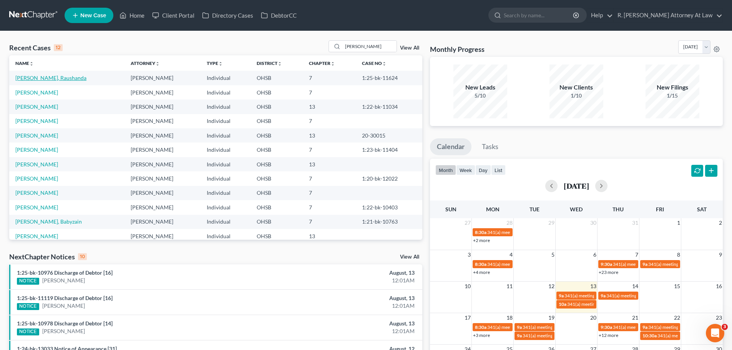
click at [37, 80] on link "Jones, Raushanda" at bounding box center [50, 78] width 71 height 7
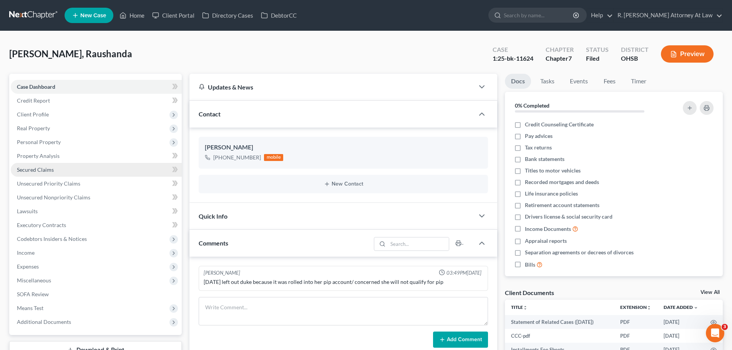
click at [25, 169] on span "Secured Claims" at bounding box center [35, 169] width 37 height 7
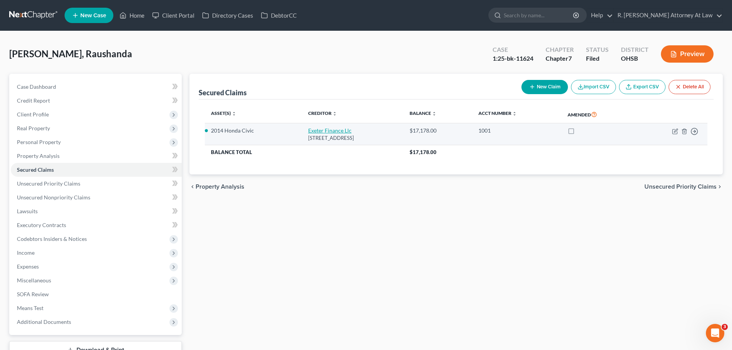
click at [317, 129] on link "Exeter Finance Llc" at bounding box center [329, 130] width 43 height 7
select select "45"
select select "0"
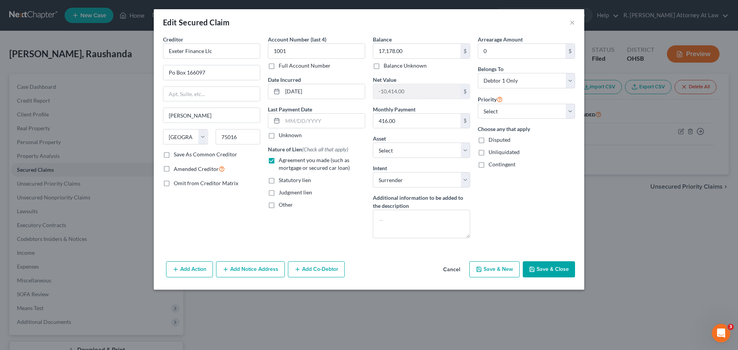
click at [567, 26] on div "Edit Secured Claim ×" at bounding box center [369, 22] width 430 height 26
click at [570, 25] on button "×" at bounding box center [571, 22] width 5 height 9
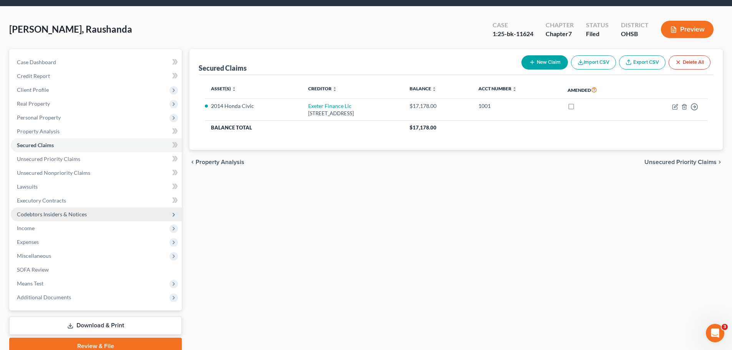
scroll to position [38, 0]
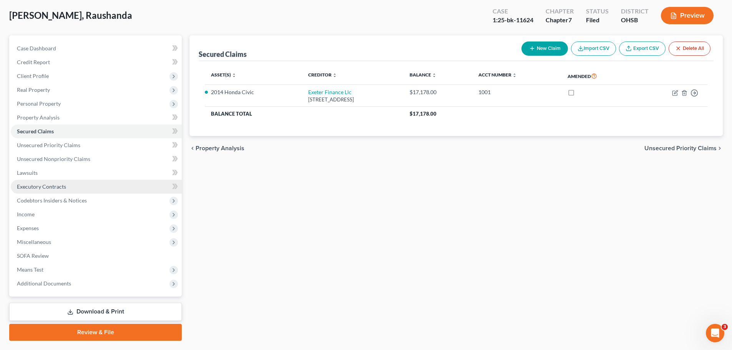
click at [42, 190] on link "Executory Contracts" at bounding box center [96, 187] width 171 height 14
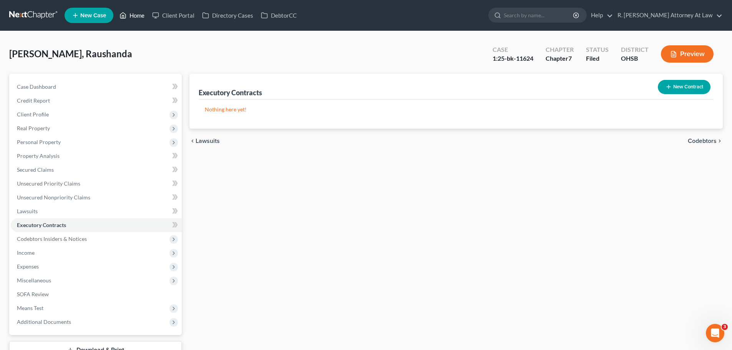
click at [130, 14] on link "Home" at bounding box center [132, 15] width 33 height 14
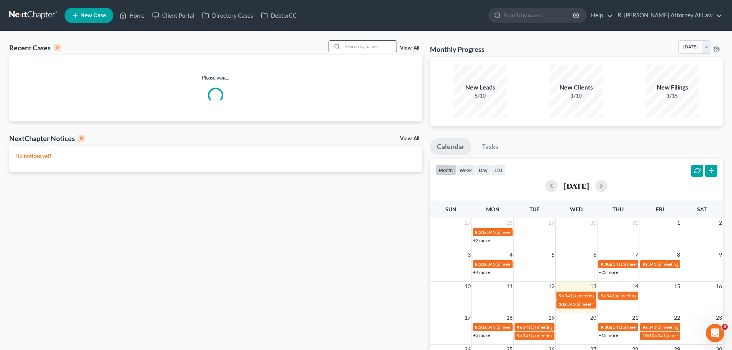
click at [380, 46] on input "search" at bounding box center [370, 46] width 54 height 11
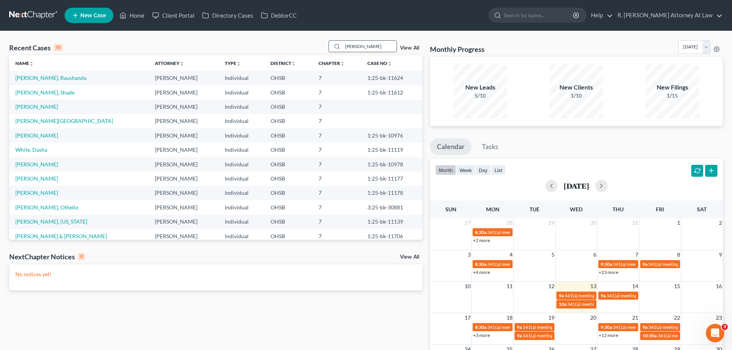
type input "combs"
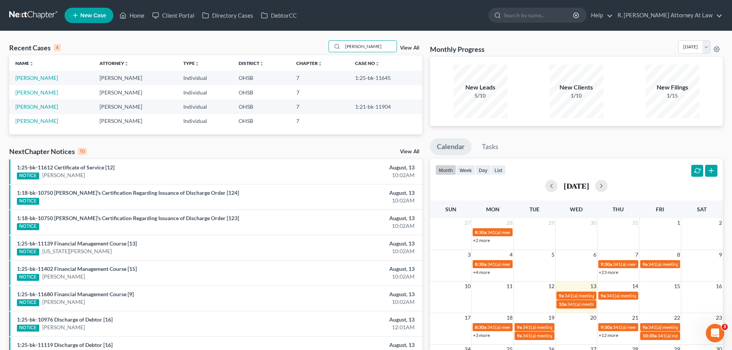
click at [25, 74] on td "Combs, Melissa" at bounding box center [51, 78] width 84 height 14
click at [26, 77] on link "Combs, Melissa" at bounding box center [36, 78] width 43 height 7
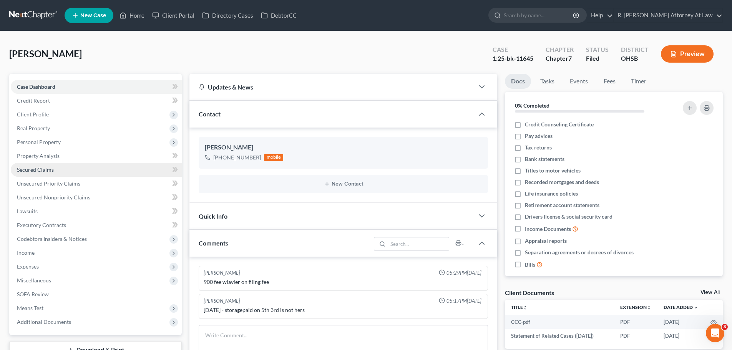
click at [31, 169] on span "Secured Claims" at bounding box center [35, 169] width 37 height 7
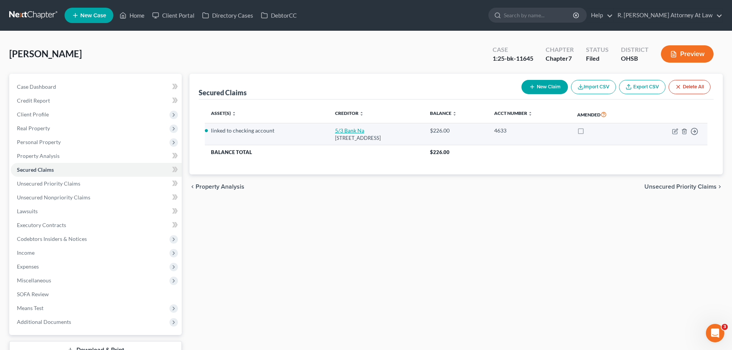
click at [335, 129] on link "5/3 Bank Na" at bounding box center [349, 130] width 29 height 7
select select "36"
select select "2"
select select "0"
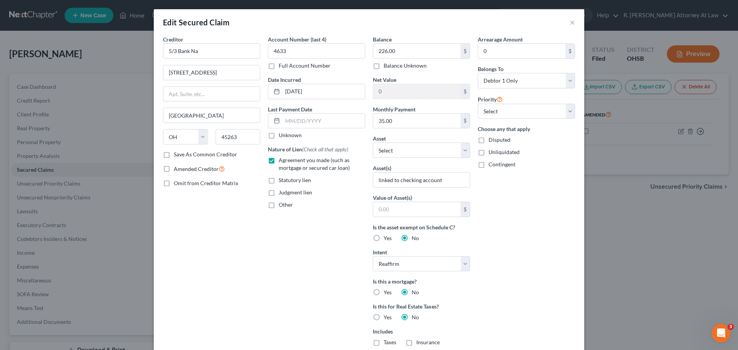
click at [566, 22] on div "Edit Secured Claim ×" at bounding box center [369, 22] width 430 height 26
click at [569, 23] on button "×" at bounding box center [571, 22] width 5 height 9
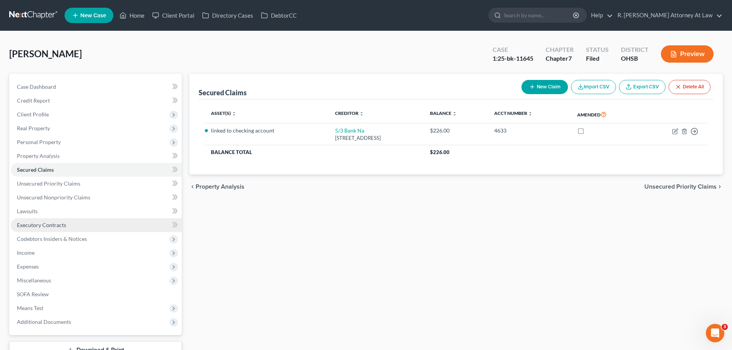
click at [45, 226] on span "Executory Contracts" at bounding box center [41, 225] width 49 height 7
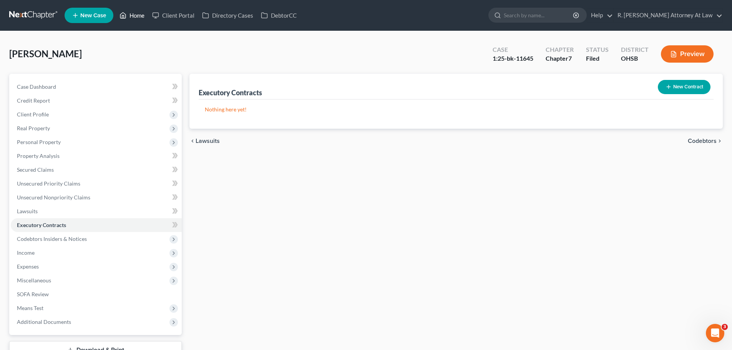
click at [131, 13] on link "Home" at bounding box center [132, 15] width 33 height 14
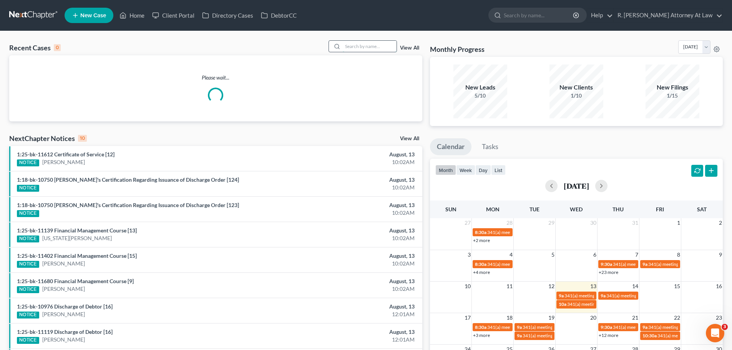
click at [359, 50] on div at bounding box center [363, 46] width 68 height 12
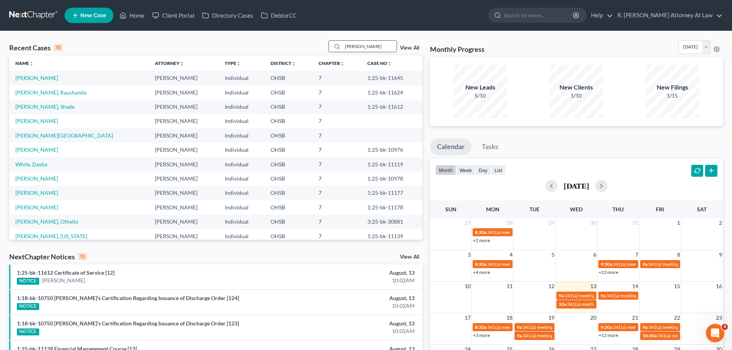
type input "gary"
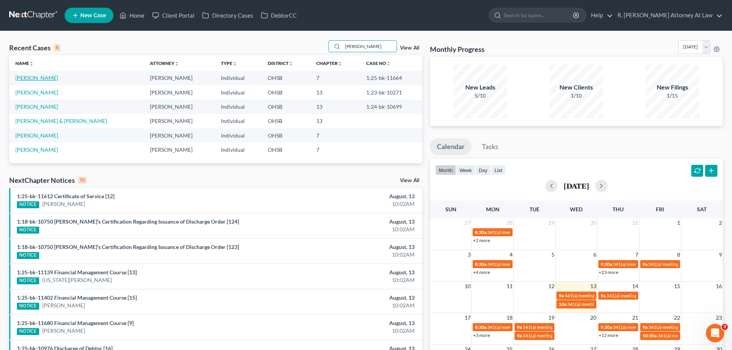
click at [33, 76] on link "Stiemetz, Gary" at bounding box center [36, 78] width 43 height 7
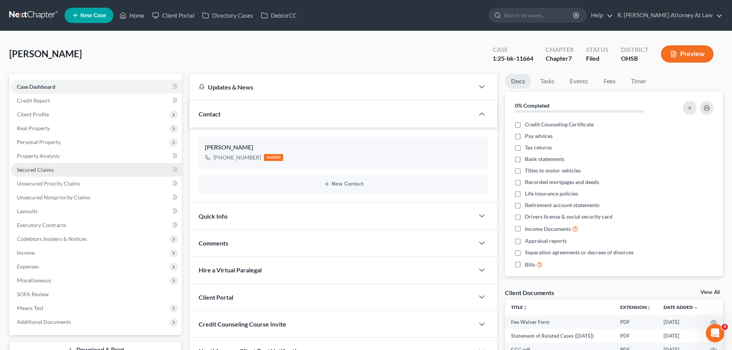
click at [40, 169] on span "Secured Claims" at bounding box center [35, 169] width 37 height 7
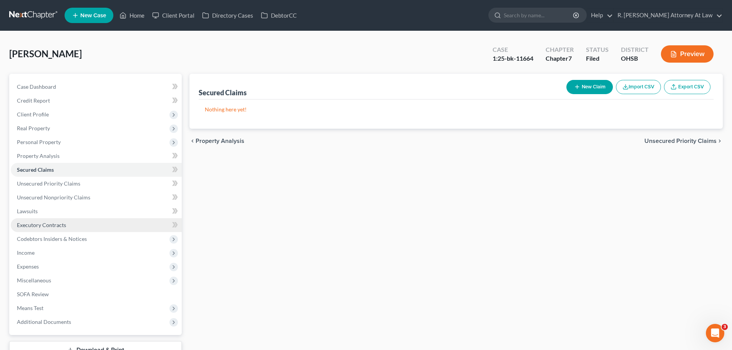
drag, startPoint x: 51, startPoint y: 224, endPoint x: 74, endPoint y: 221, distance: 23.7
click at [50, 225] on span "Executory Contracts" at bounding box center [41, 225] width 49 height 7
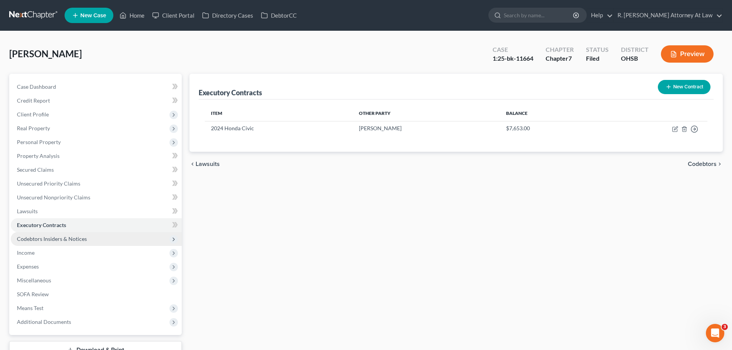
click at [59, 239] on span "Codebtors Insiders & Notices" at bounding box center [52, 239] width 70 height 7
click at [55, 239] on span "Codebtors Insiders & Notices" at bounding box center [52, 239] width 70 height 7
click at [50, 223] on span "Executory Contracts" at bounding box center [41, 225] width 49 height 7
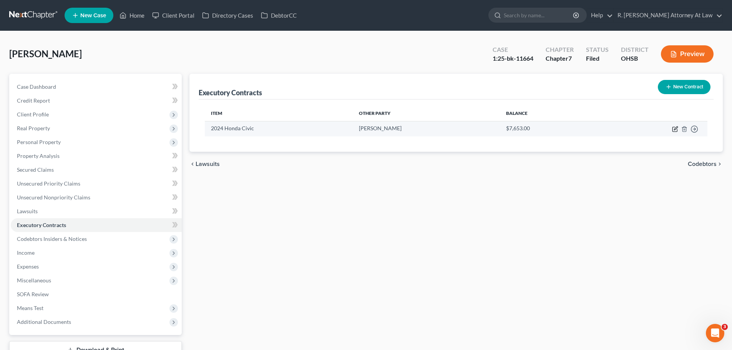
click at [672, 129] on icon "button" at bounding box center [674, 129] width 5 height 5
select select "3"
select select "14"
select select "0"
select select "1"
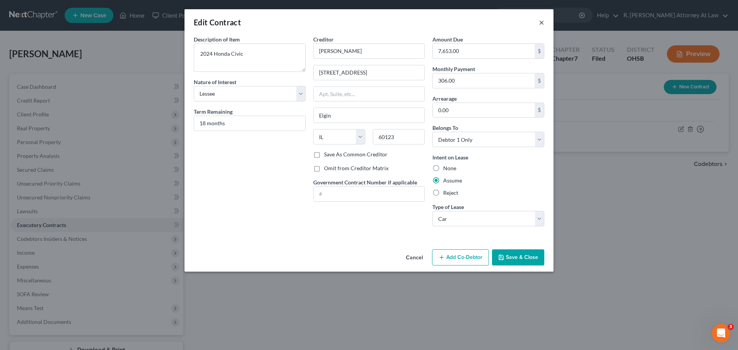
click at [542, 23] on button "×" at bounding box center [541, 22] width 5 height 9
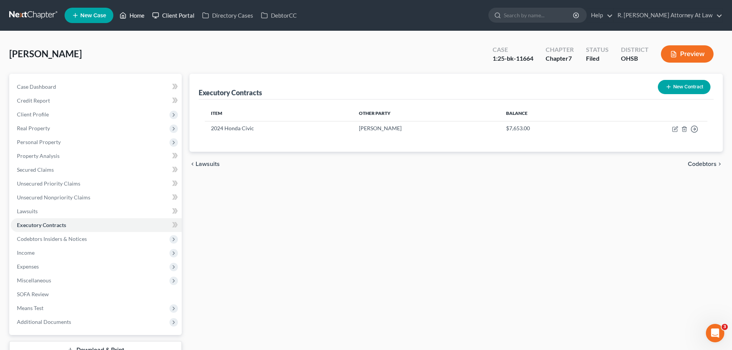
drag, startPoint x: 131, startPoint y: 16, endPoint x: 176, endPoint y: 16, distance: 45.0
click at [131, 16] on link "Home" at bounding box center [132, 15] width 33 height 14
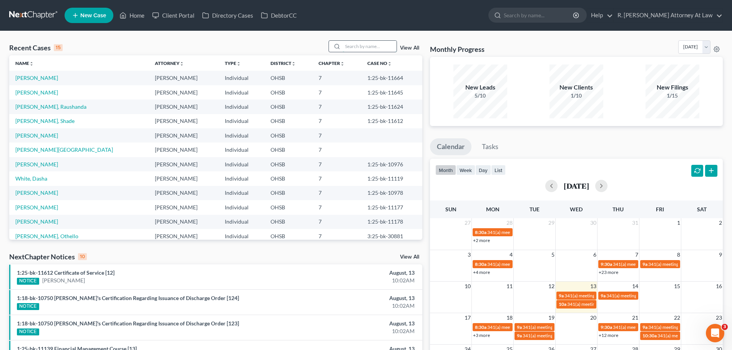
click at [357, 49] on input "search" at bounding box center [370, 46] width 54 height 11
type input "washington"
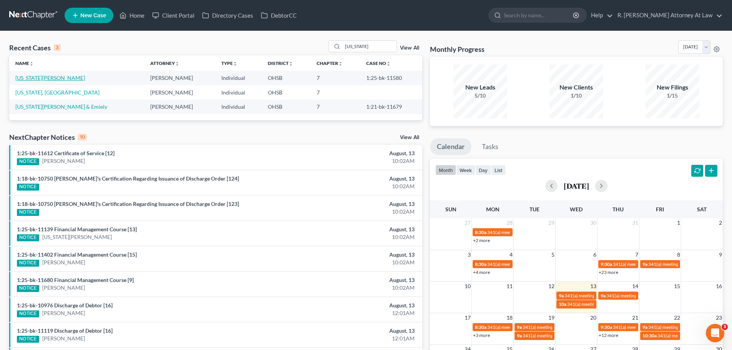
click at [29, 79] on link "Washington, Stephanie" at bounding box center [50, 78] width 70 height 7
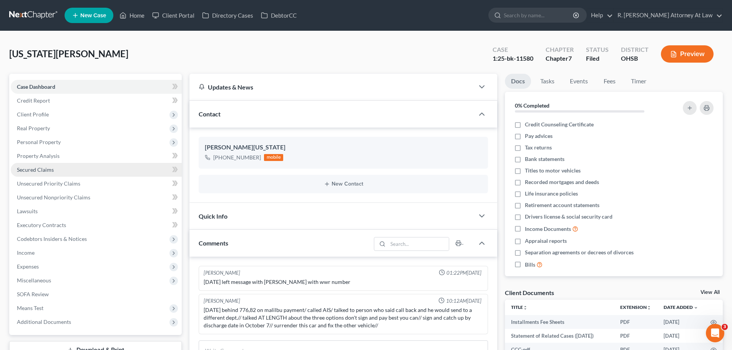
click at [32, 173] on link "Secured Claims" at bounding box center [96, 170] width 171 height 14
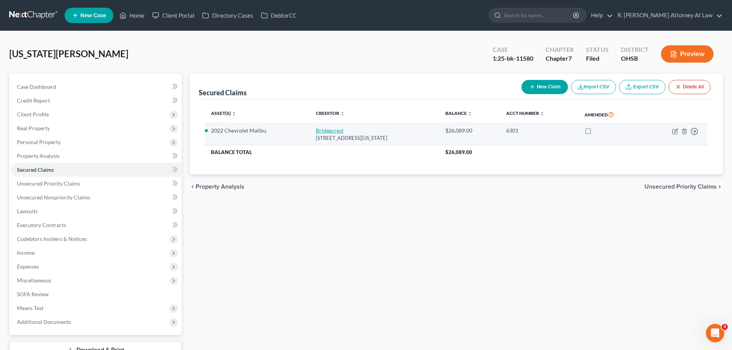
click at [326, 131] on link "Bridgecrest" at bounding box center [330, 130] width 28 height 7
select select "3"
select select "2"
select select "0"
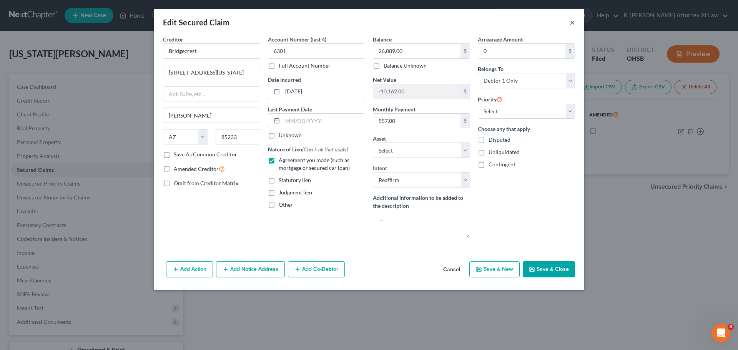
click at [571, 25] on button "×" at bounding box center [571, 22] width 5 height 9
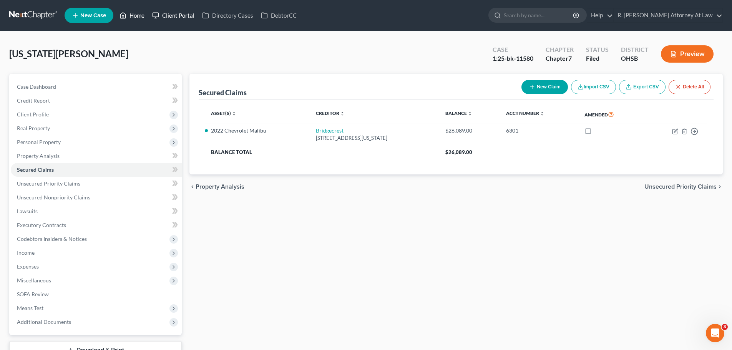
drag, startPoint x: 133, startPoint y: 15, endPoint x: 171, endPoint y: 15, distance: 37.3
click at [133, 15] on link "Home" at bounding box center [132, 15] width 33 height 14
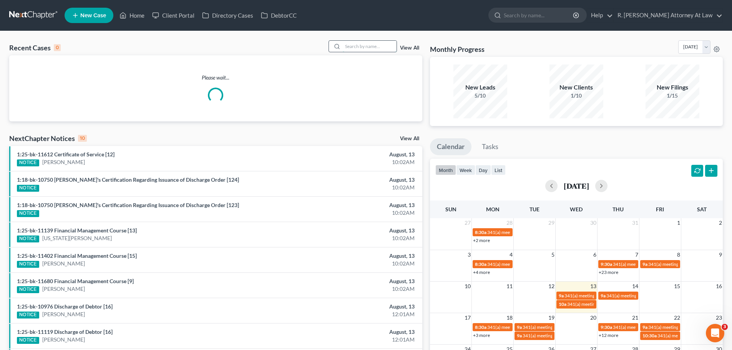
click at [366, 46] on input "search" at bounding box center [370, 46] width 54 height 11
type input "ronald"
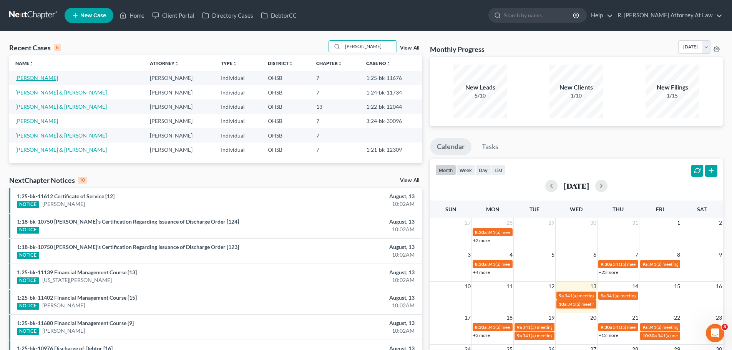
click at [21, 78] on link "Hutchinson, Ronald" at bounding box center [36, 78] width 43 height 7
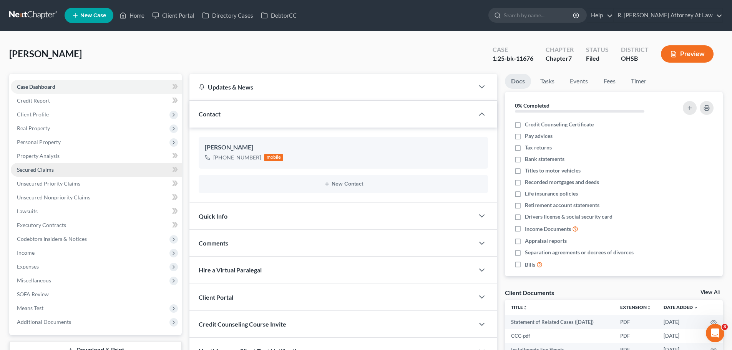
click at [32, 170] on span "Secured Claims" at bounding box center [35, 169] width 37 height 7
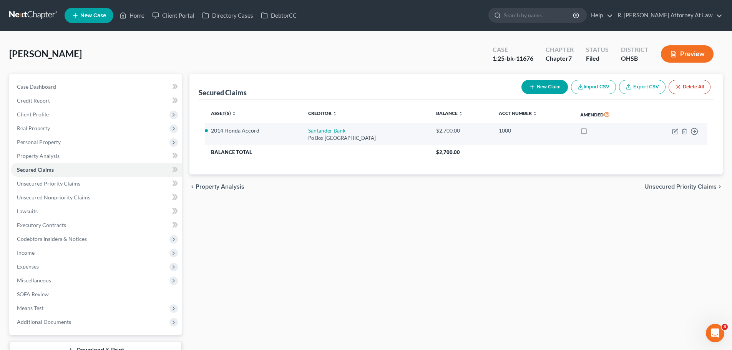
click at [316, 131] on link "Santander Bank" at bounding box center [326, 130] width 37 height 7
select select "45"
select select "11"
select select "2"
select select "0"
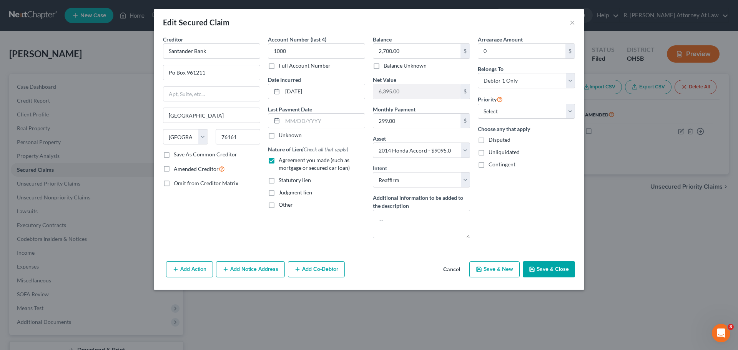
drag, startPoint x: 575, startPoint y: 22, endPoint x: 496, endPoint y: 16, distance: 79.0
click at [575, 22] on div "Edit Secured Claim ×" at bounding box center [369, 22] width 430 height 26
click at [569, 24] on div "Edit Secured Claim ×" at bounding box center [369, 22] width 430 height 26
click at [574, 23] on button "×" at bounding box center [571, 22] width 5 height 9
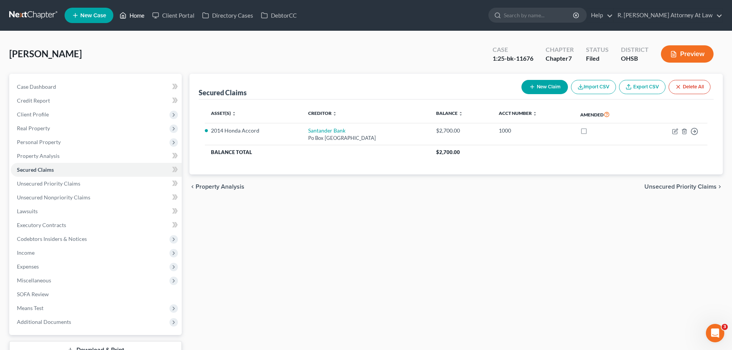
click at [141, 15] on link "Home" at bounding box center [132, 15] width 33 height 14
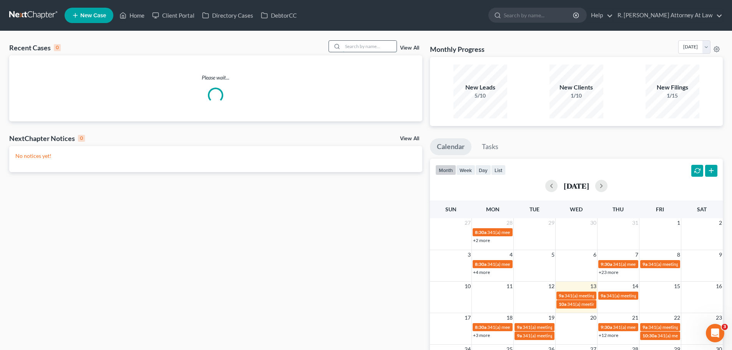
click at [370, 47] on input "search" at bounding box center [370, 46] width 54 height 11
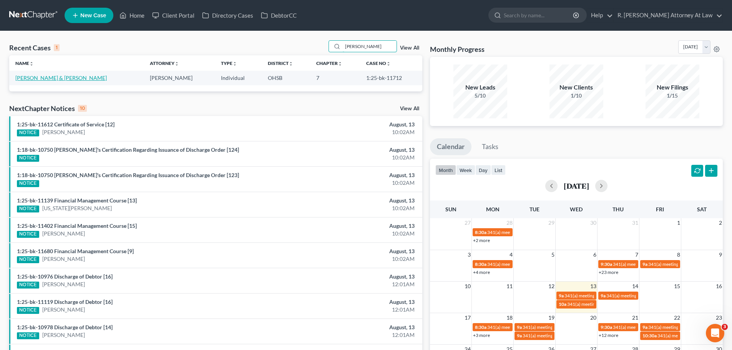
type input "froman"
click at [42, 81] on link "[PERSON_NAME] & [PERSON_NAME]" at bounding box center [60, 78] width 91 height 7
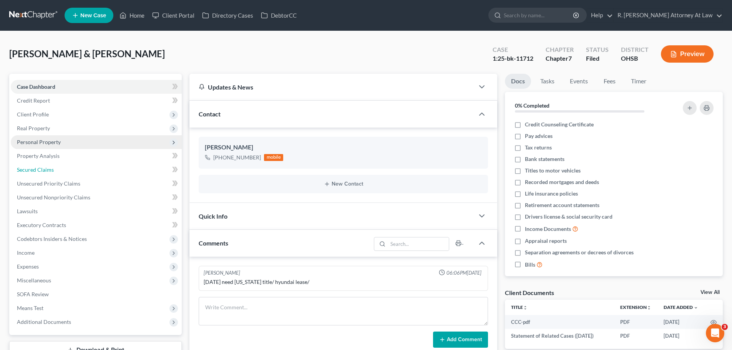
drag, startPoint x: 29, startPoint y: 172, endPoint x: 129, endPoint y: 146, distance: 103.7
click at [29, 172] on span "Secured Claims" at bounding box center [35, 169] width 37 height 7
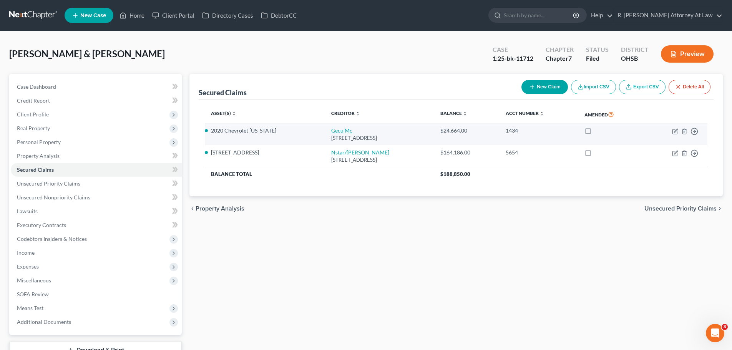
click at [331, 130] on link "Gecu Mc" at bounding box center [341, 130] width 21 height 7
select select "36"
select select "4"
select select "2"
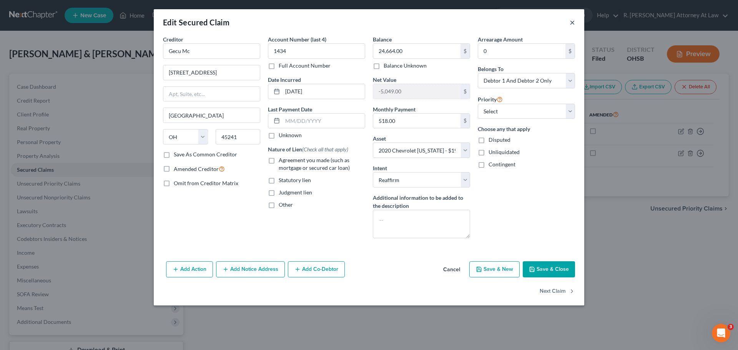
drag, startPoint x: 572, startPoint y: 24, endPoint x: 546, endPoint y: 32, distance: 26.6
click at [572, 24] on button "×" at bounding box center [571, 22] width 5 height 9
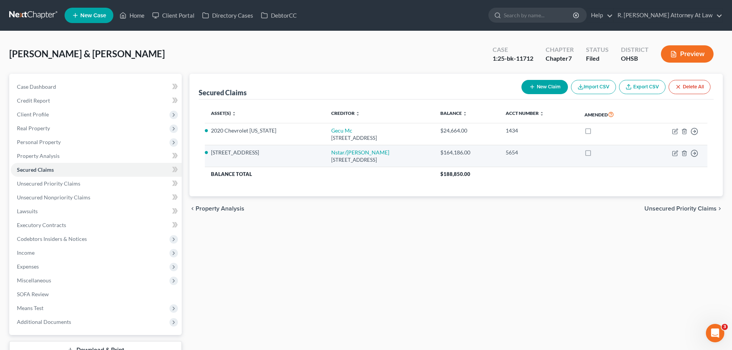
click at [330, 148] on td "Nstar/Cooper 350 Highland Drive, Lewisville, TX 75067" at bounding box center [379, 156] width 109 height 22
click at [331, 151] on link "Nstar/Cooper" at bounding box center [360, 152] width 58 height 7
select select "45"
select select "6"
select select "2"
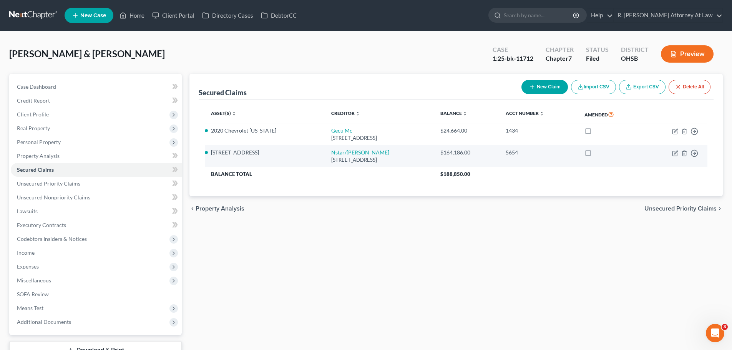
select select "2"
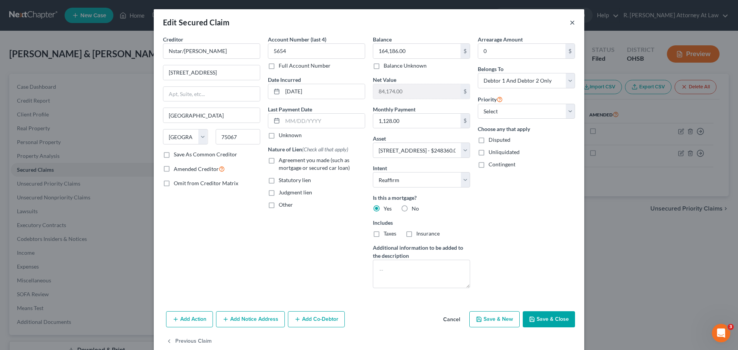
drag, startPoint x: 568, startPoint y: 25, endPoint x: 536, endPoint y: 39, distance: 34.7
click at [569, 25] on button "×" at bounding box center [571, 22] width 5 height 9
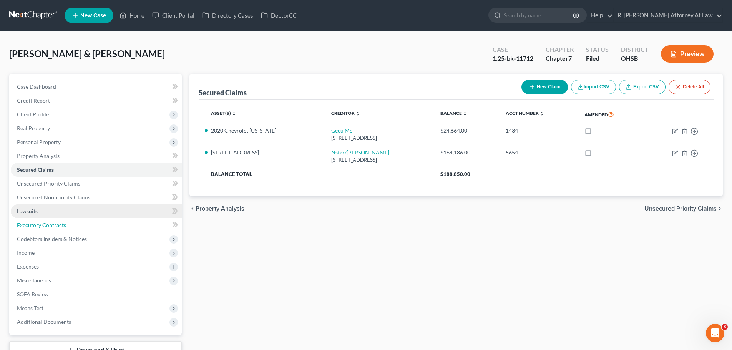
click at [34, 219] on link "Executory Contracts" at bounding box center [96, 225] width 171 height 14
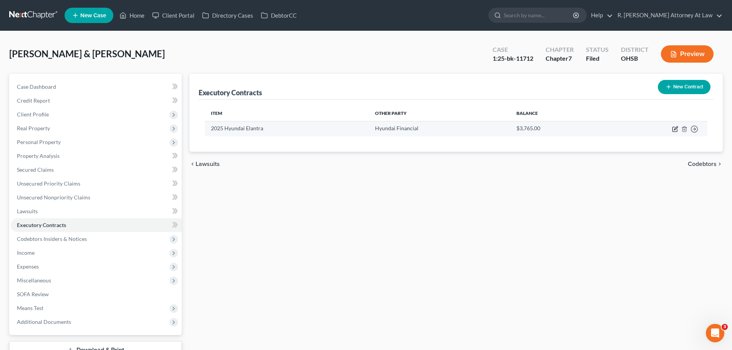
click at [673, 128] on icon "button" at bounding box center [675, 129] width 6 height 6
select select "3"
select select "4"
select select "1"
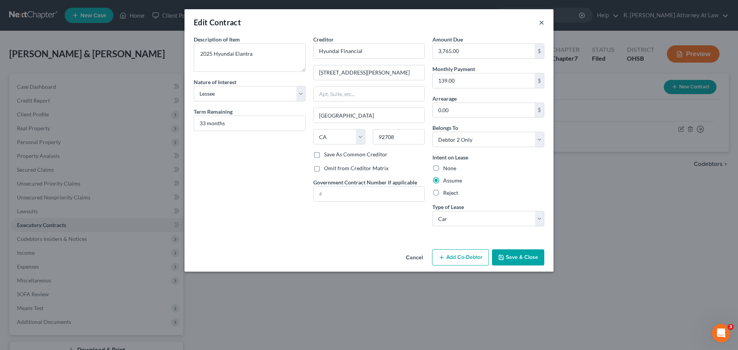
drag, startPoint x: 539, startPoint y: 22, endPoint x: 531, endPoint y: 21, distance: 8.1
click at [539, 22] on button "×" at bounding box center [541, 22] width 5 height 9
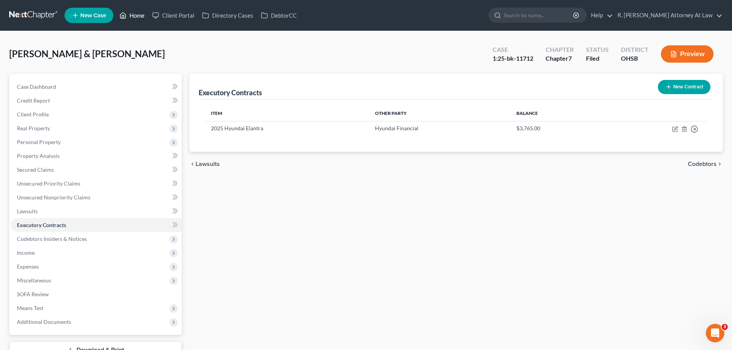
click at [133, 14] on link "Home" at bounding box center [132, 15] width 33 height 14
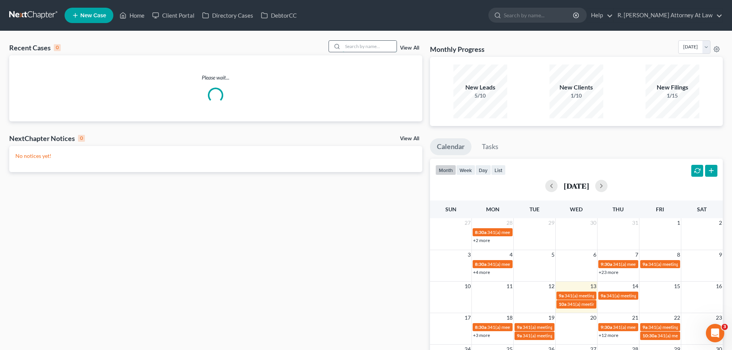
click at [357, 46] on input "search" at bounding box center [370, 46] width 54 height 11
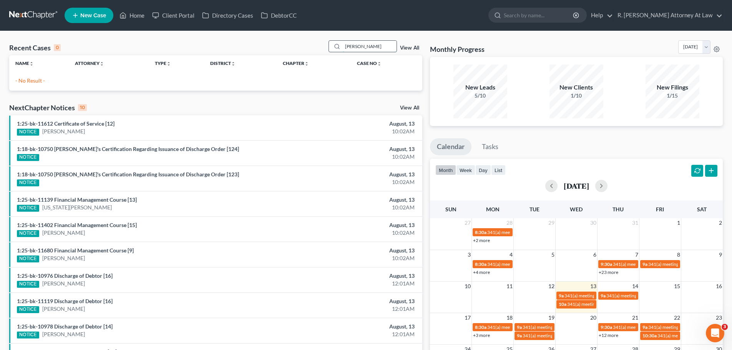
type input "Smith"
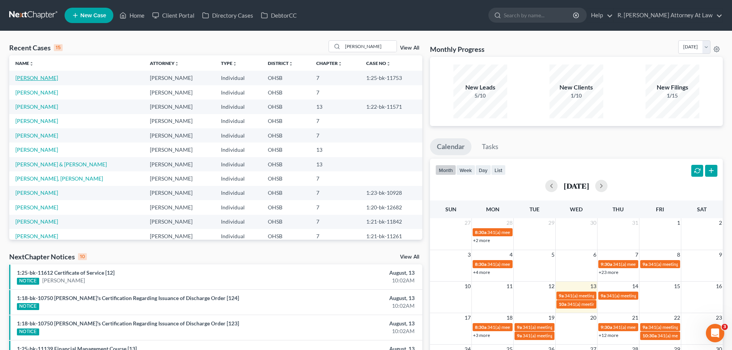
click at [37, 80] on link "Smith, Chelsea" at bounding box center [36, 78] width 43 height 7
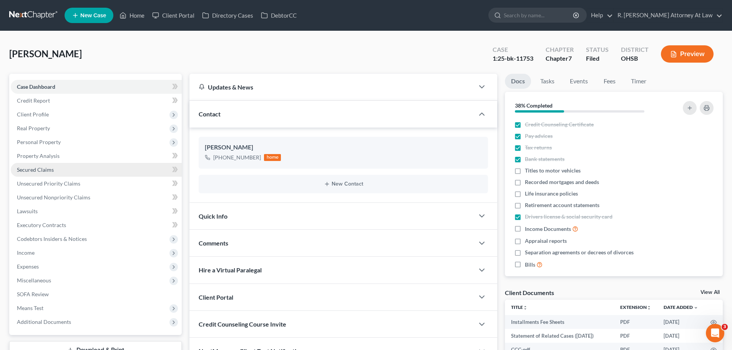
click at [35, 171] on span "Secured Claims" at bounding box center [35, 169] width 37 height 7
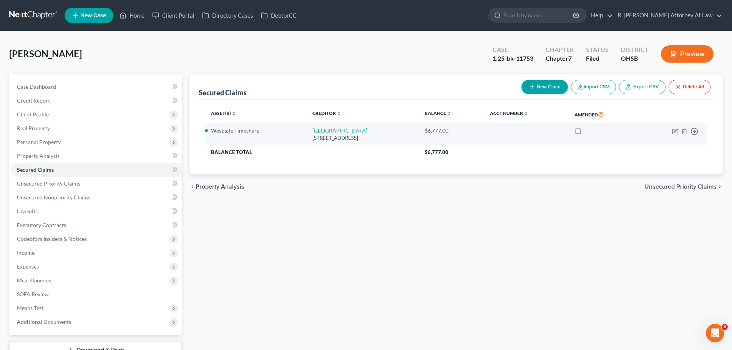
click at [323, 129] on link "Westgate Resorts" at bounding box center [339, 130] width 55 height 7
select select "9"
select select "19"
select select "0"
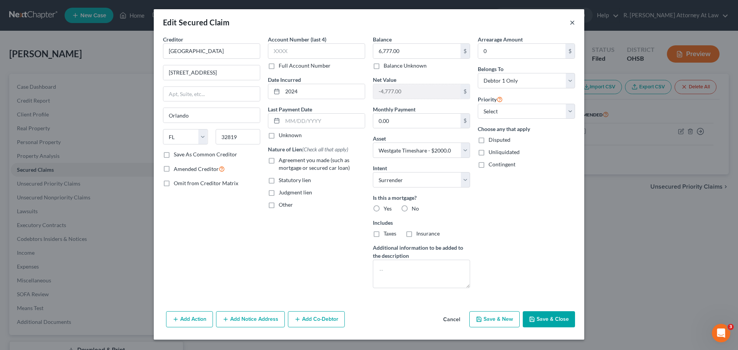
click at [572, 23] on button "×" at bounding box center [571, 22] width 5 height 9
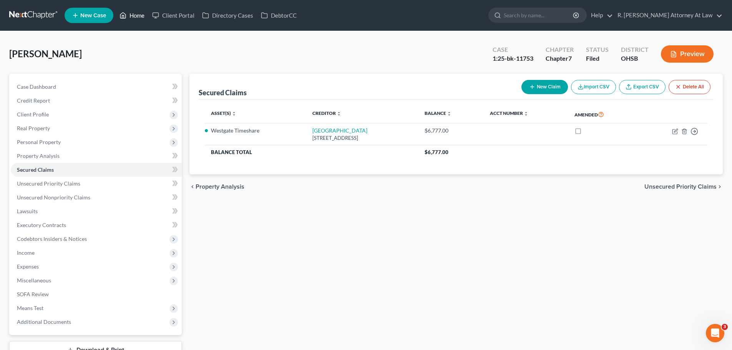
click at [128, 17] on link "Home" at bounding box center [132, 15] width 33 height 14
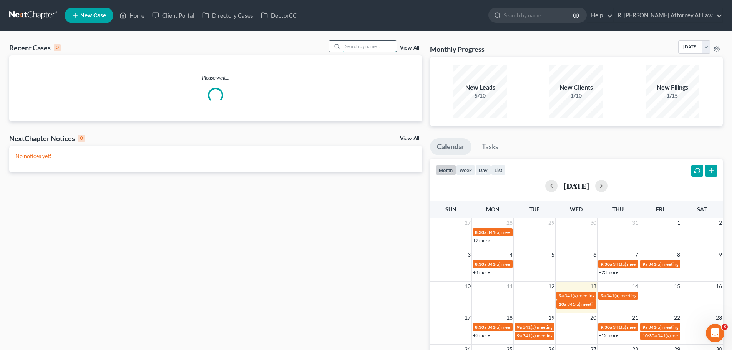
click at [370, 48] on input "search" at bounding box center [370, 46] width 54 height 11
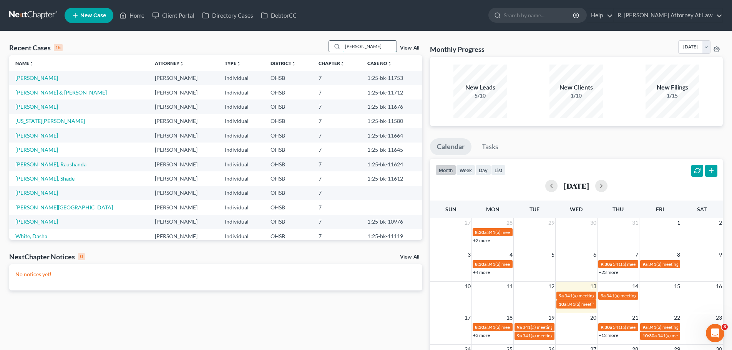
type input "johnson"
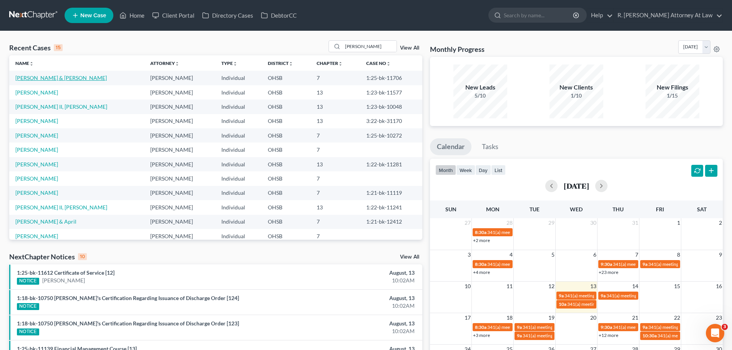
click at [41, 75] on link "[PERSON_NAME] & [PERSON_NAME]" at bounding box center [60, 78] width 91 height 7
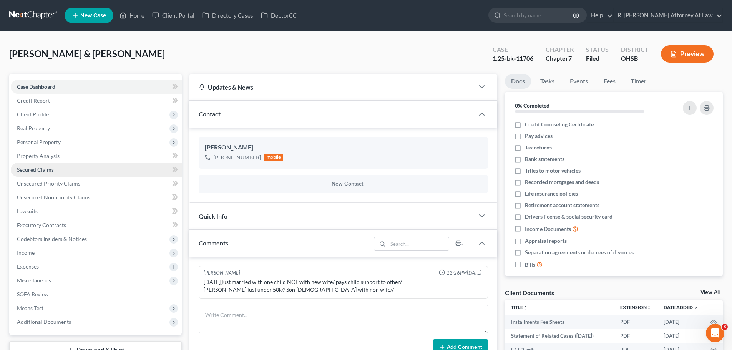
click at [37, 171] on span "Secured Claims" at bounding box center [35, 169] width 37 height 7
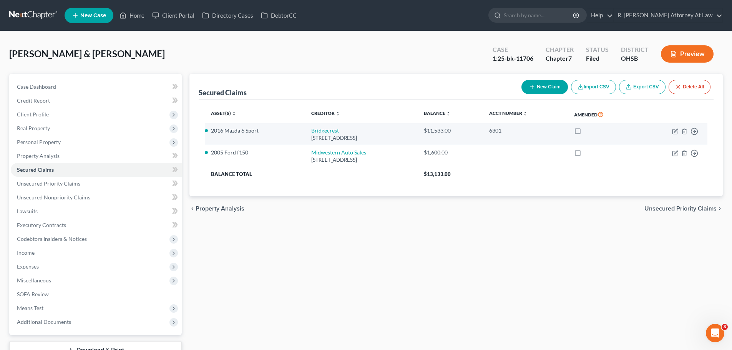
click at [311, 129] on link "Bridgecrest" at bounding box center [325, 130] width 28 height 7
select select "3"
select select "7"
select select "2"
select select "1"
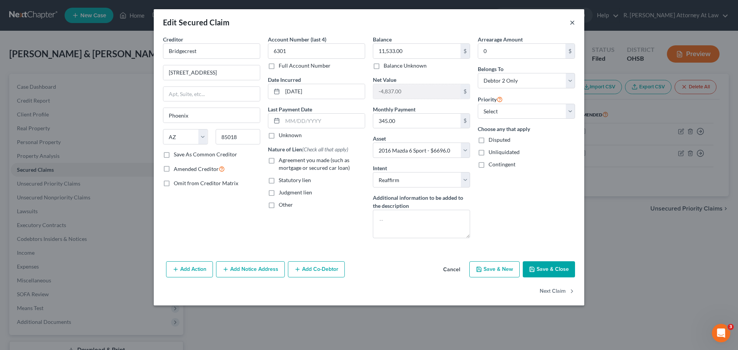
drag, startPoint x: 571, startPoint y: 24, endPoint x: 556, endPoint y: 31, distance: 16.5
click at [571, 24] on button "×" at bounding box center [571, 22] width 5 height 9
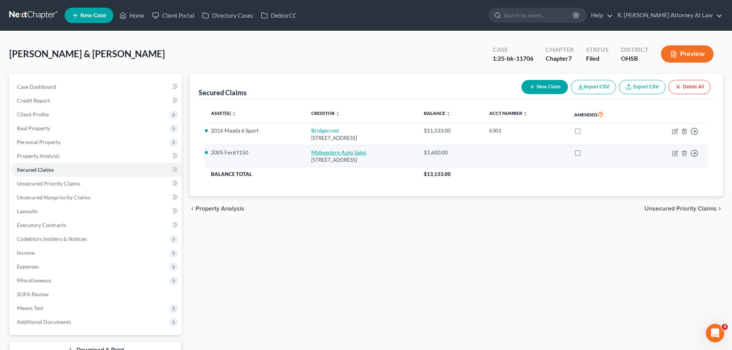
click at [319, 150] on link "Midwestern Auto Sales" at bounding box center [338, 152] width 55 height 7
select select "36"
select select "2"
select select "0"
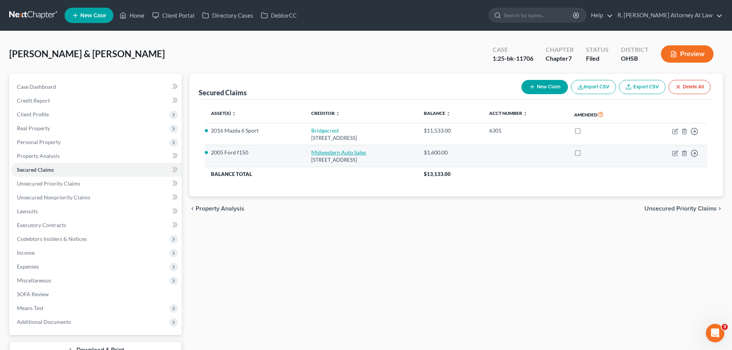
select select "0"
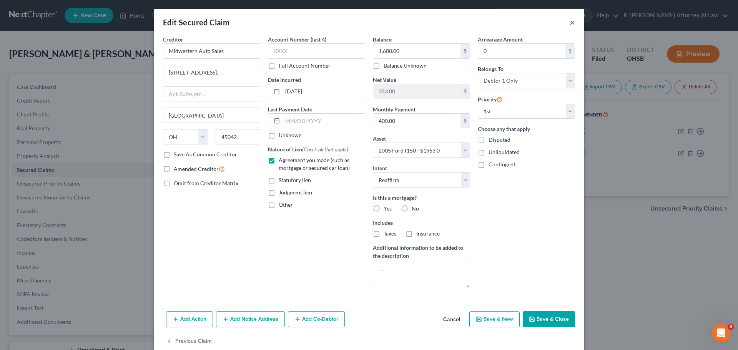
click at [569, 23] on button "×" at bounding box center [571, 22] width 5 height 9
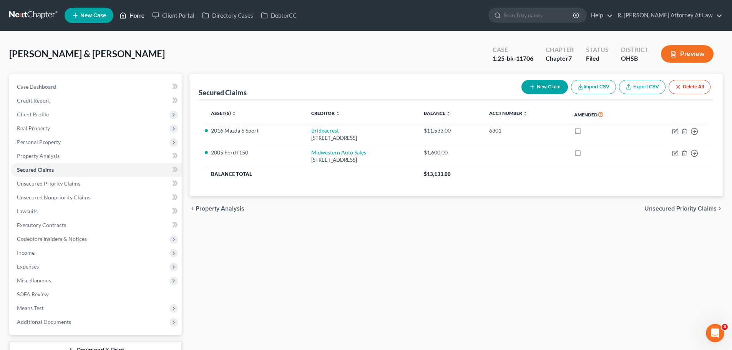
click at [126, 17] on icon at bounding box center [123, 15] width 7 height 9
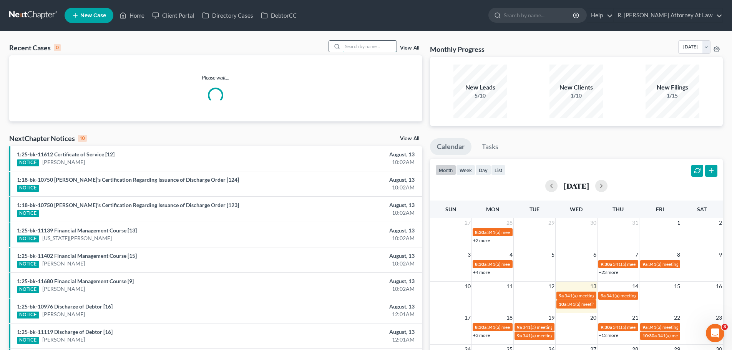
drag, startPoint x: 363, startPoint y: 52, endPoint x: 364, endPoint y: 47, distance: 5.1
click at [363, 49] on div at bounding box center [363, 46] width 68 height 12
click at [364, 47] on input "search" at bounding box center [370, 46] width 54 height 11
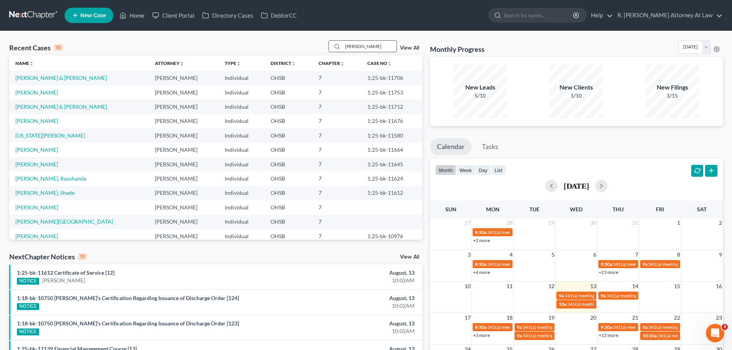
type input "jones"
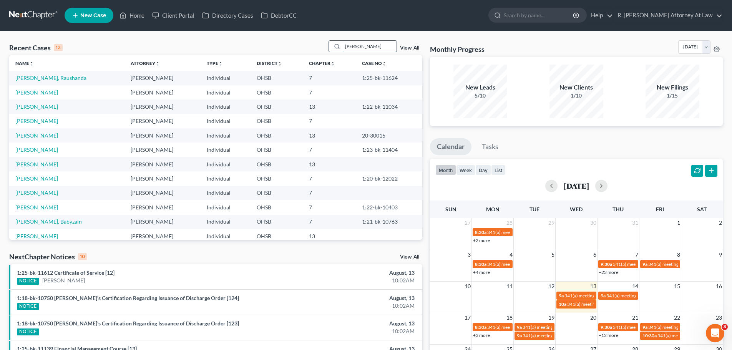
drag, startPoint x: 365, startPoint y: 50, endPoint x: 332, endPoint y: 50, distance: 33.0
click at [332, 50] on div "jones" at bounding box center [363, 46] width 68 height 12
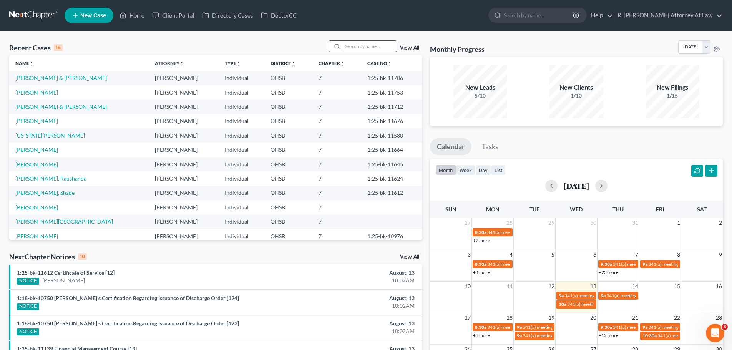
click at [350, 45] on input "search" at bounding box center [370, 46] width 54 height 11
type input "lackings"
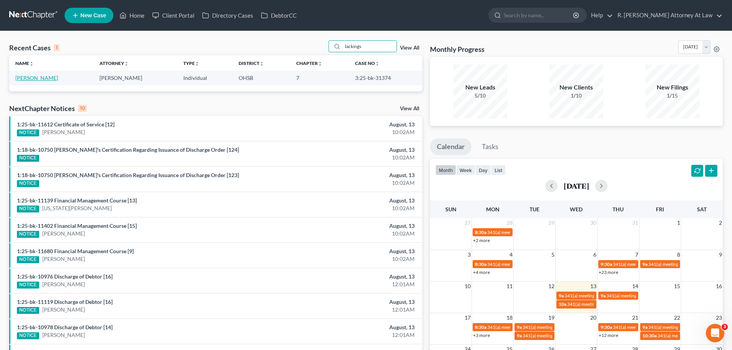
click at [27, 79] on link "Lackings, Latrice" at bounding box center [36, 78] width 43 height 7
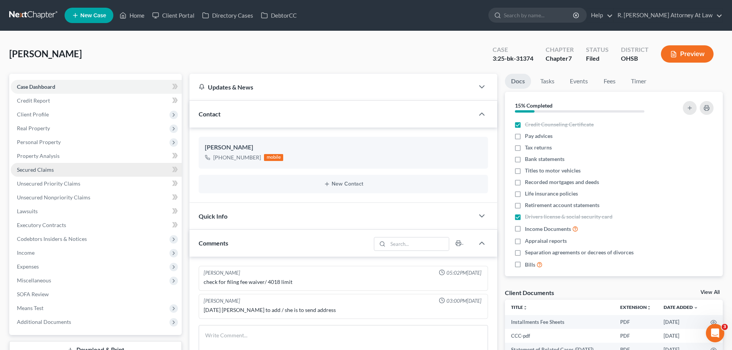
click at [42, 171] on span "Secured Claims" at bounding box center [35, 169] width 37 height 7
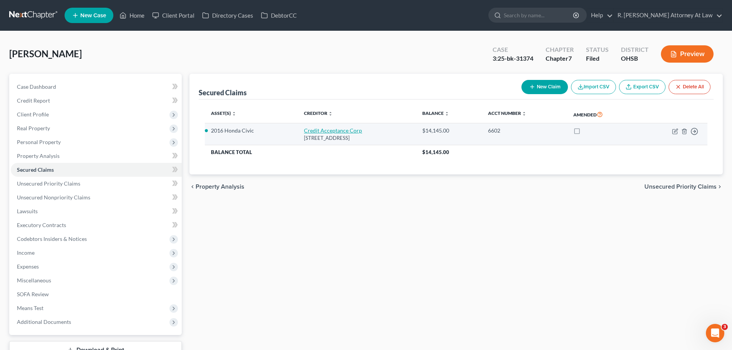
click at [326, 133] on link "Credit Acceptance Corp" at bounding box center [333, 130] width 58 height 7
select select "23"
select select "0"
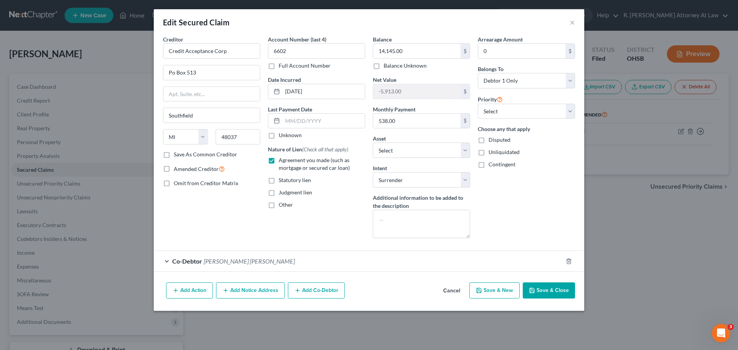
click at [245, 264] on span "Kim Marshall Coleman" at bounding box center [249, 260] width 91 height 7
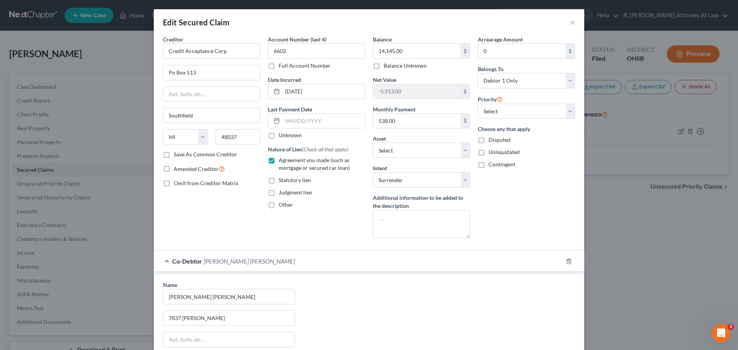
click at [572, 23] on div "Edit Secured Claim ×" at bounding box center [369, 22] width 430 height 26
click at [569, 22] on button "×" at bounding box center [571, 22] width 5 height 9
